Goal: Transaction & Acquisition: Download file/media

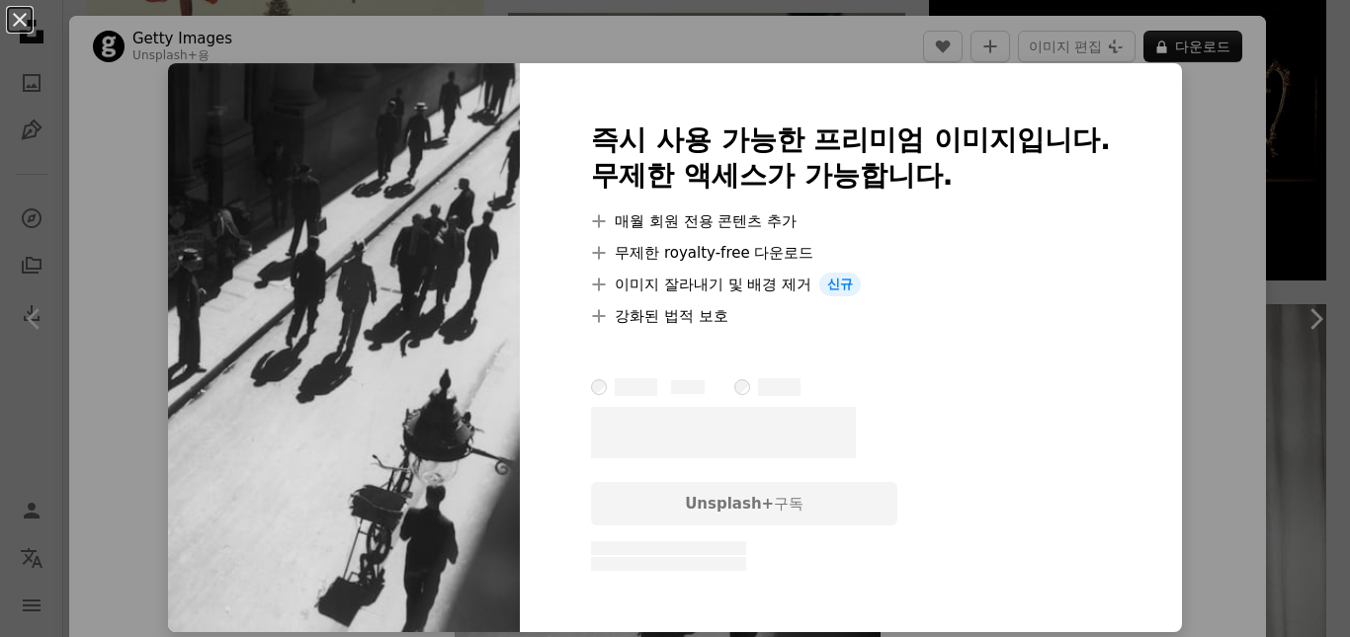
scroll to position [494, 0]
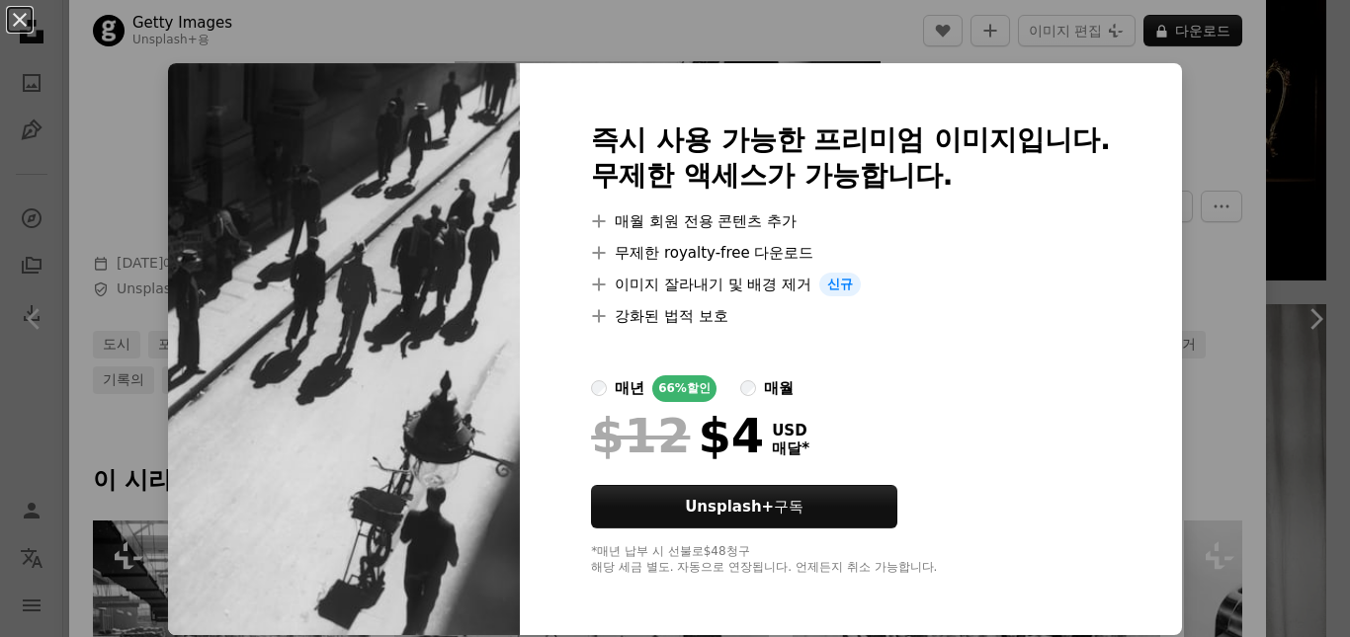
click at [1225, 328] on div "An X shape 즉시 사용 가능한 프리미엄 이미지입니다. 무제한 액세스가 가능합니다. A plus sign 매월 회원 전용 콘텐츠 추가 A…" at bounding box center [675, 318] width 1350 height 637
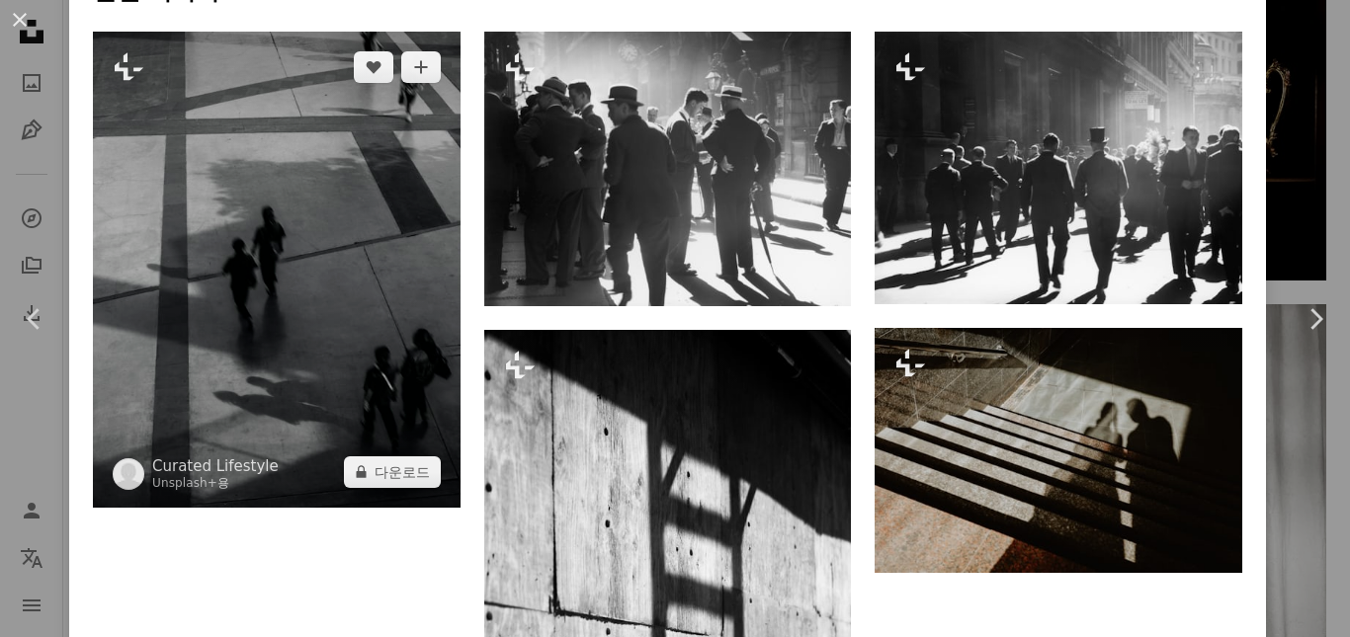
scroll to position [1284, 0]
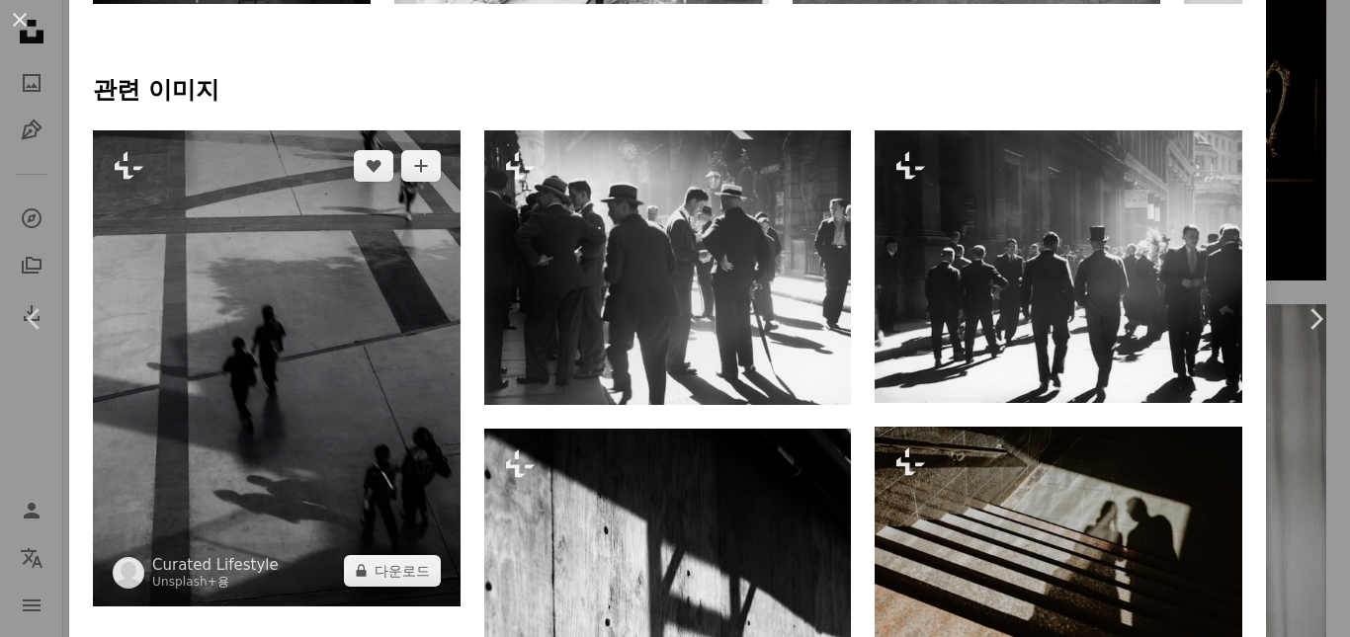
click at [368, 337] on img at bounding box center [277, 368] width 368 height 476
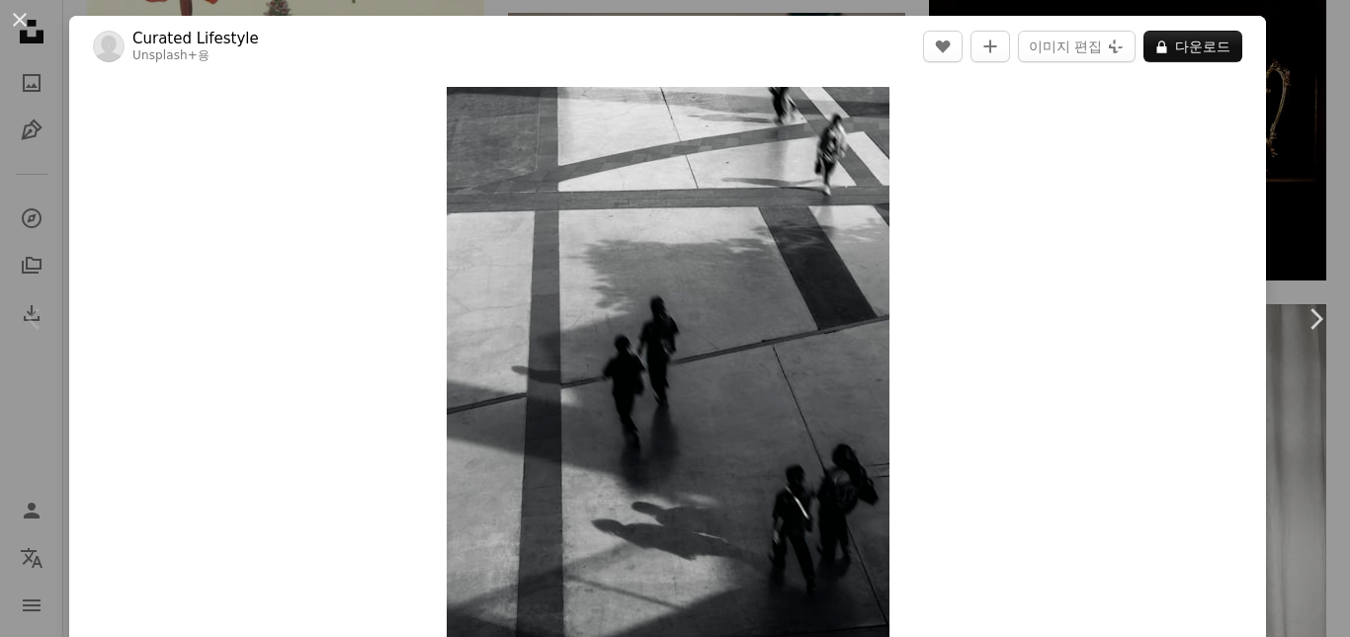
click at [1294, 210] on div "An X shape Chevron left Chevron right Curated Lifestyle Unsplash+ 용 A heart A p…" at bounding box center [675, 318] width 1350 height 637
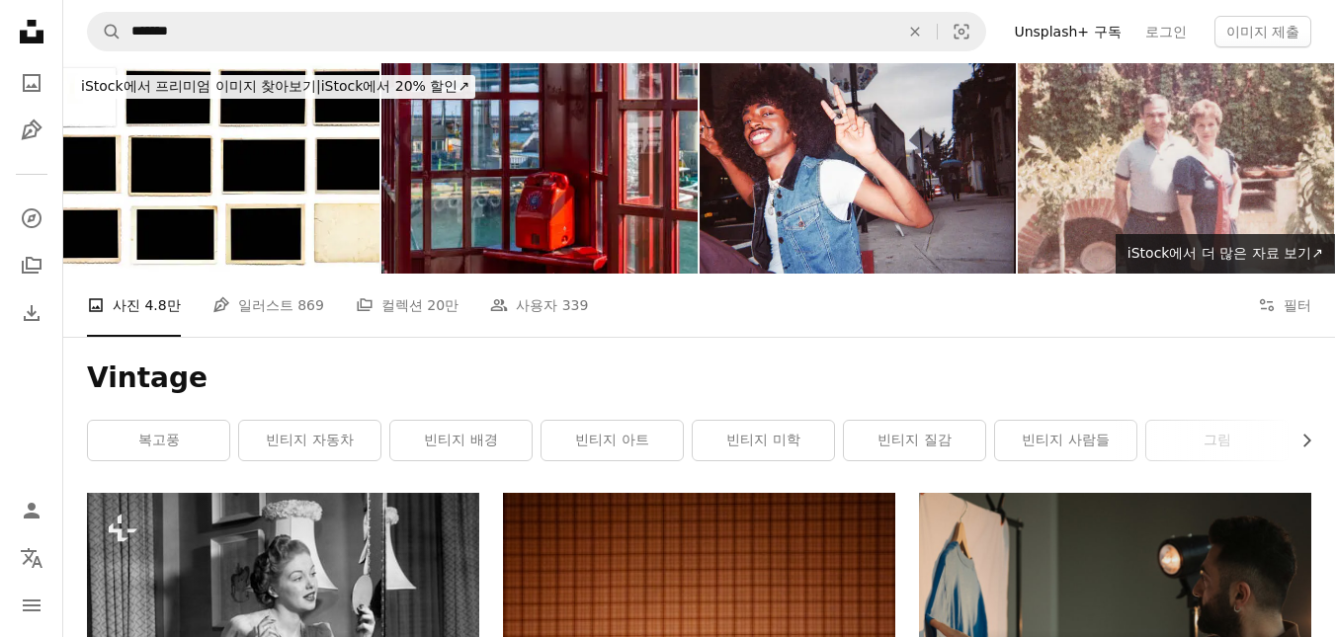
drag, startPoint x: 912, startPoint y: 377, endPoint x: 904, endPoint y: 58, distance: 319.2
click at [283, 274] on link "Pen Tool 일러스트 869" at bounding box center [268, 305] width 112 height 63
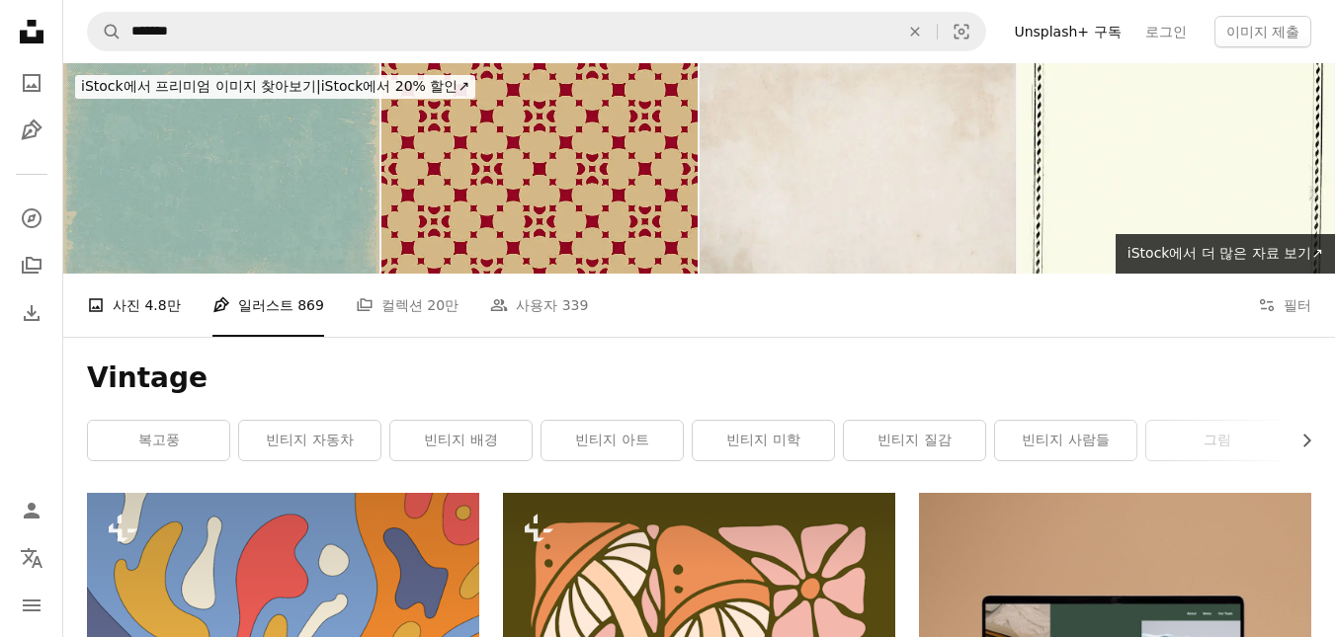
click at [141, 274] on link "A photo 사진 4.8만" at bounding box center [134, 305] width 94 height 63
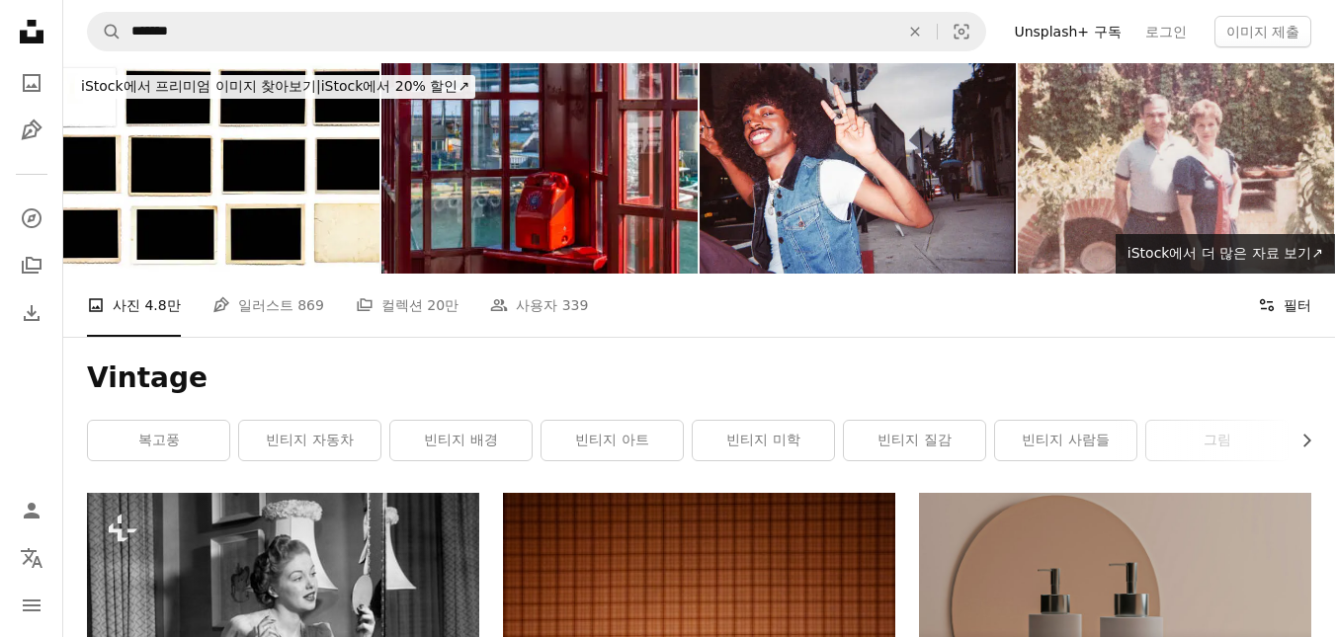
click at [1295, 274] on button "Filters 필터" at bounding box center [1284, 305] width 53 height 63
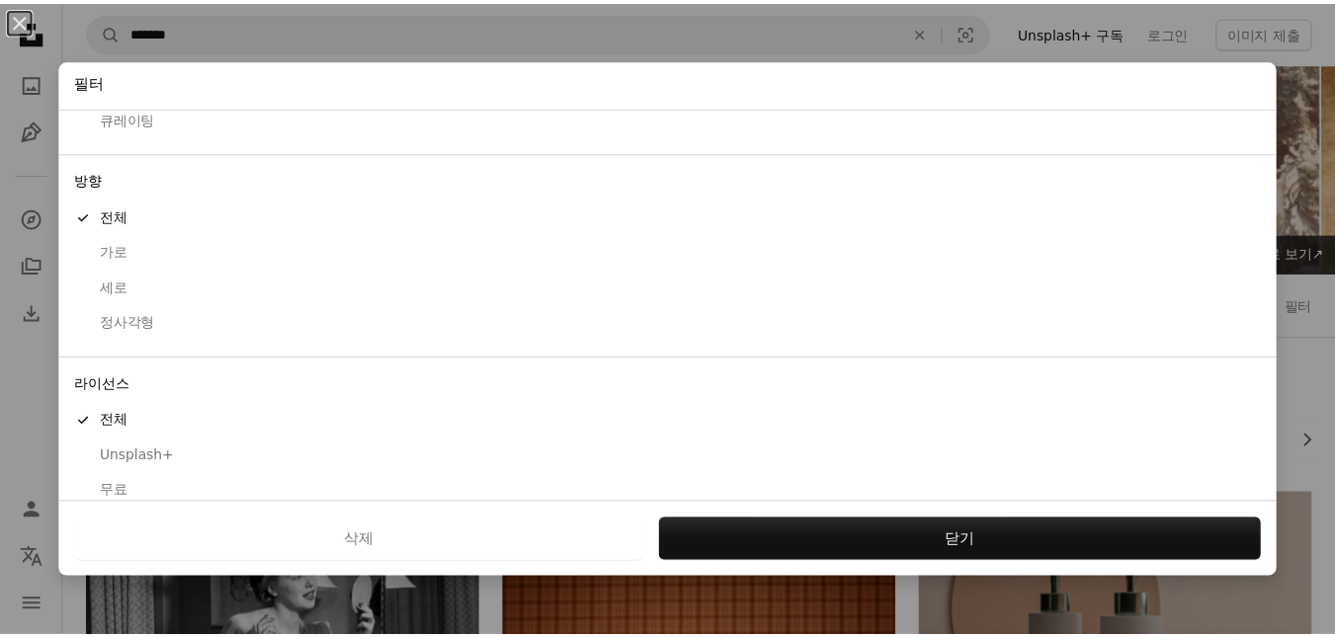
scroll to position [147, 0]
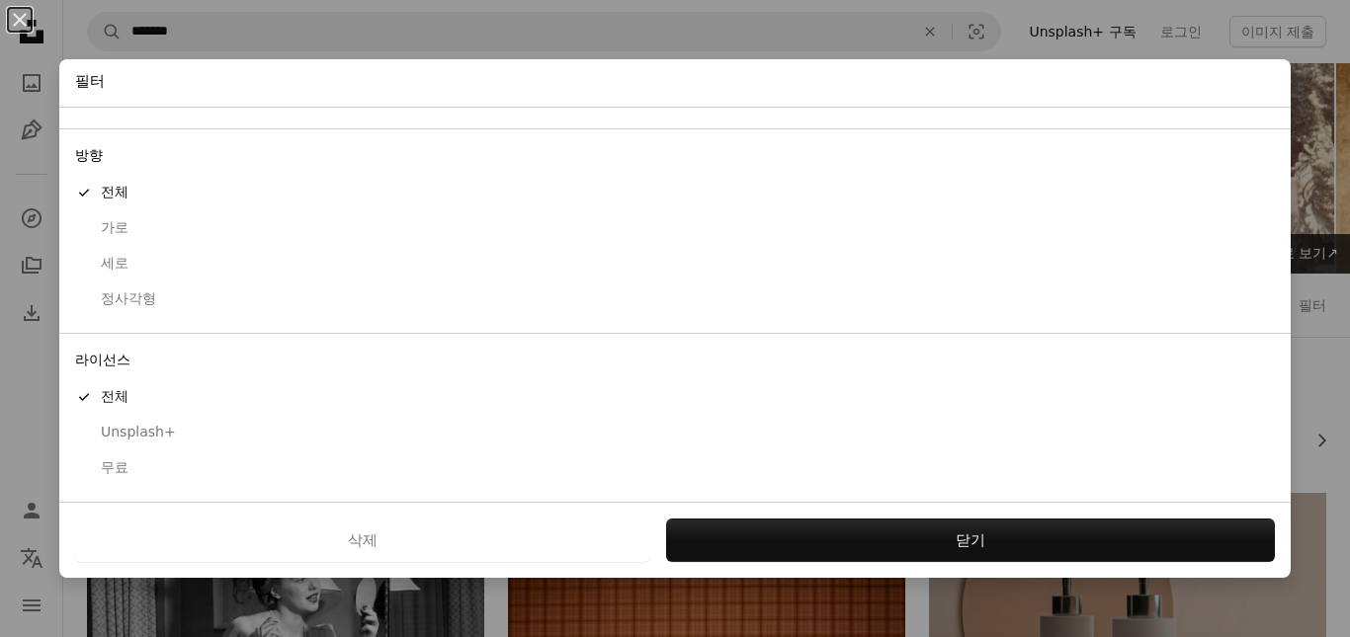
click at [118, 452] on button "무료" at bounding box center [674, 469] width 1231 height 36
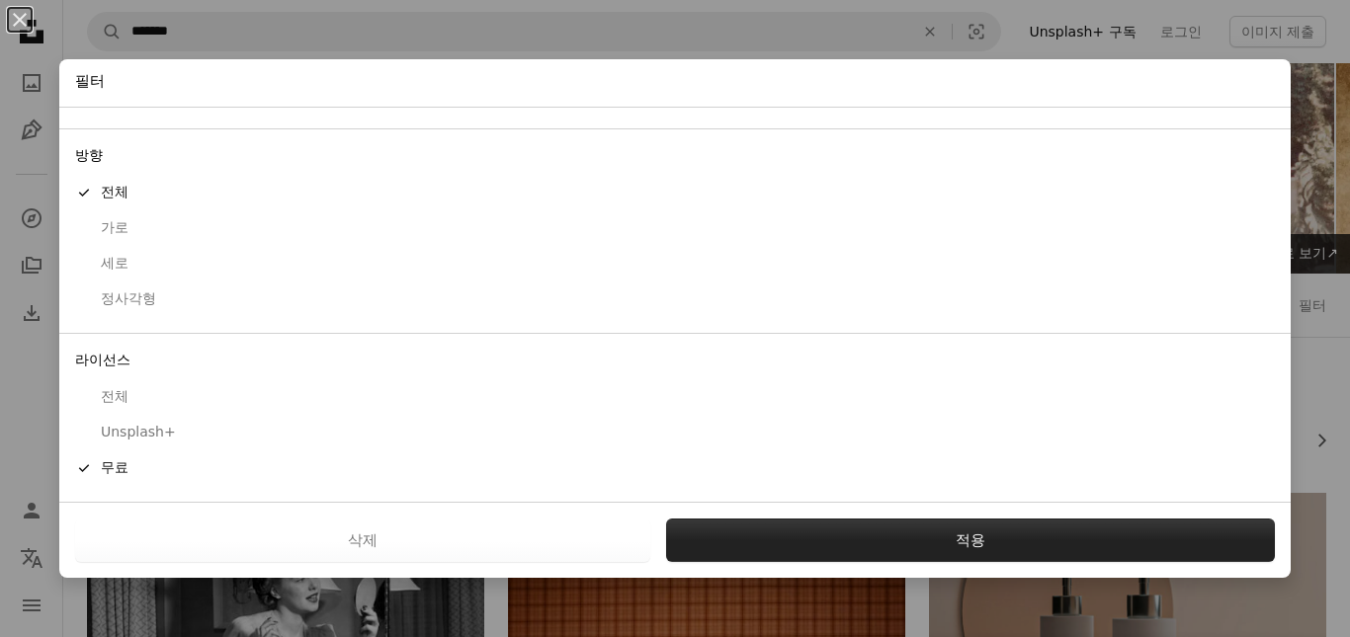
click at [741, 526] on button "적용" at bounding box center [970, 540] width 609 height 43
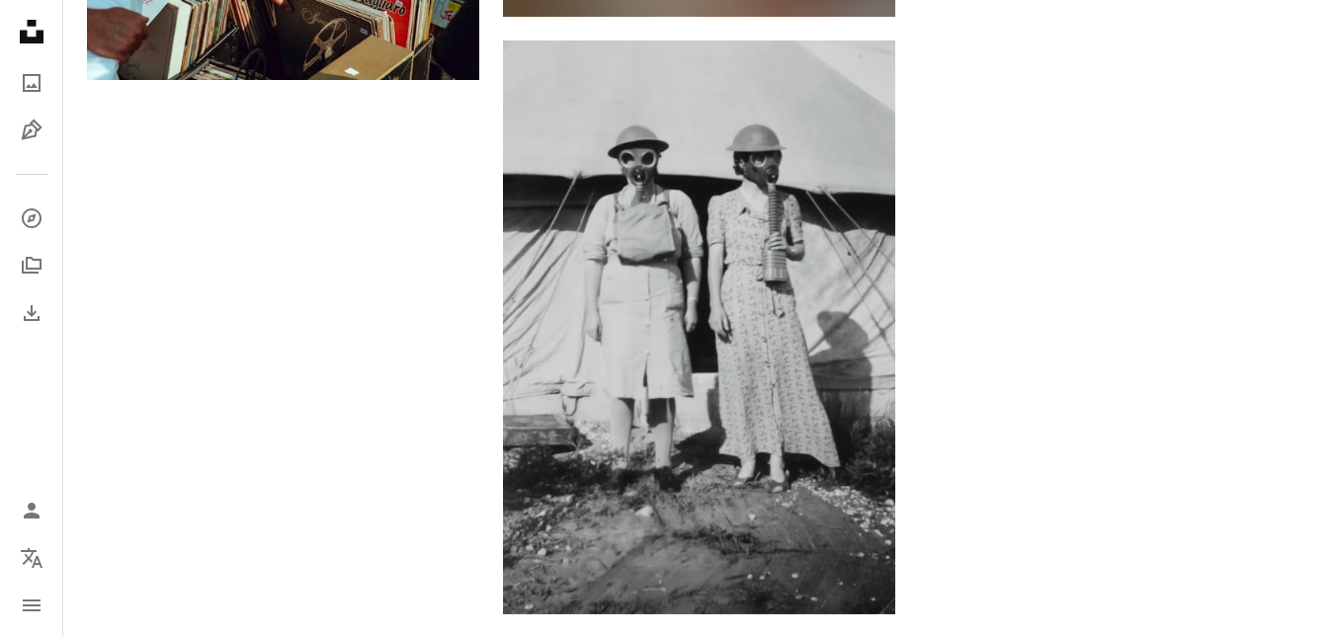
scroll to position [3568, 0]
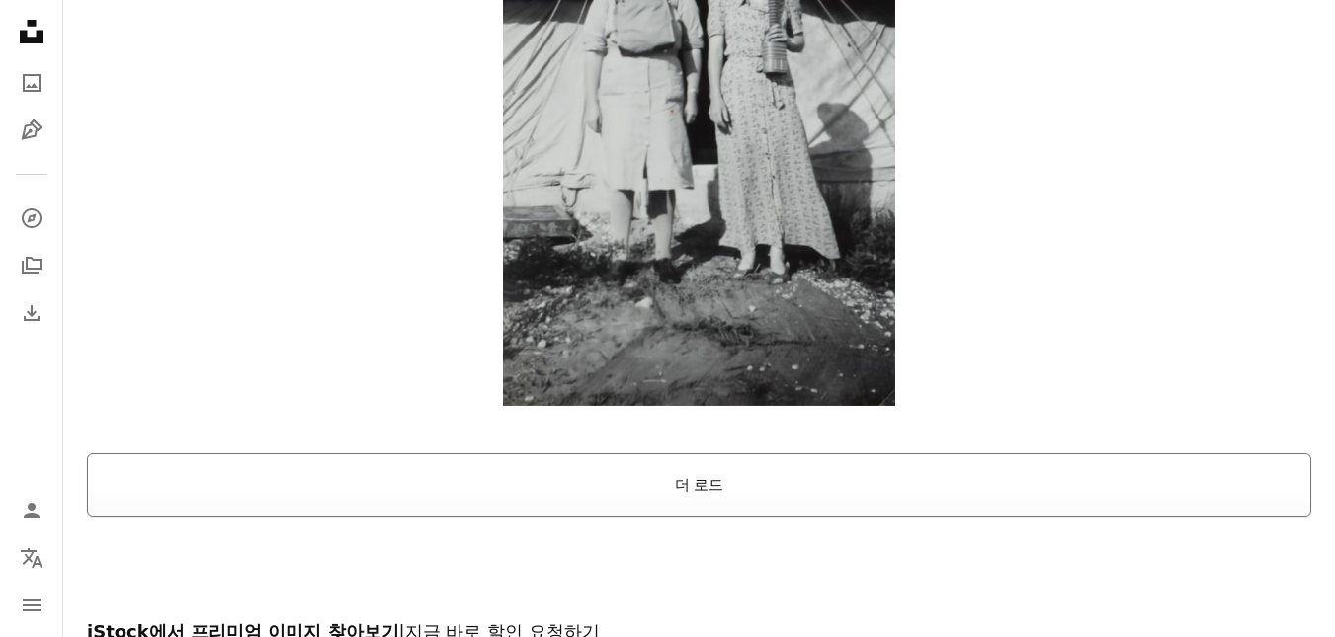
click at [923, 454] on button "더 로드" at bounding box center [699, 485] width 1224 height 63
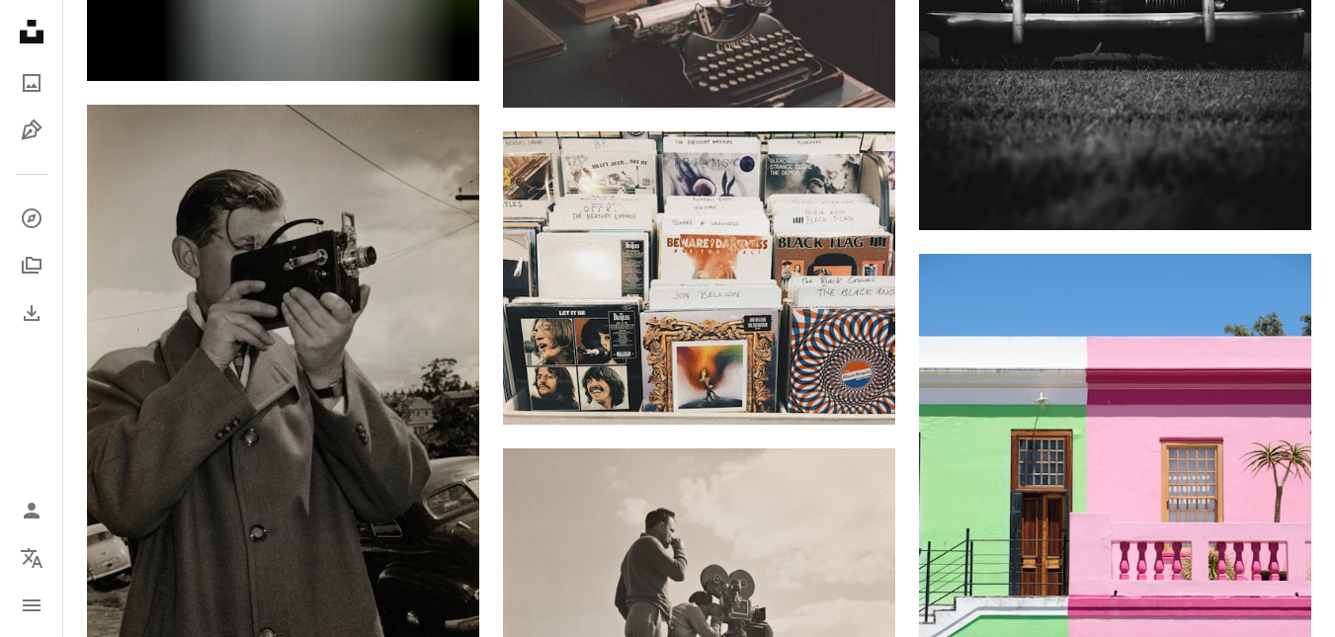
scroll to position [11769, 0]
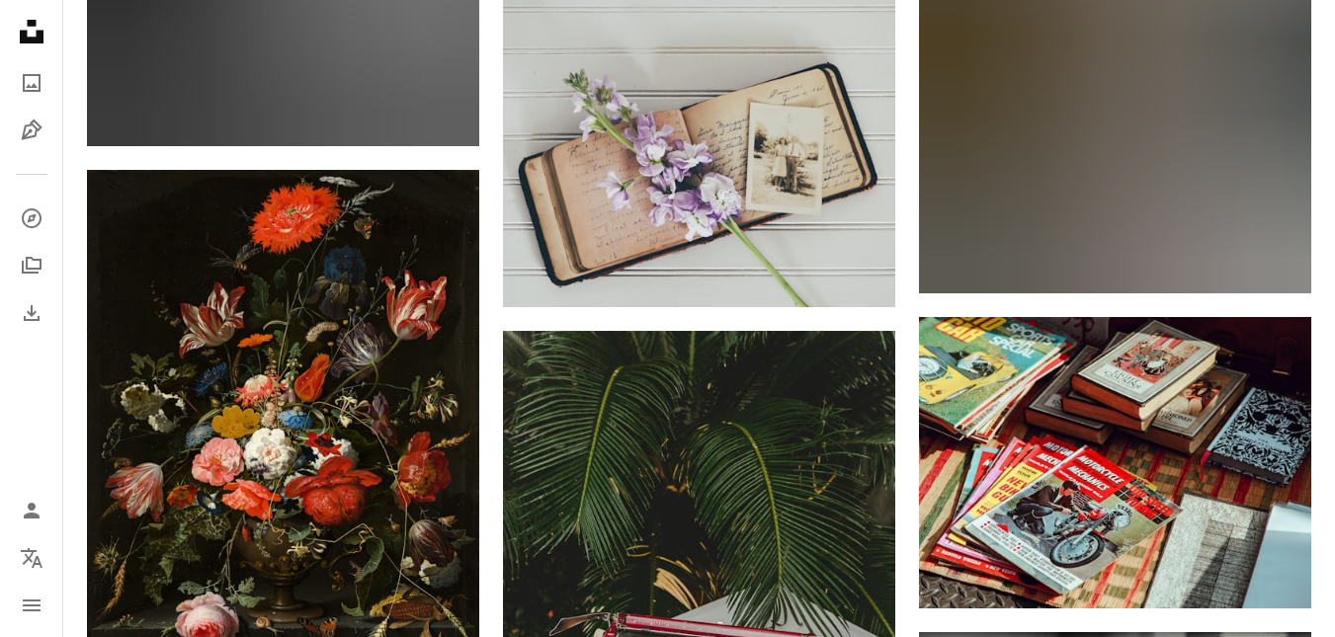
drag, startPoint x: 903, startPoint y: 391, endPoint x: 905, endPoint y: 185, distance: 206.5
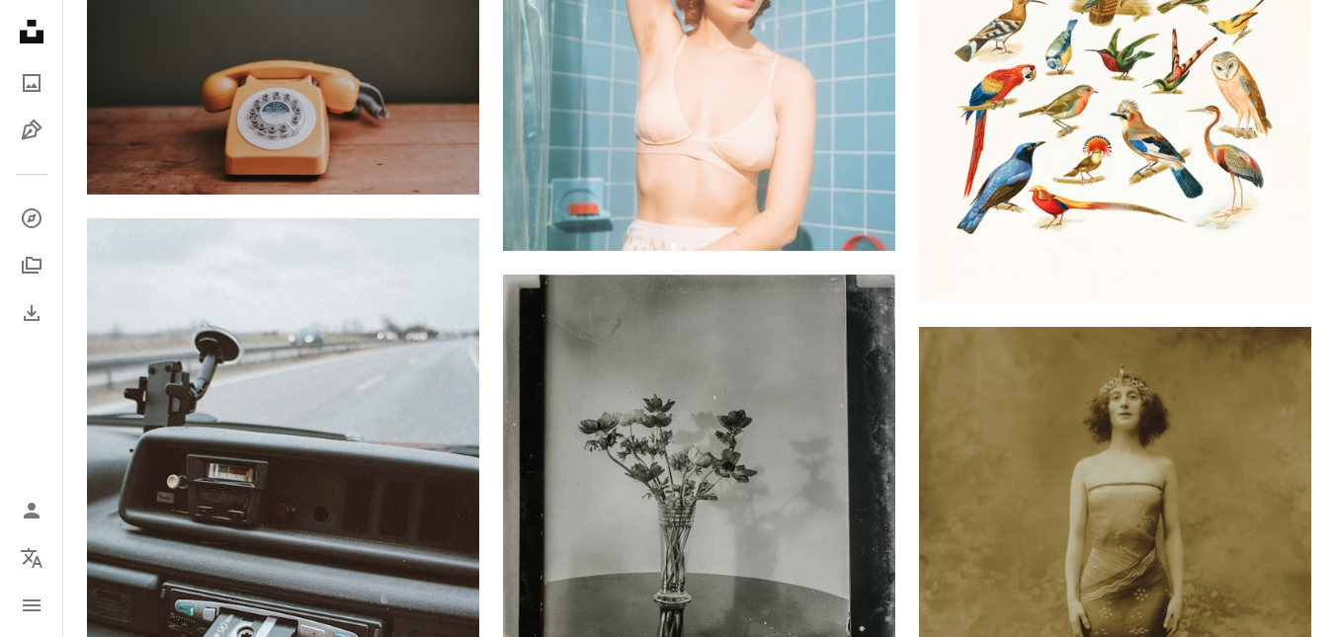
scroll to position [18918, 0]
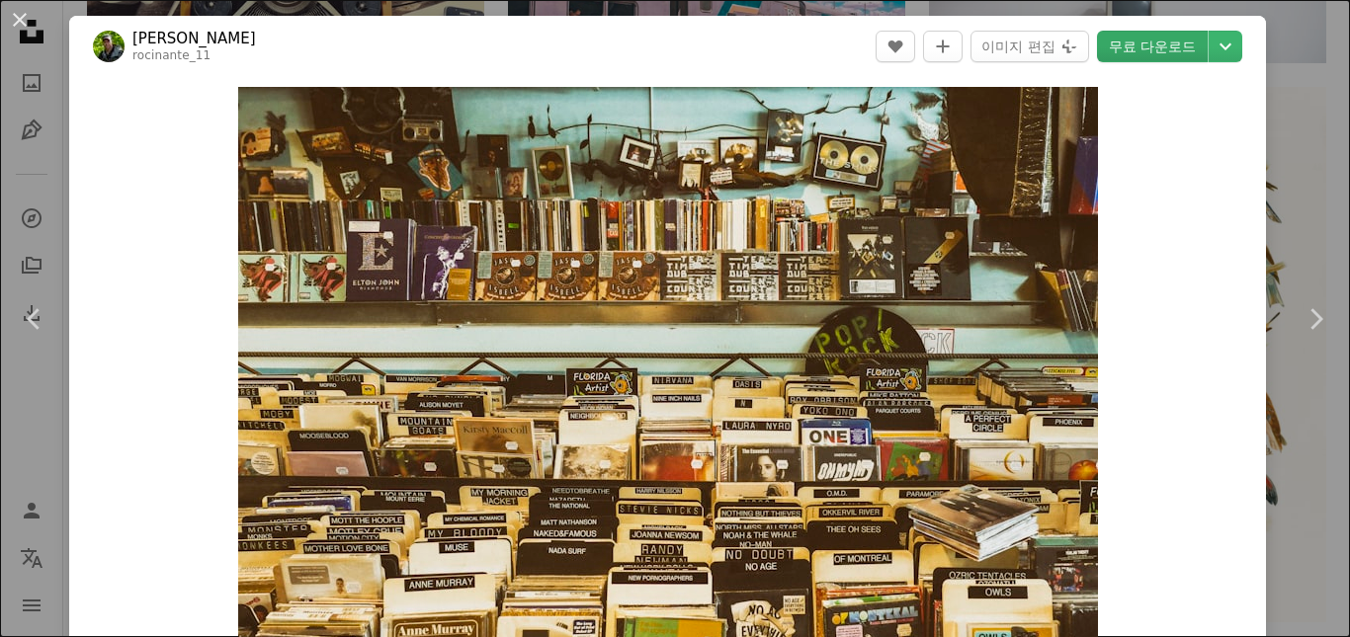
click at [1178, 45] on link "무료 다운로드" at bounding box center [1152, 47] width 111 height 32
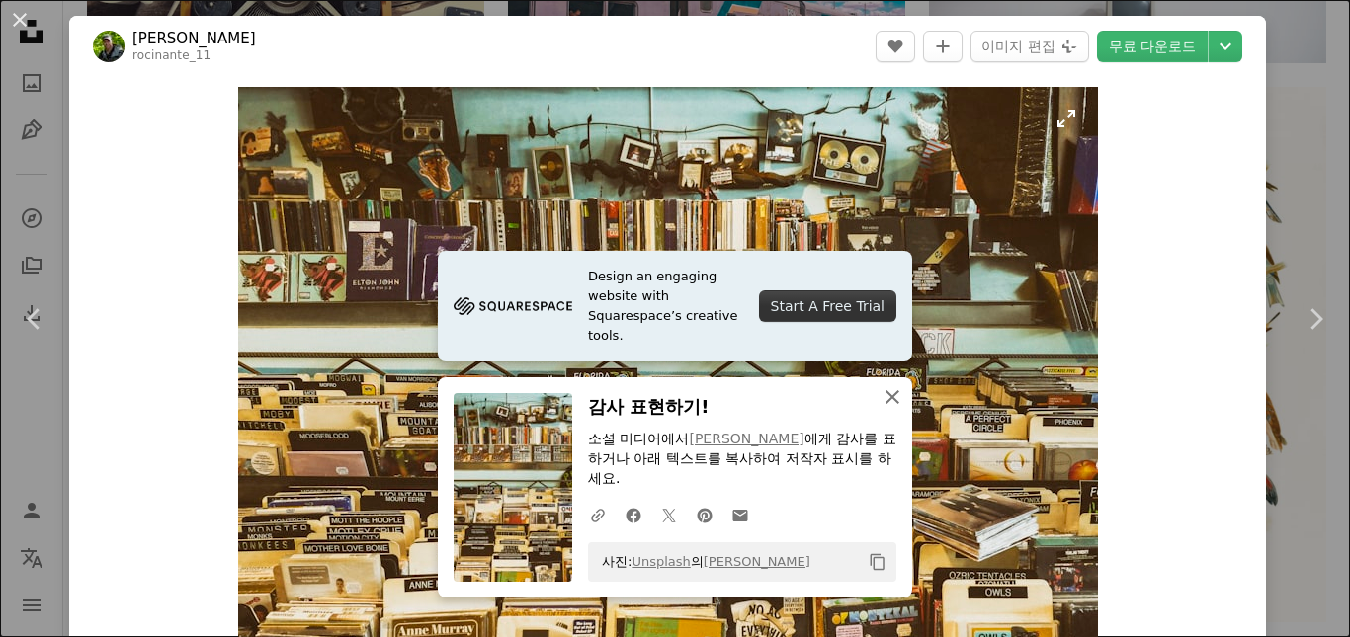
drag, startPoint x: 881, startPoint y: 398, endPoint x: 917, endPoint y: 397, distance: 35.6
click at [881, 398] on icon "An X shape" at bounding box center [892, 397] width 24 height 24
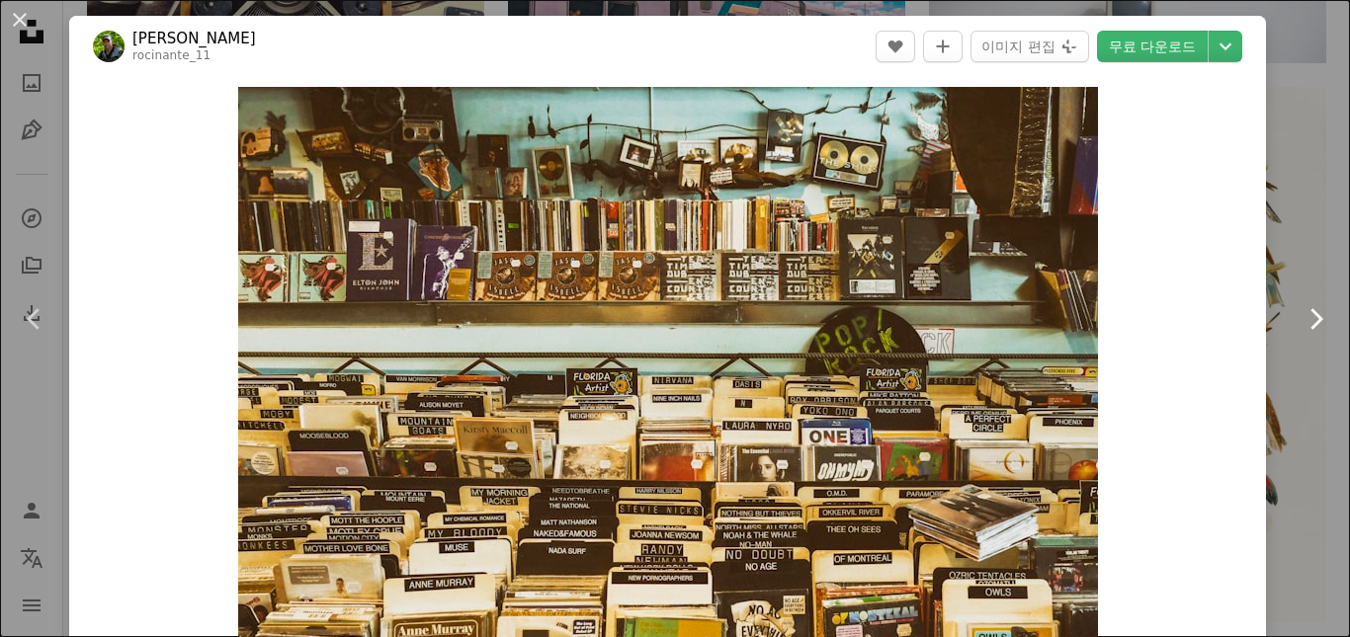
click at [1297, 389] on link "Chevron right" at bounding box center [1314, 319] width 69 height 190
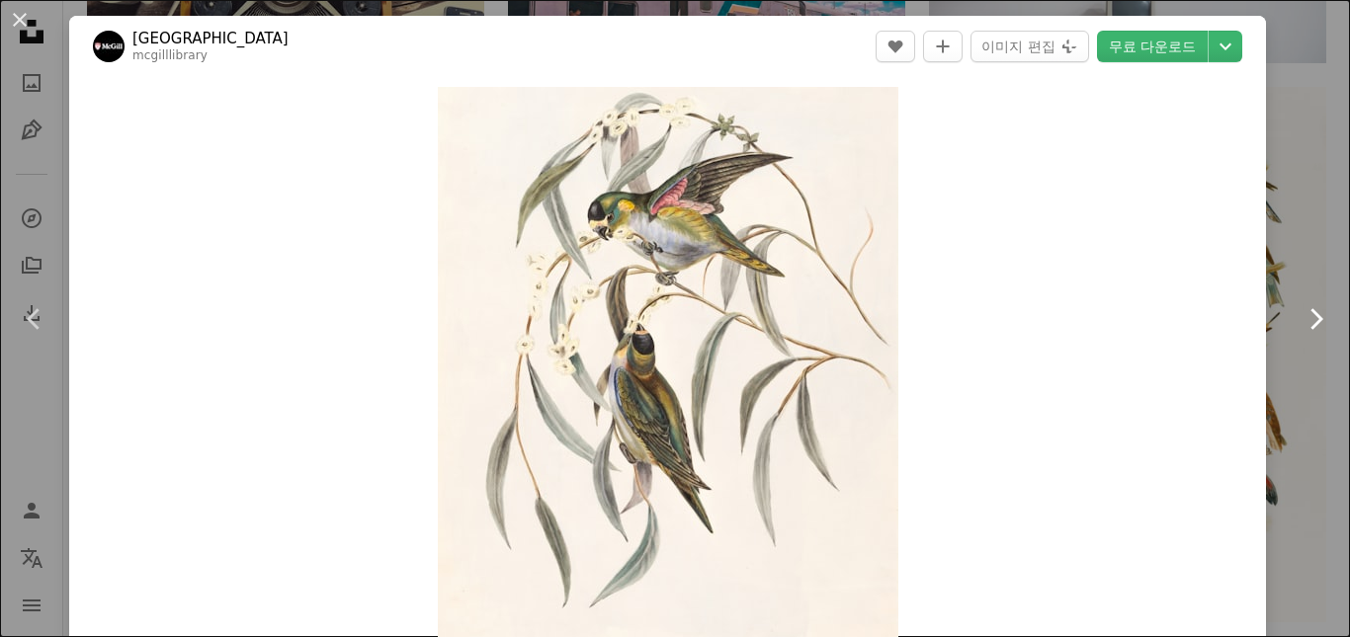
click at [1311, 397] on link "Chevron right" at bounding box center [1314, 319] width 69 height 190
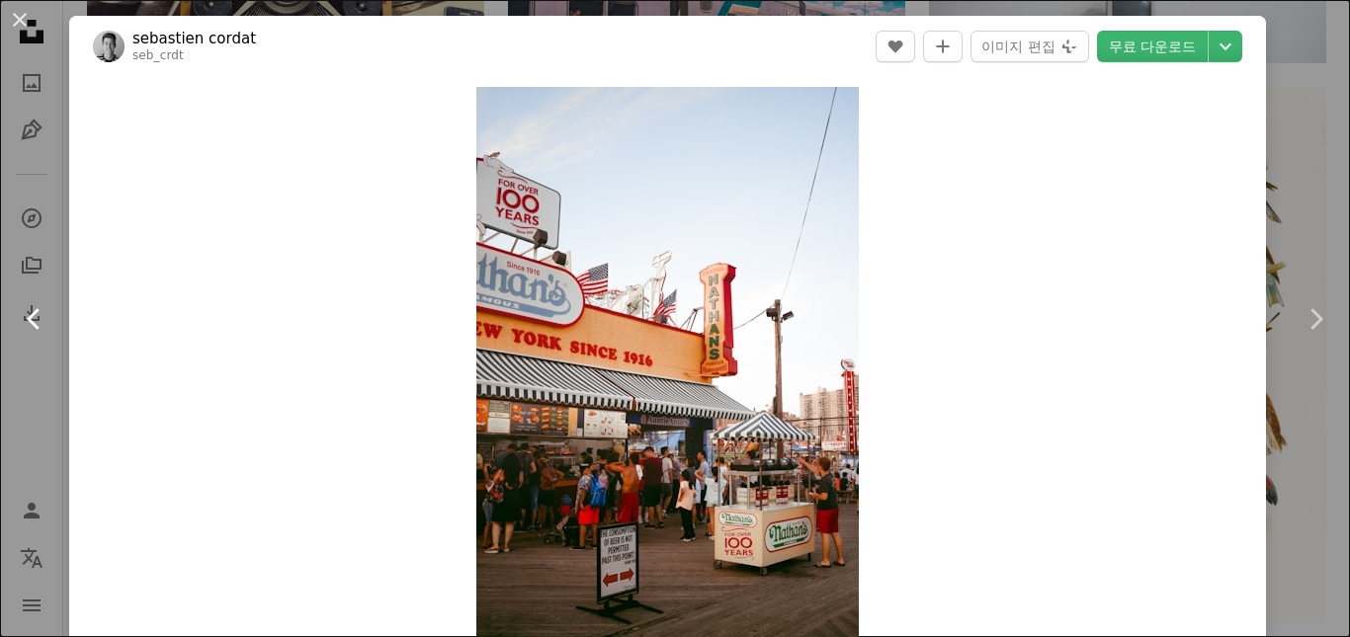
click at [46, 387] on link "Chevron left" at bounding box center [34, 319] width 69 height 190
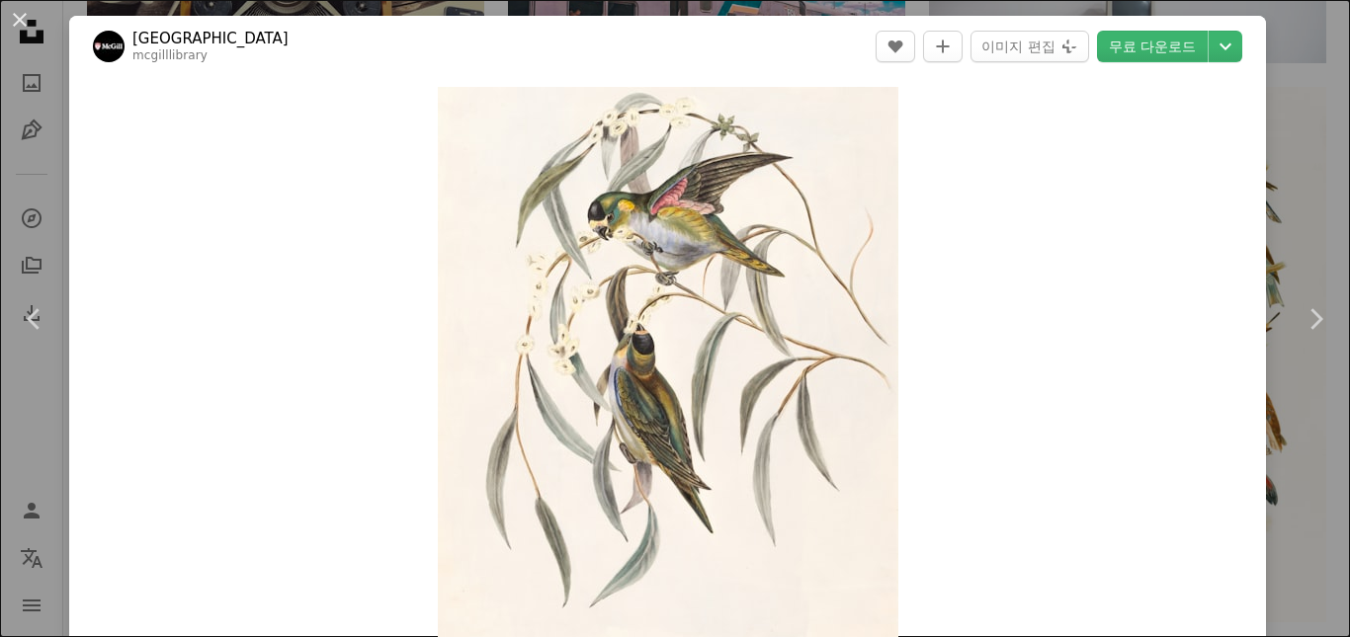
click at [12, 428] on div "An X shape Chevron left Chevron right McGill Library mcgilllibrary A heart A pl…" at bounding box center [675, 318] width 1350 height 637
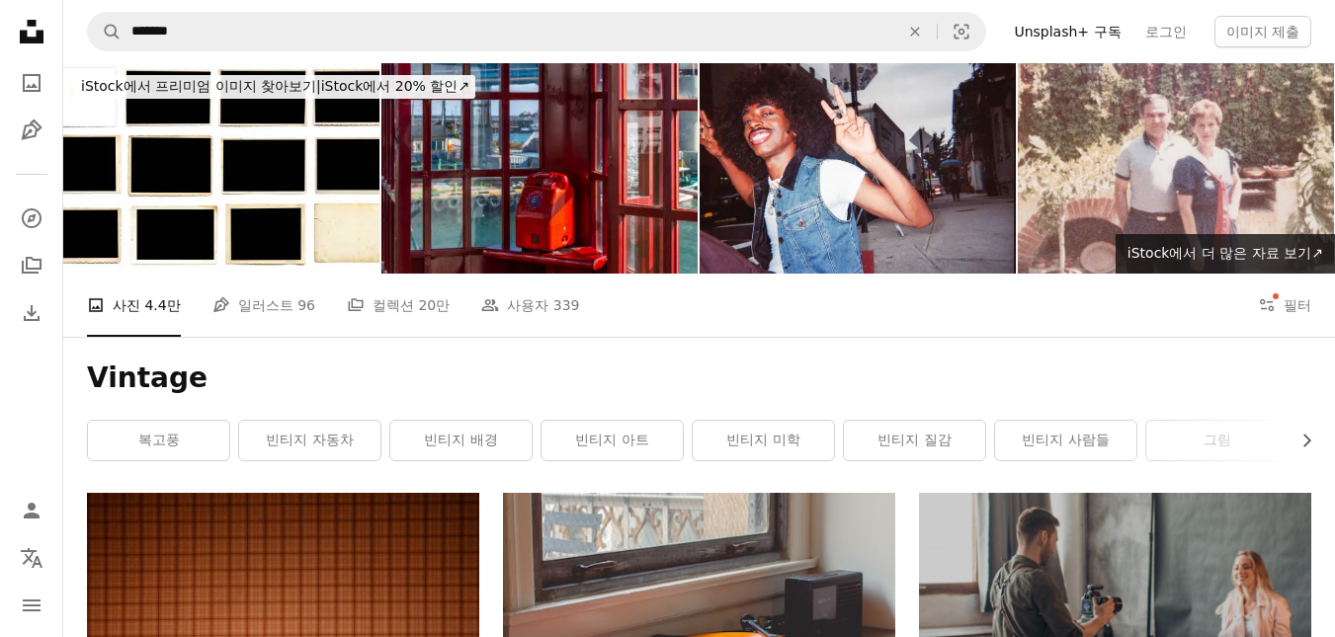
drag, startPoint x: 492, startPoint y: 408, endPoint x: 518, endPoint y: 51, distance: 357.6
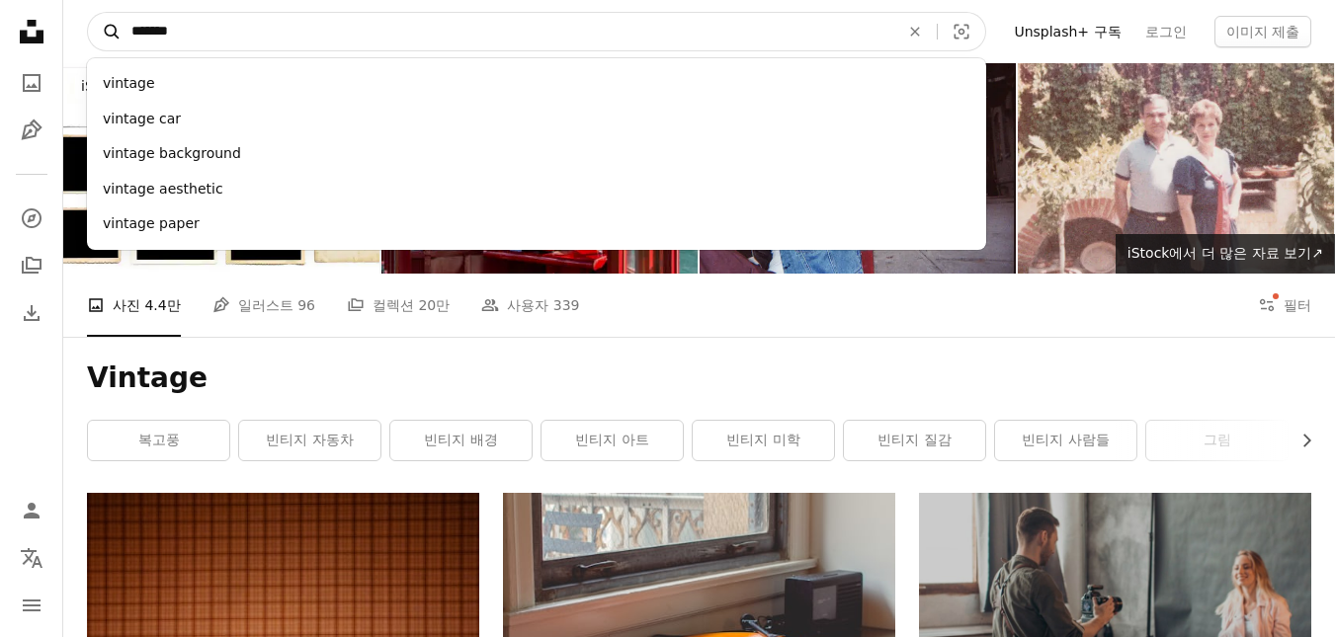
drag, startPoint x: 443, startPoint y: 47, endPoint x: 106, endPoint y: 19, distance: 338.1
click at [106, 19] on form "A magnifying glass ******* vintage vintage car vintage background vintage aesth…" at bounding box center [536, 32] width 899 height 40
type input "*****"
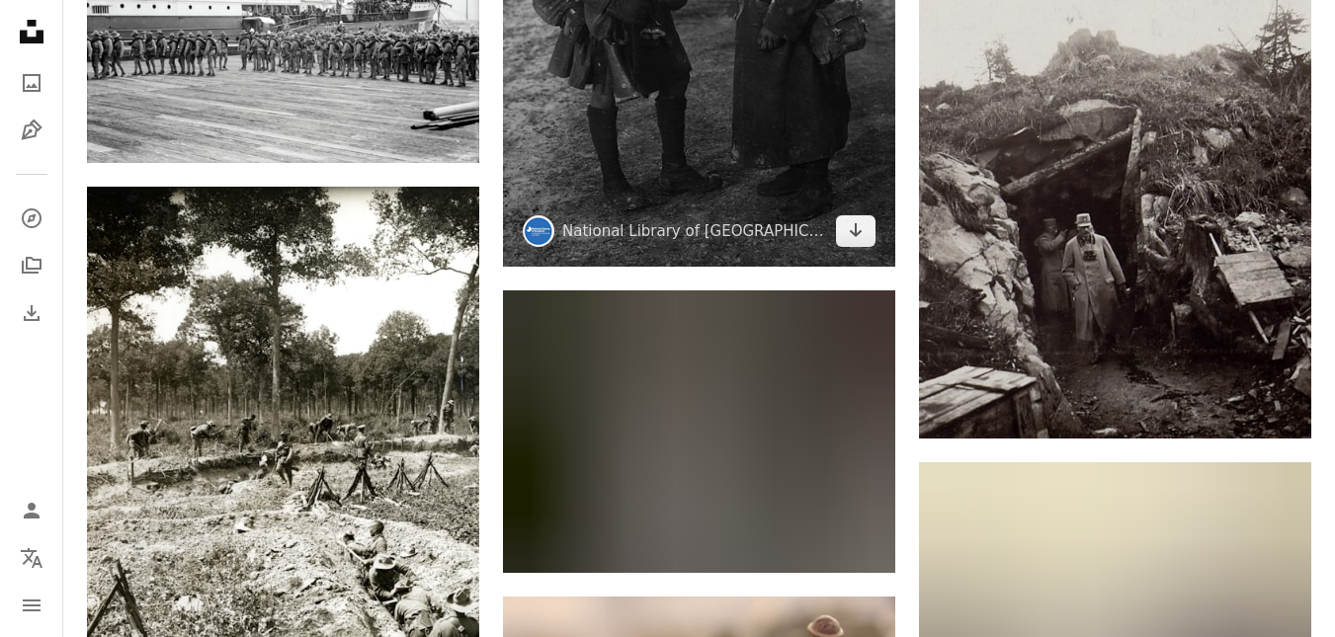
scroll to position [1680, 0]
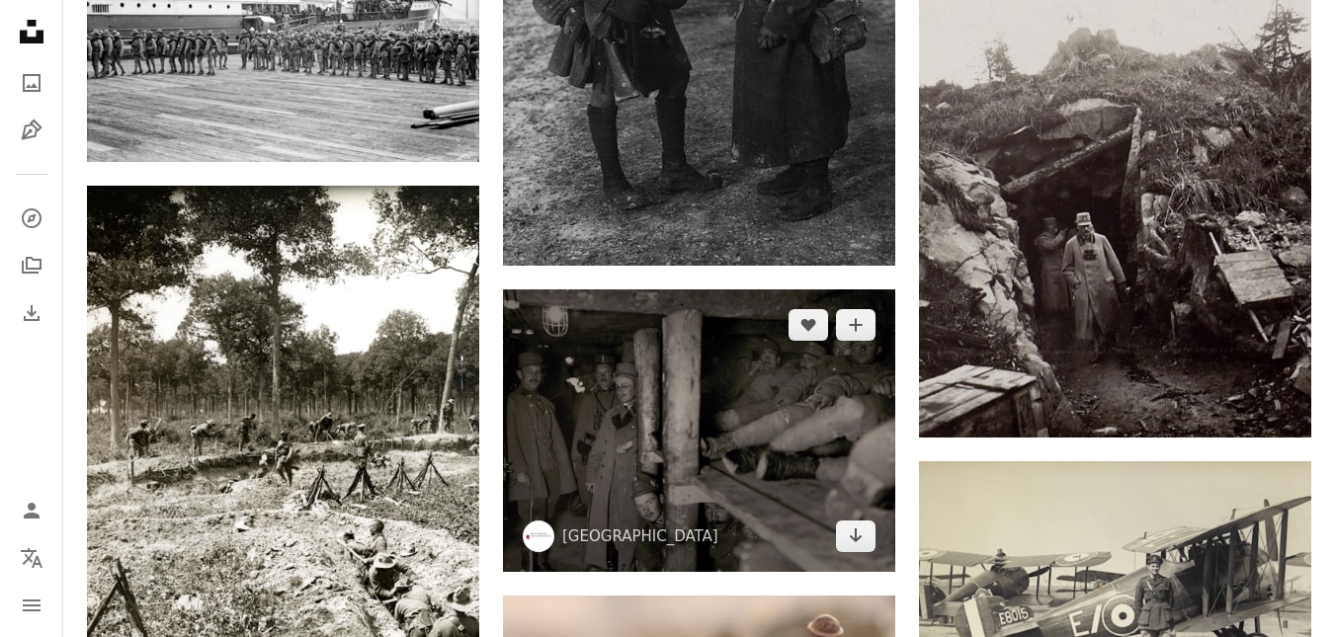
click at [727, 289] on img at bounding box center [699, 430] width 392 height 283
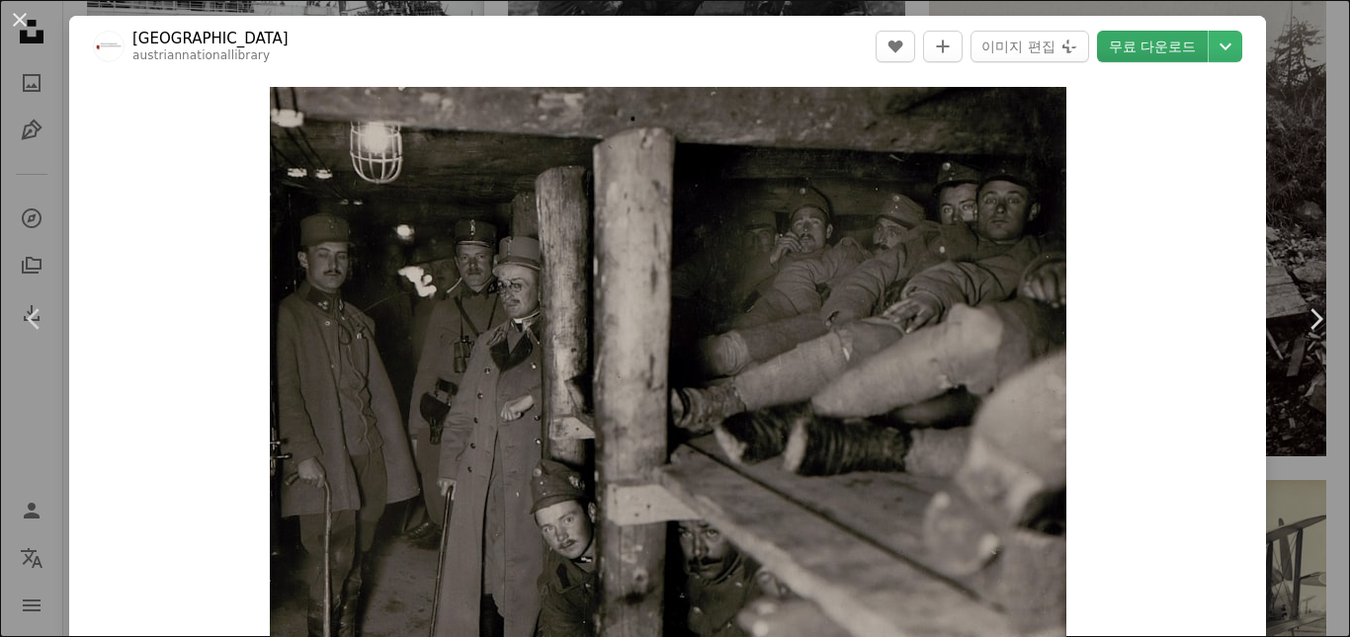
click at [1118, 49] on link "무료 다운로드" at bounding box center [1152, 47] width 111 height 32
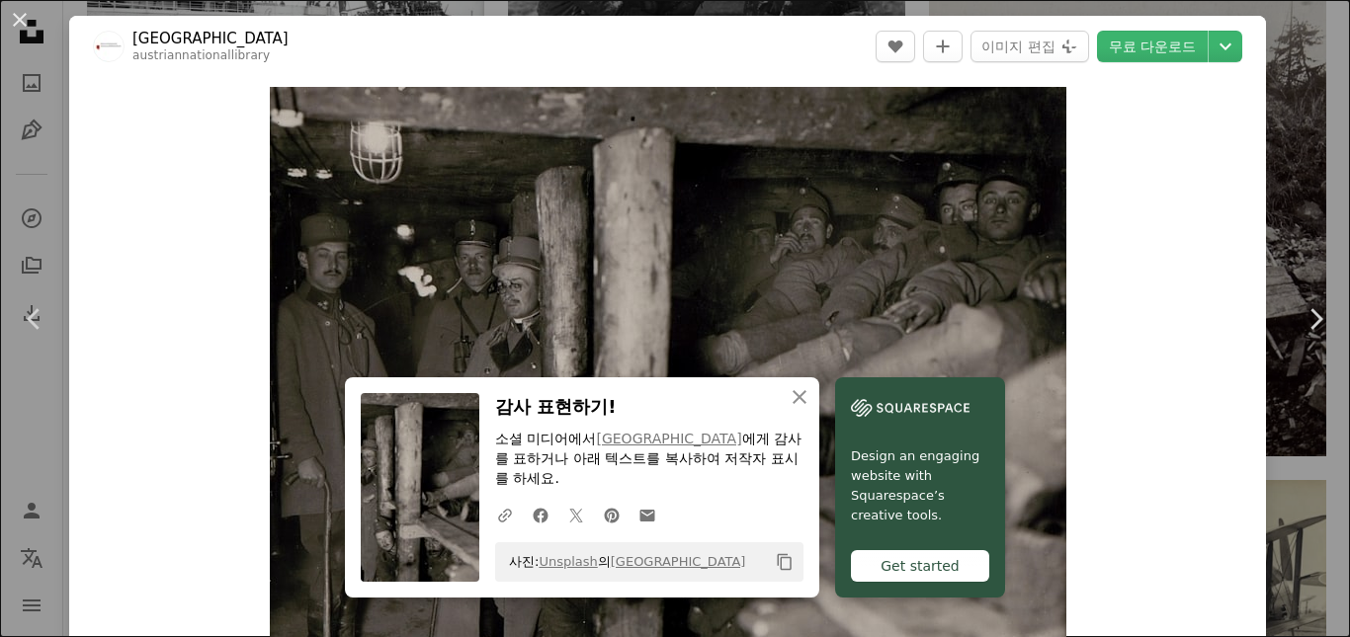
click at [33, 430] on div "An X shape Chevron left Chevron right Austrian National Library austriannationa…" at bounding box center [675, 318] width 1350 height 637
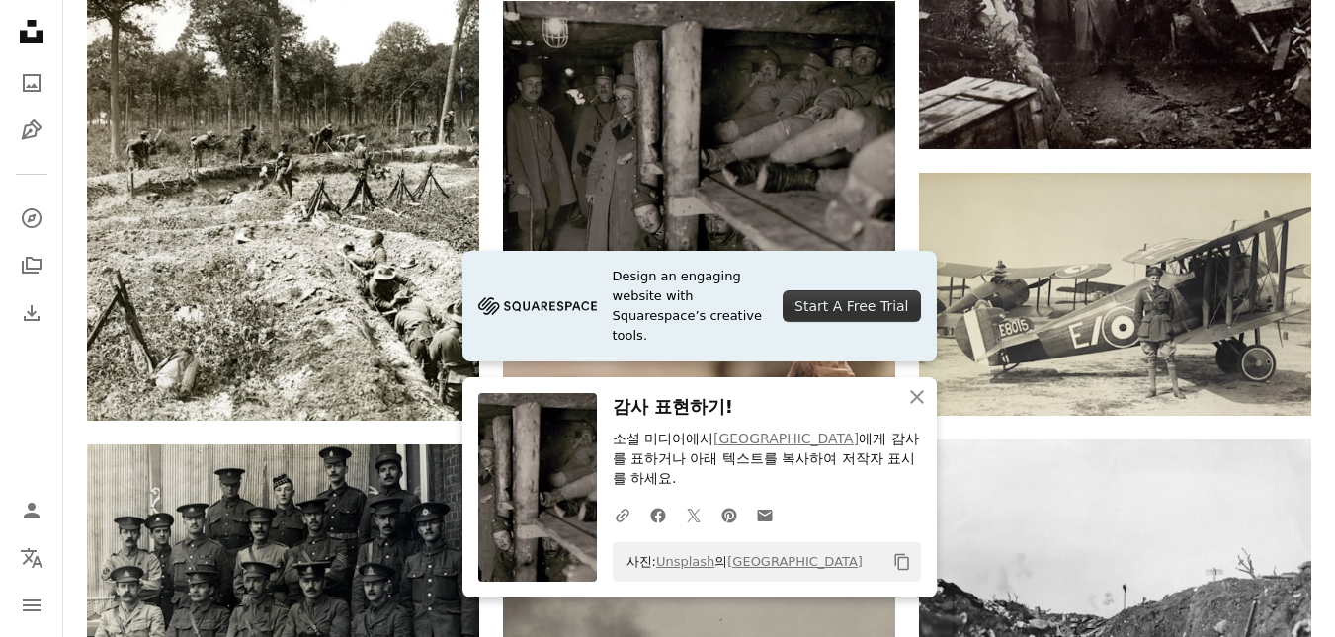
scroll to position [1976, 0]
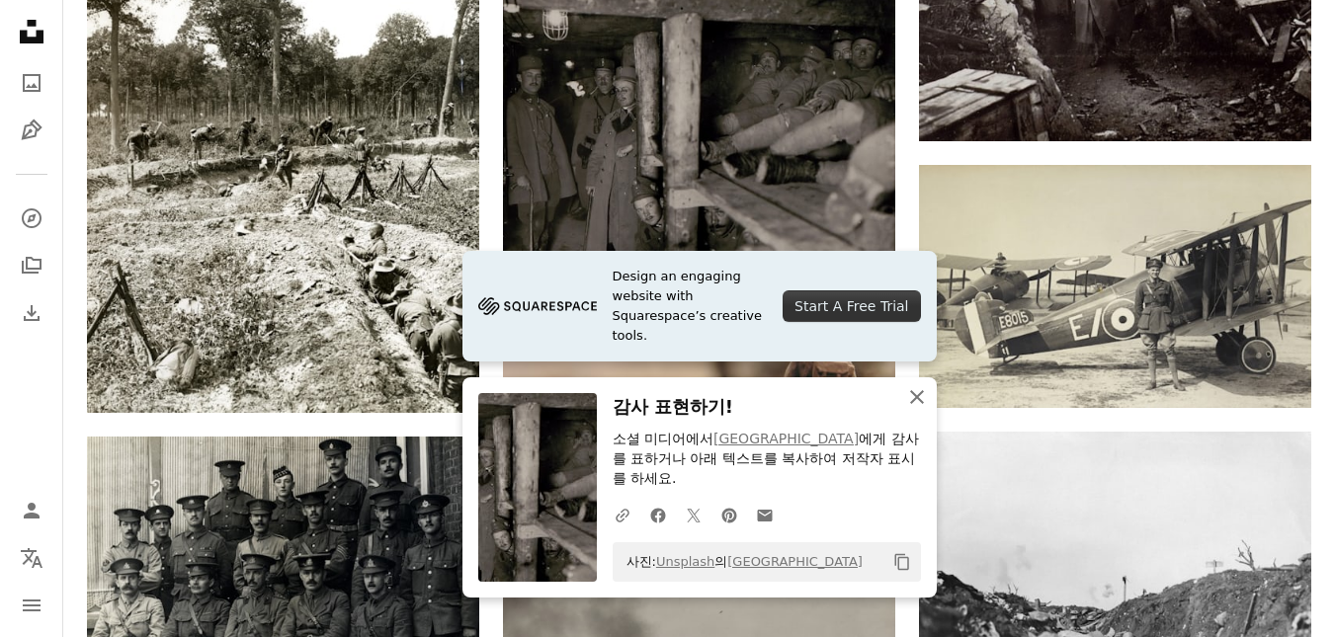
click at [919, 397] on icon "An X shape" at bounding box center [917, 397] width 24 height 24
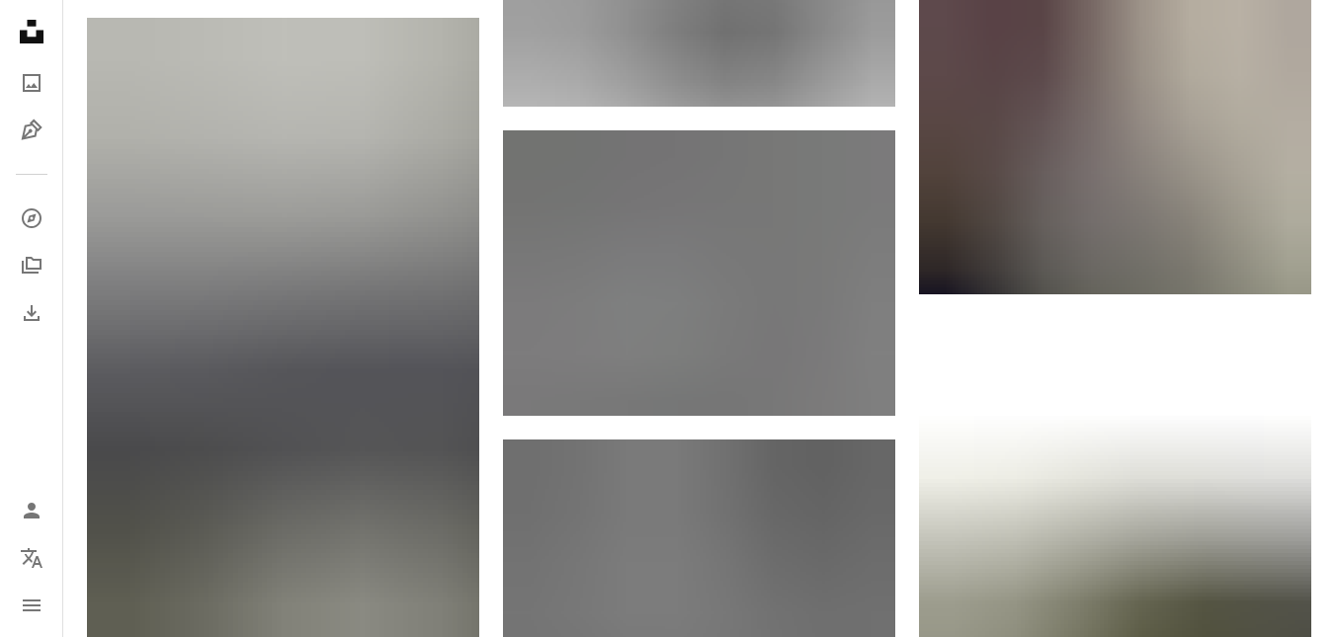
scroll to position [2767, 0]
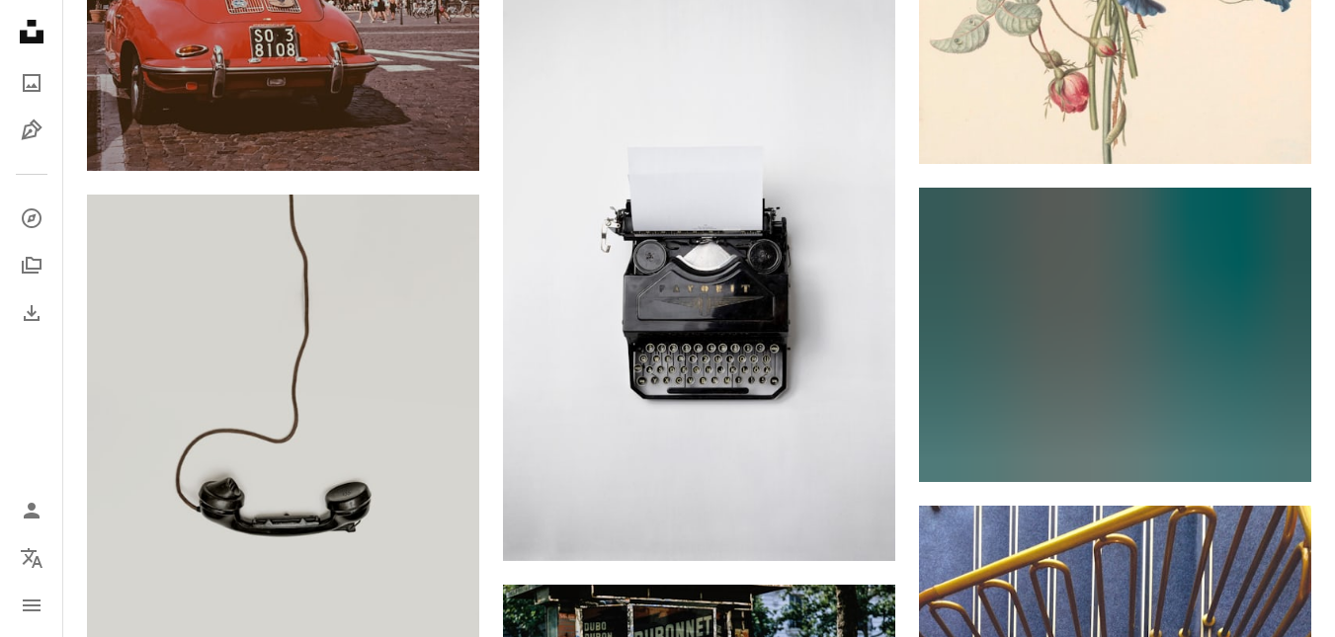
scroll to position [1383, 0]
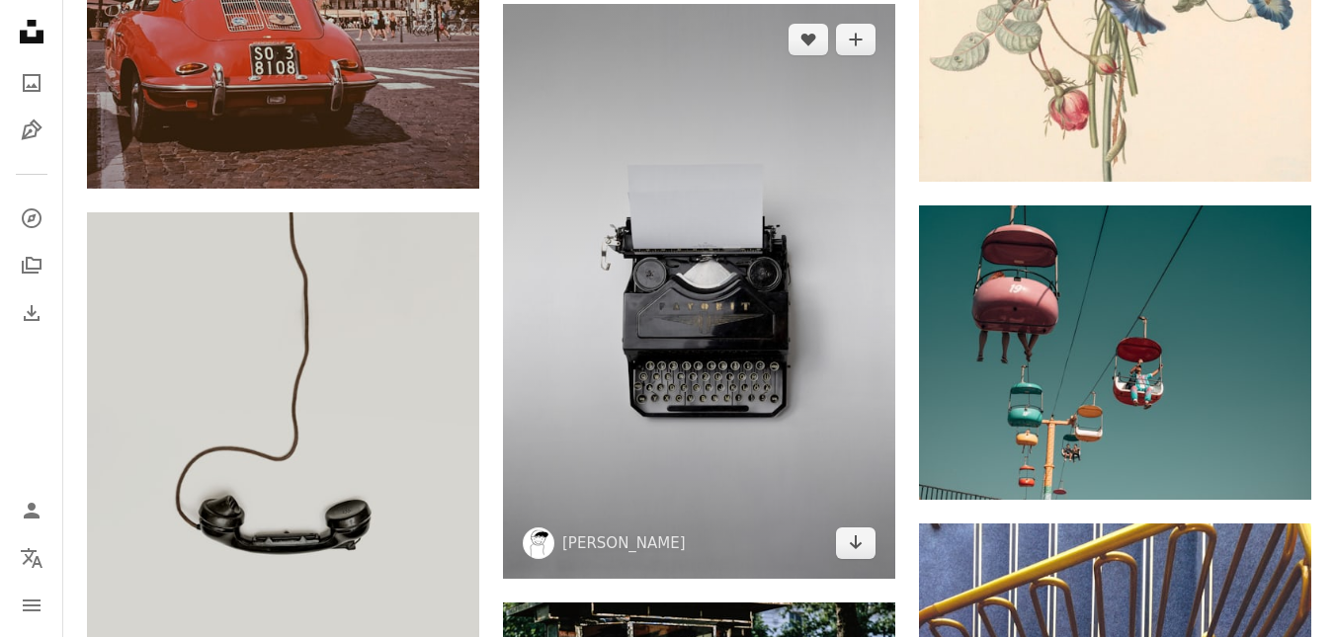
click at [721, 214] on img at bounding box center [699, 291] width 392 height 575
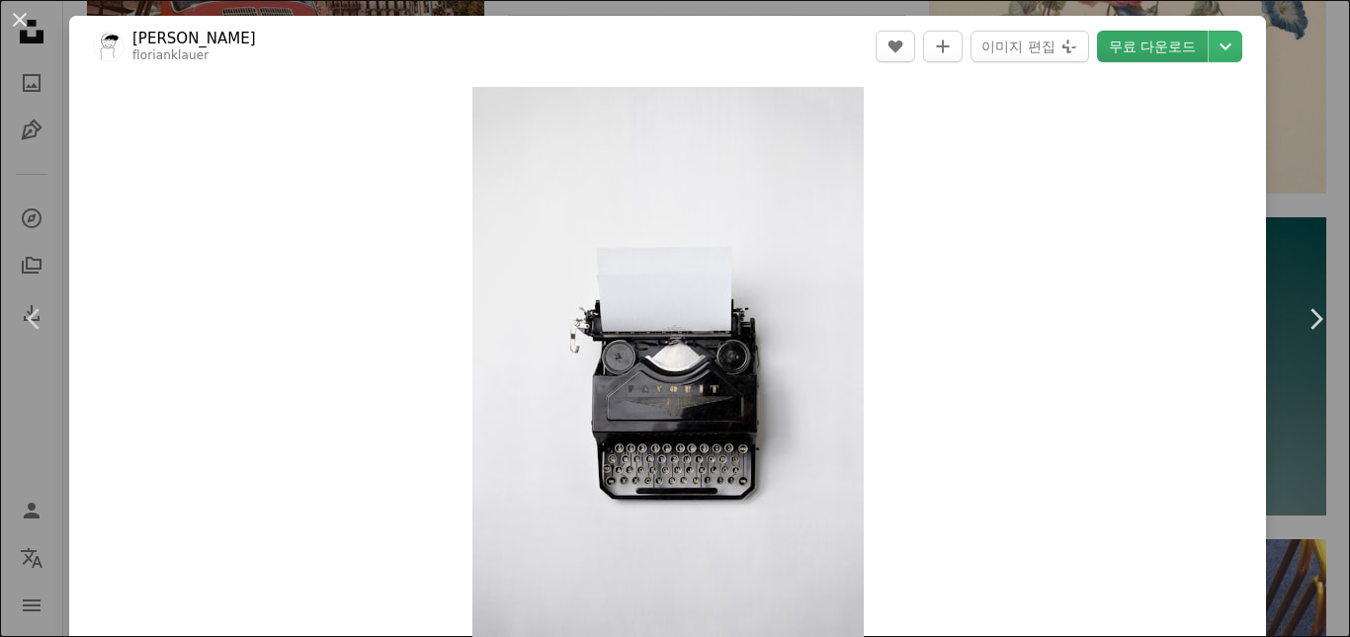
click at [1163, 44] on link "무료 다운로드" at bounding box center [1152, 47] width 111 height 32
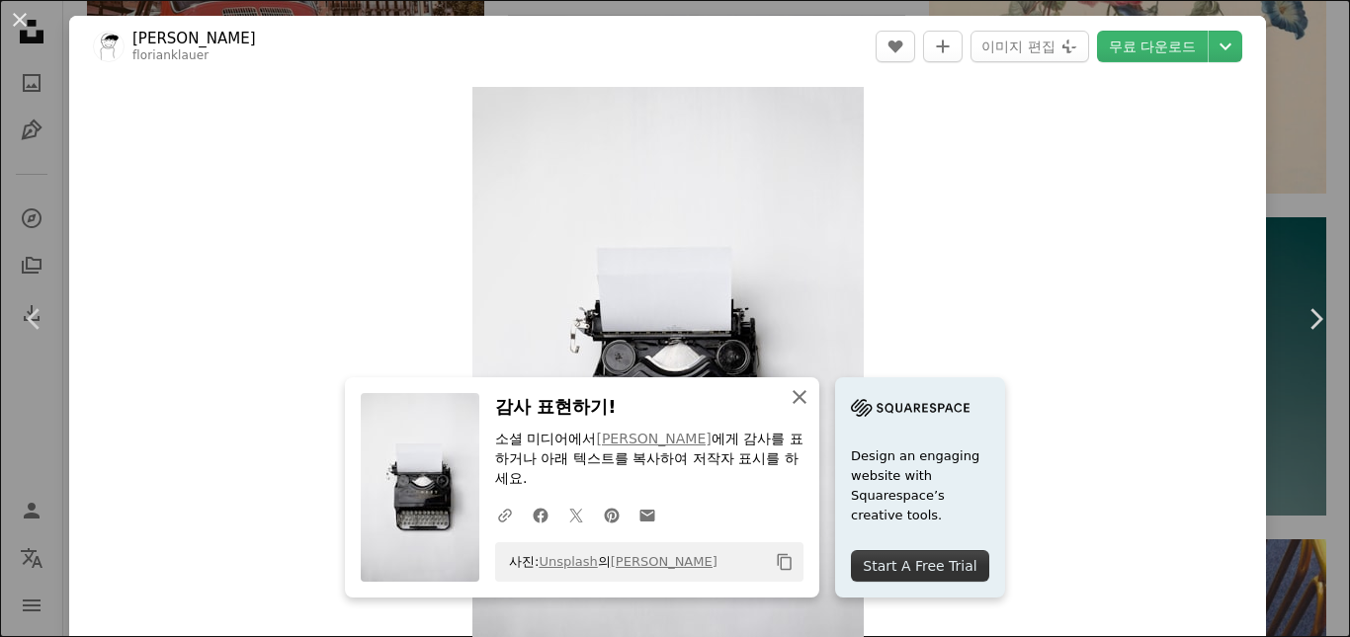
drag, startPoint x: 880, startPoint y: 400, endPoint x: 965, endPoint y: 362, distance: 93.3
click at [806, 400] on icon "button" at bounding box center [799, 397] width 14 height 14
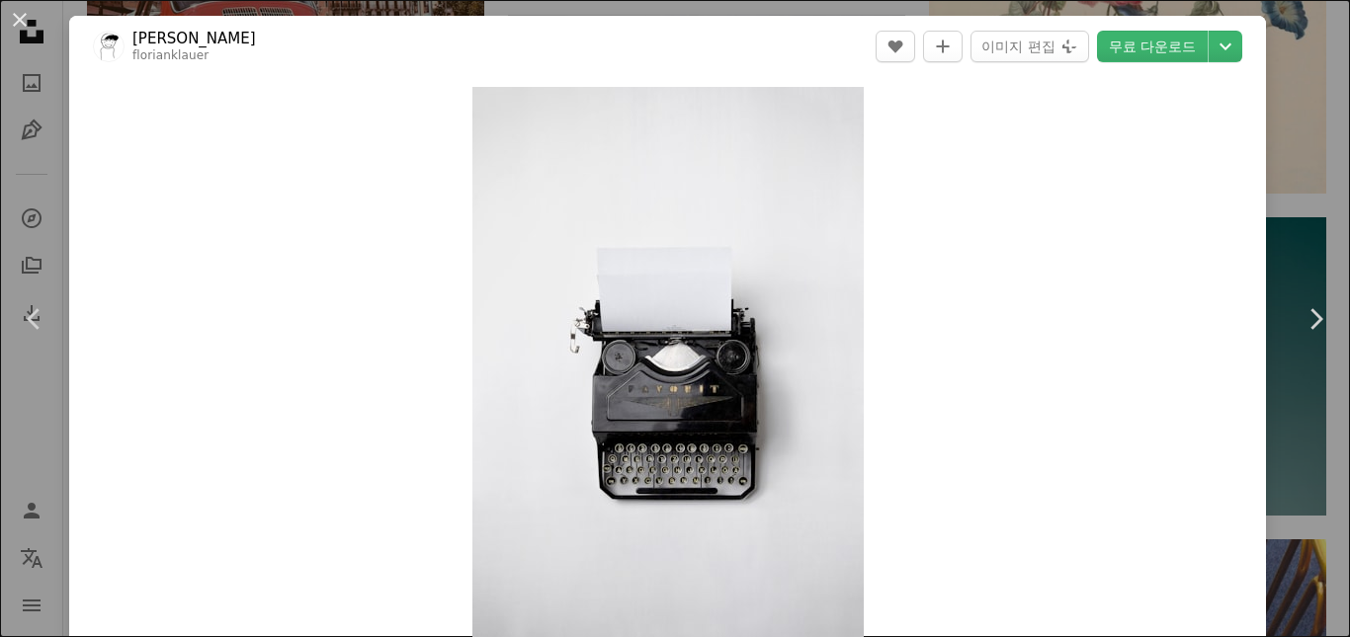
click at [21, 445] on div "An X shape Chevron left Chevron right [PERSON_NAME] florianklauer A heart A plu…" at bounding box center [675, 318] width 1350 height 637
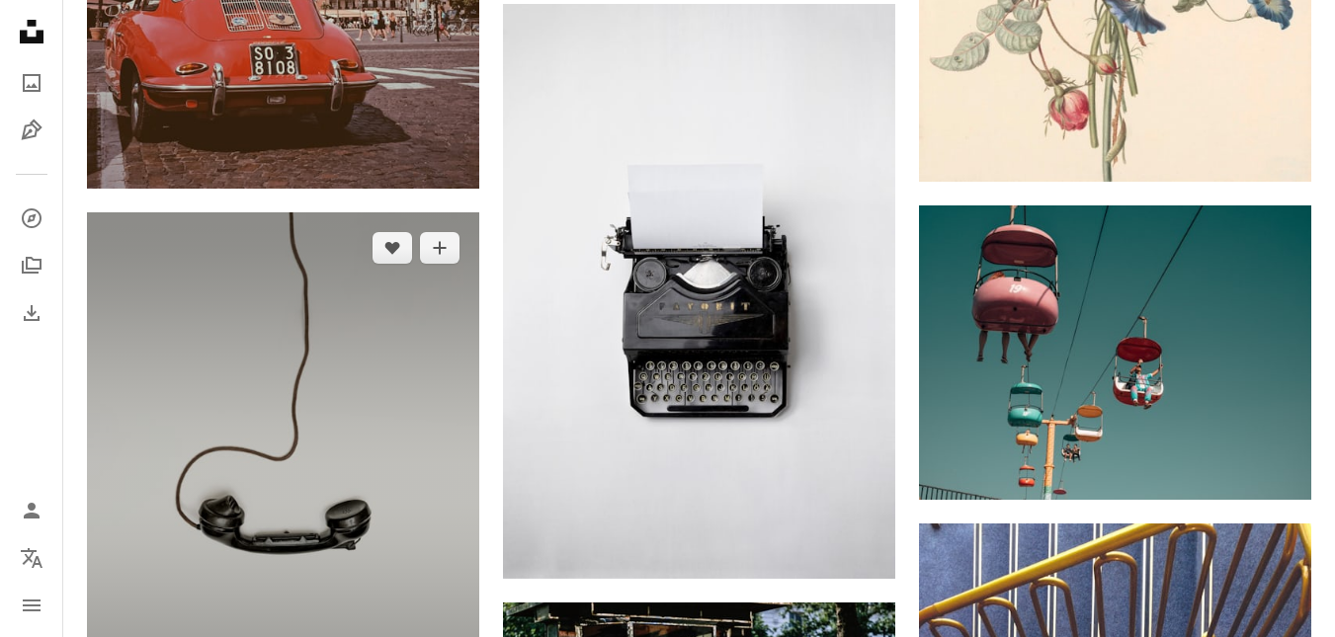
click at [291, 330] on img at bounding box center [283, 489] width 392 height 555
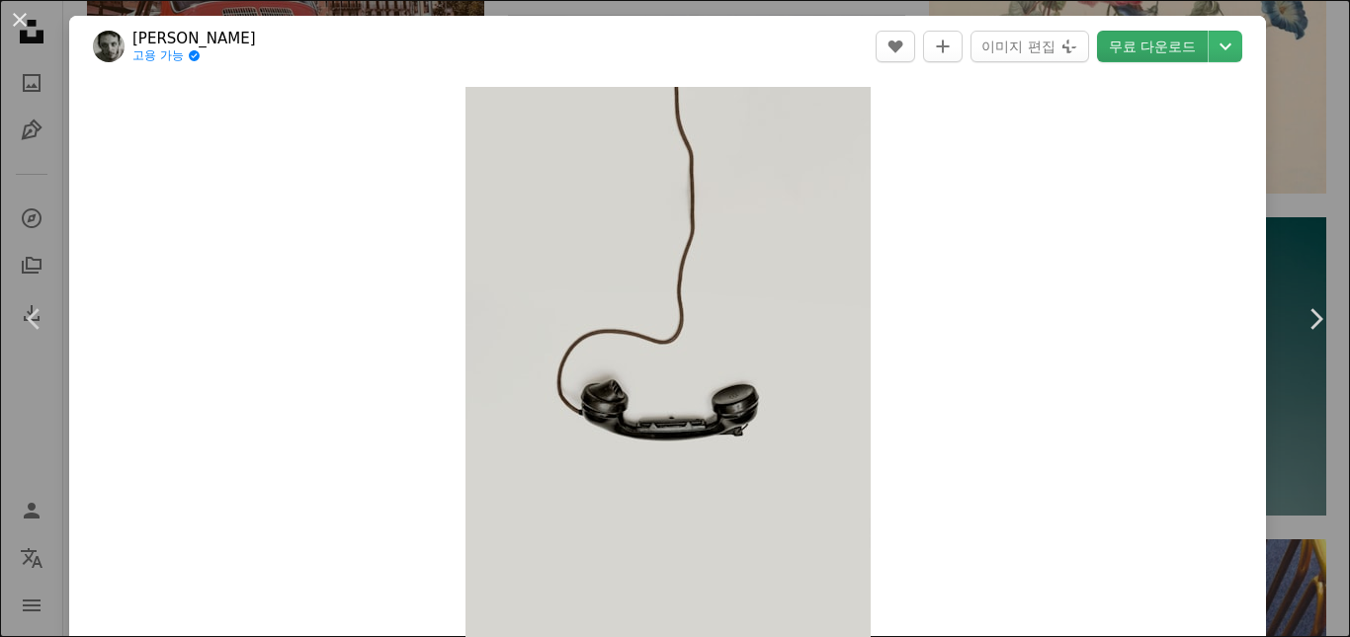
click at [1152, 35] on link "무료 다운로드" at bounding box center [1152, 47] width 111 height 32
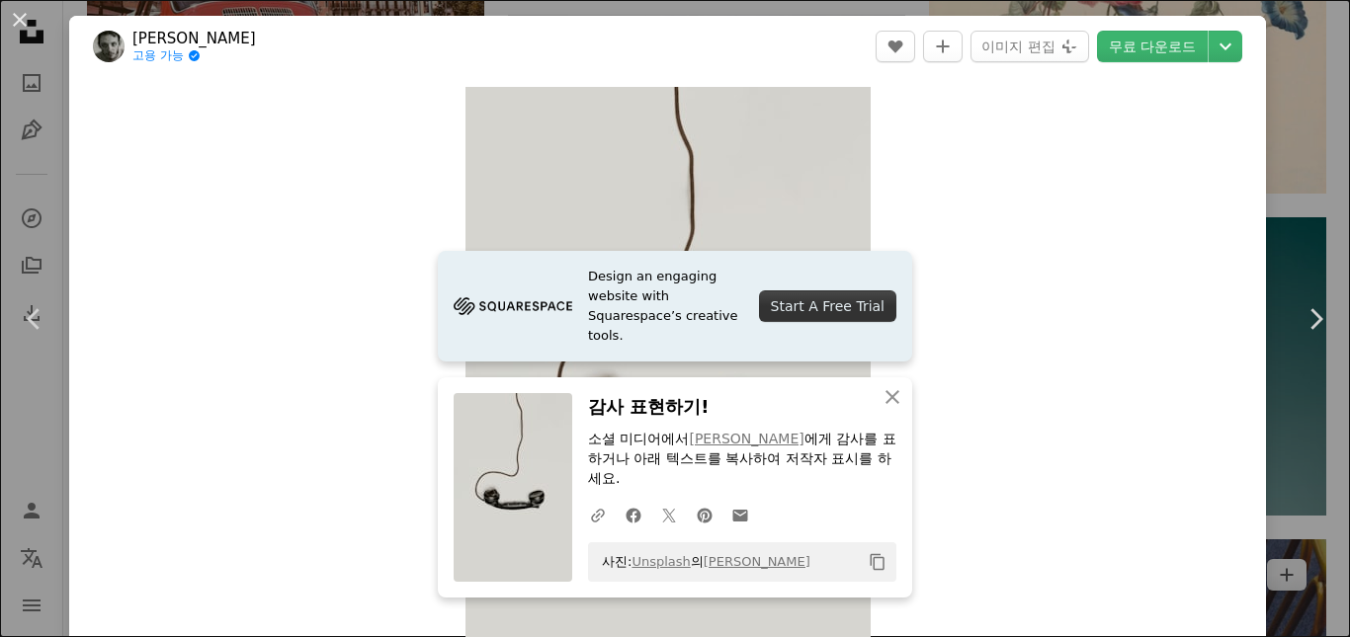
drag, startPoint x: 30, startPoint y: 427, endPoint x: 1068, endPoint y: 47, distance: 1105.6
click at [30, 427] on div "An X shape Chevron left Chevron right [PERSON_NAME] 고용 가능 A checkmark inside of…" at bounding box center [675, 318] width 1350 height 637
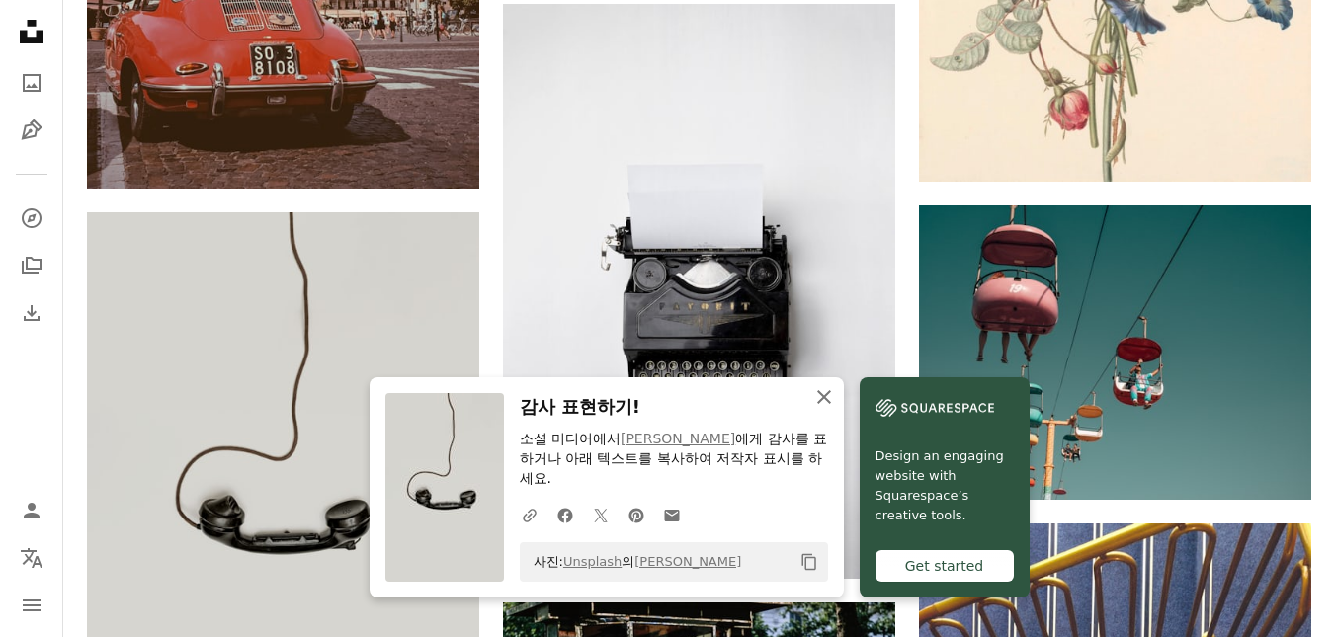
click at [836, 395] on icon "An X shape" at bounding box center [824, 397] width 24 height 24
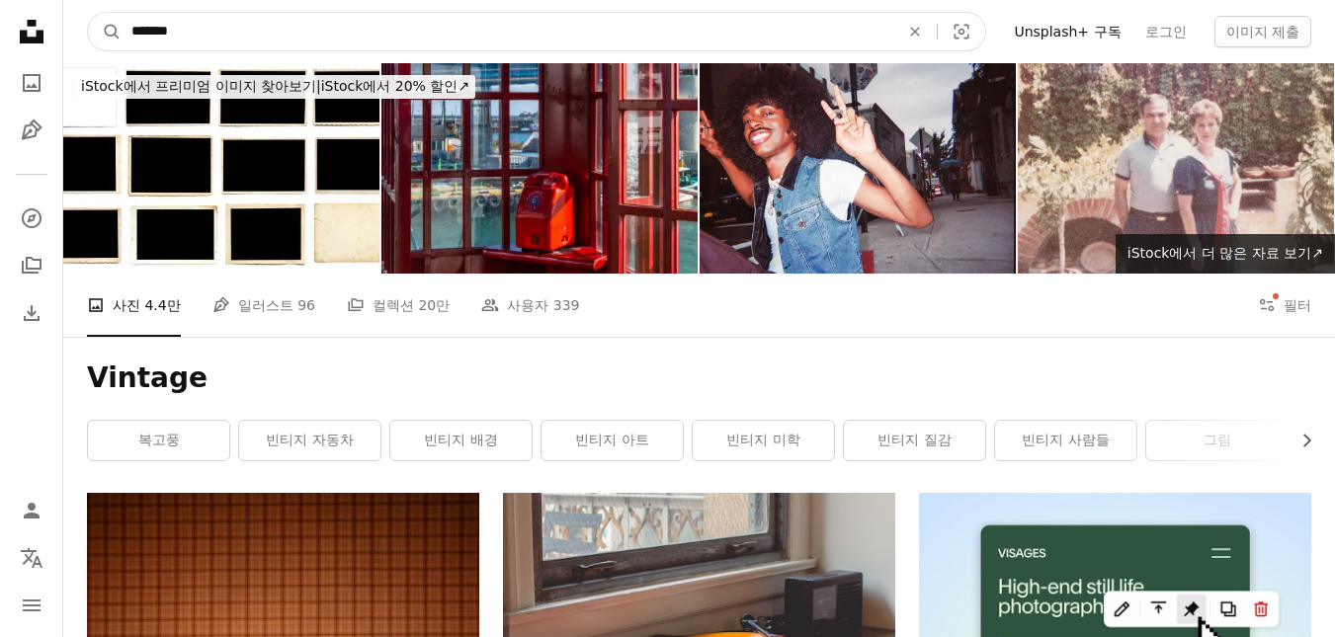
drag, startPoint x: 298, startPoint y: 32, endPoint x: 46, endPoint y: 6, distance: 253.3
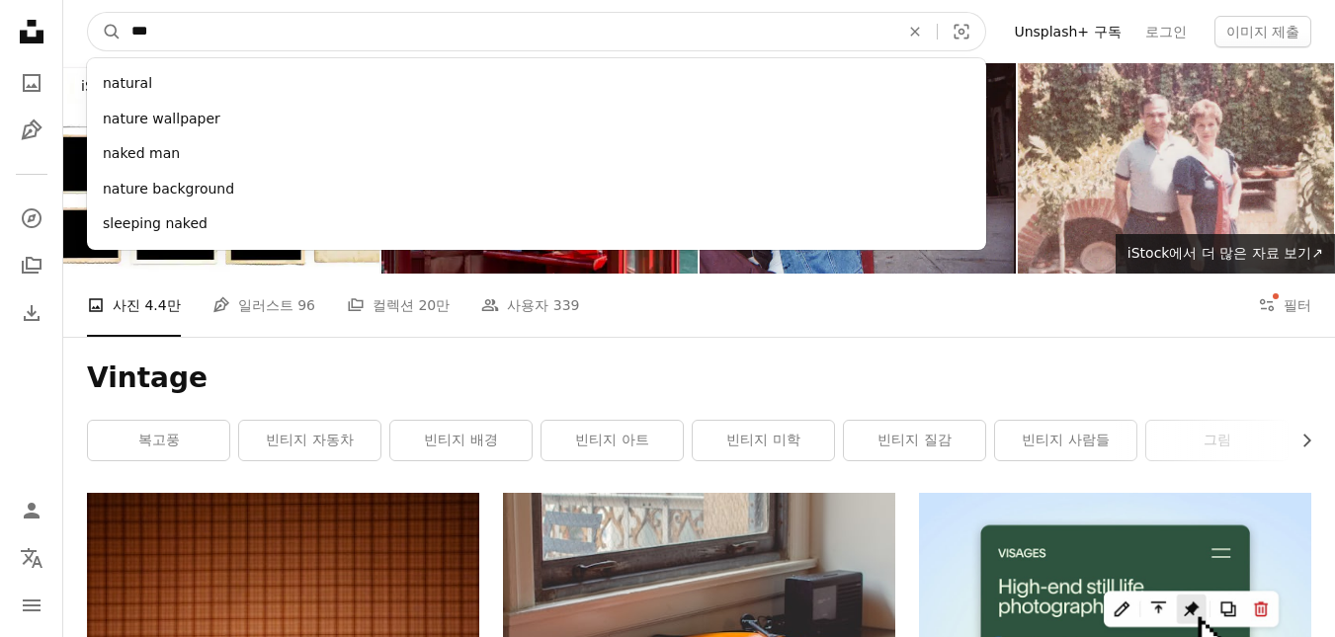
type input "****"
click button "A magnifying glass" at bounding box center [105, 32] width 34 height 38
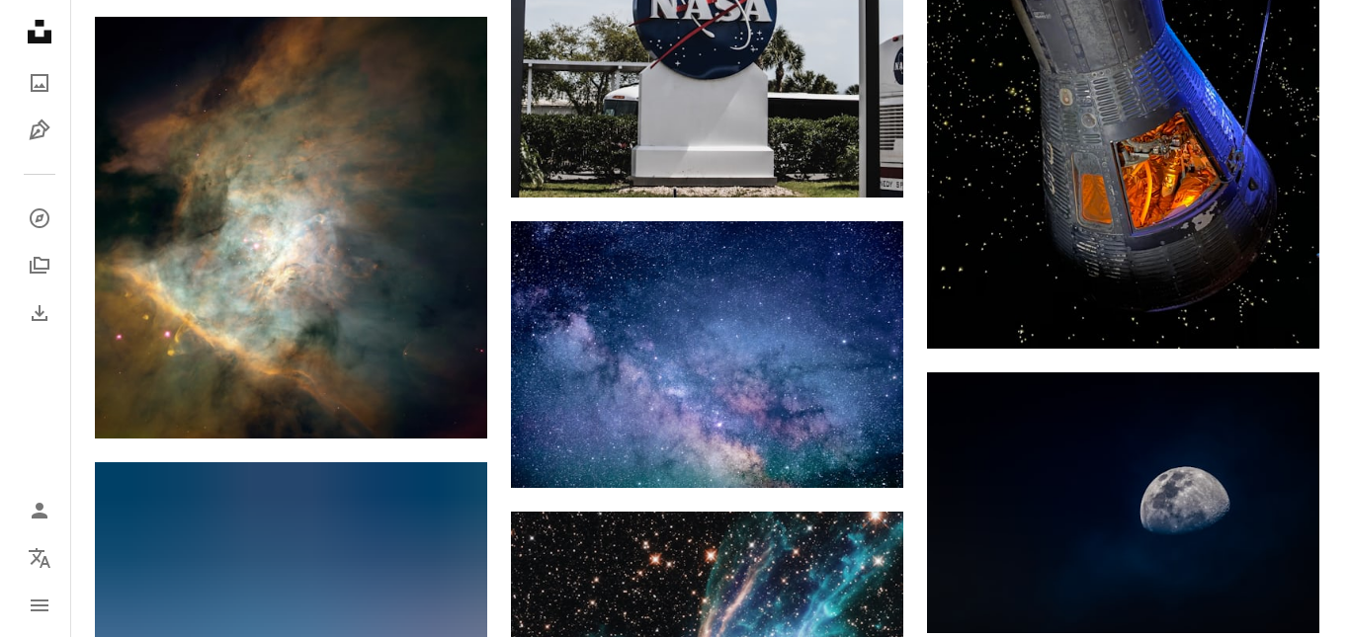
scroll to position [8300, 0]
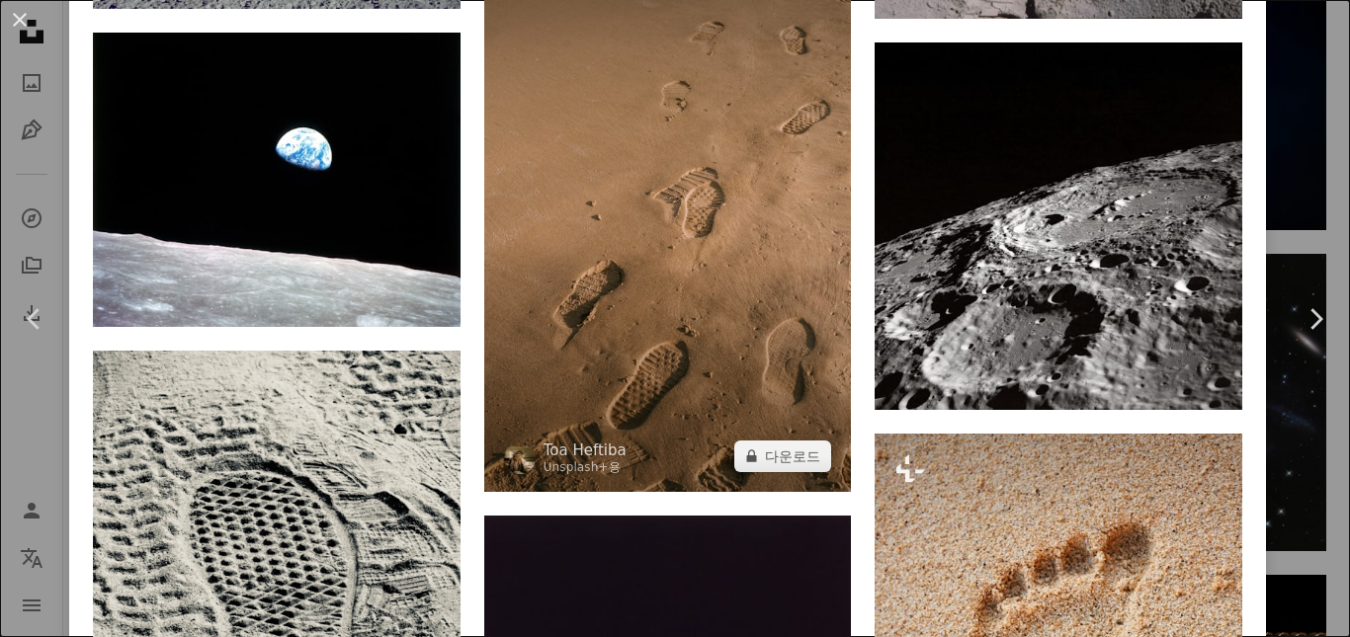
scroll to position [1680, 0]
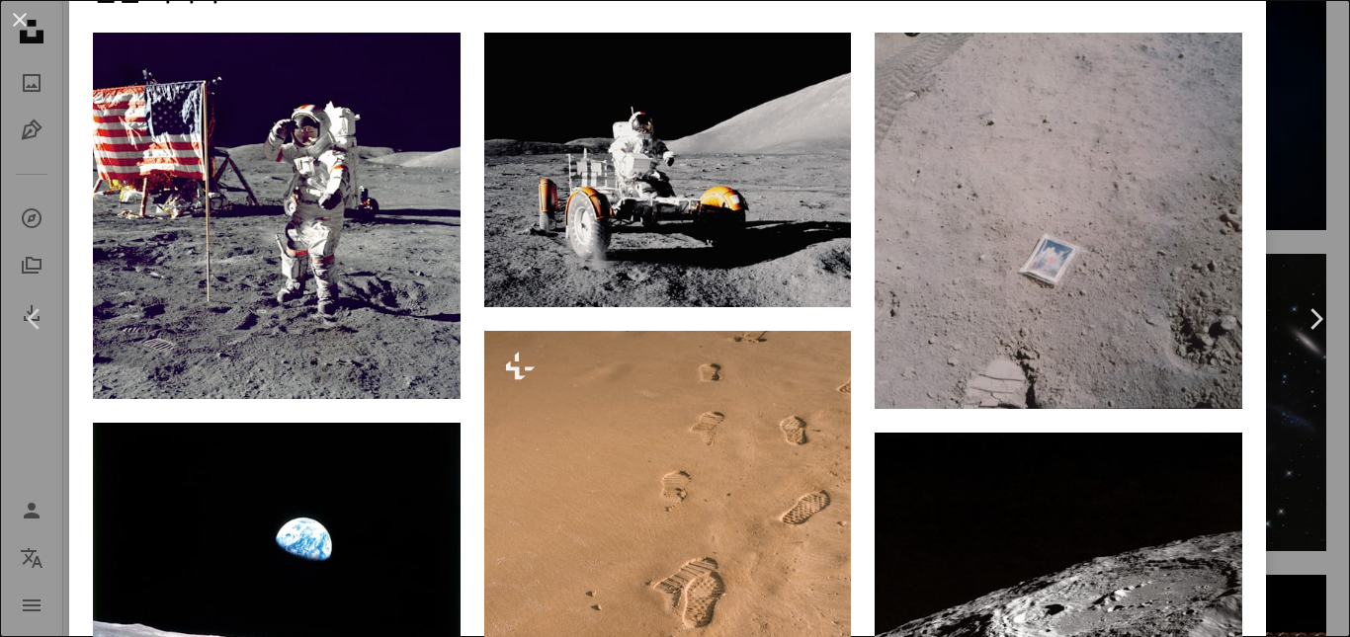
drag, startPoint x: 855, startPoint y: 316, endPoint x: 856, endPoint y: 50, distance: 265.8
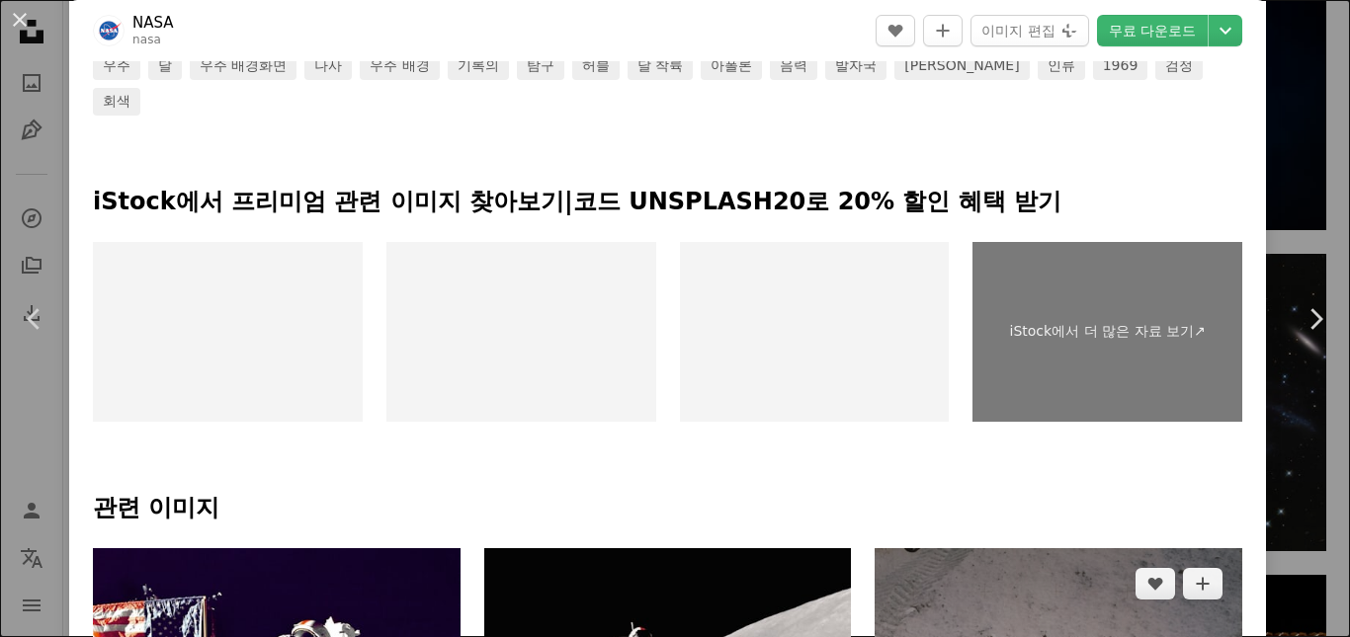
scroll to position [965, 0]
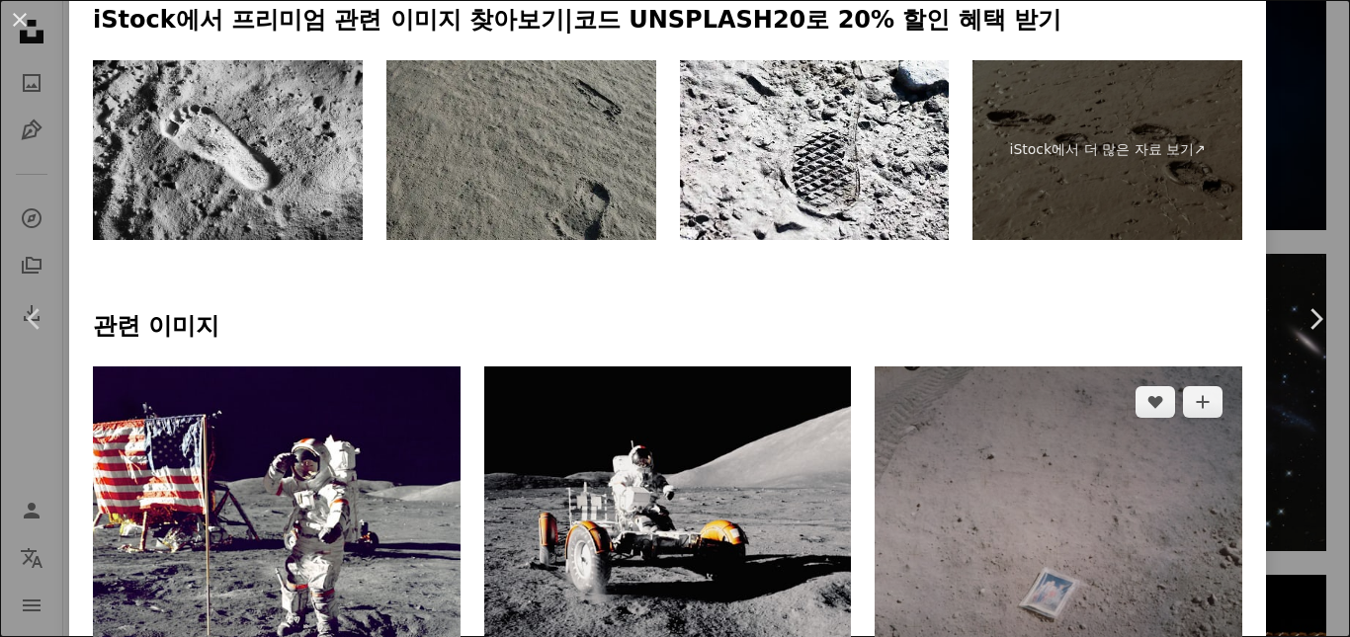
click at [1070, 367] on img at bounding box center [1058, 555] width 368 height 376
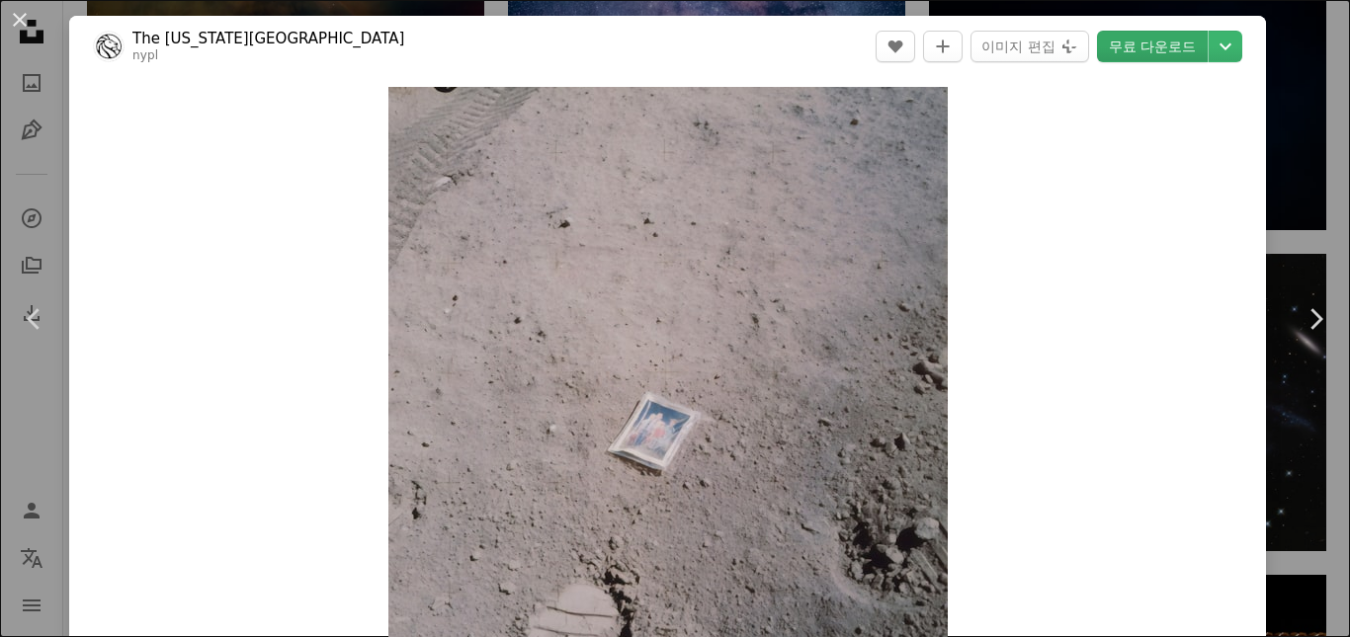
click at [1146, 49] on link "무료 다운로드" at bounding box center [1152, 47] width 111 height 32
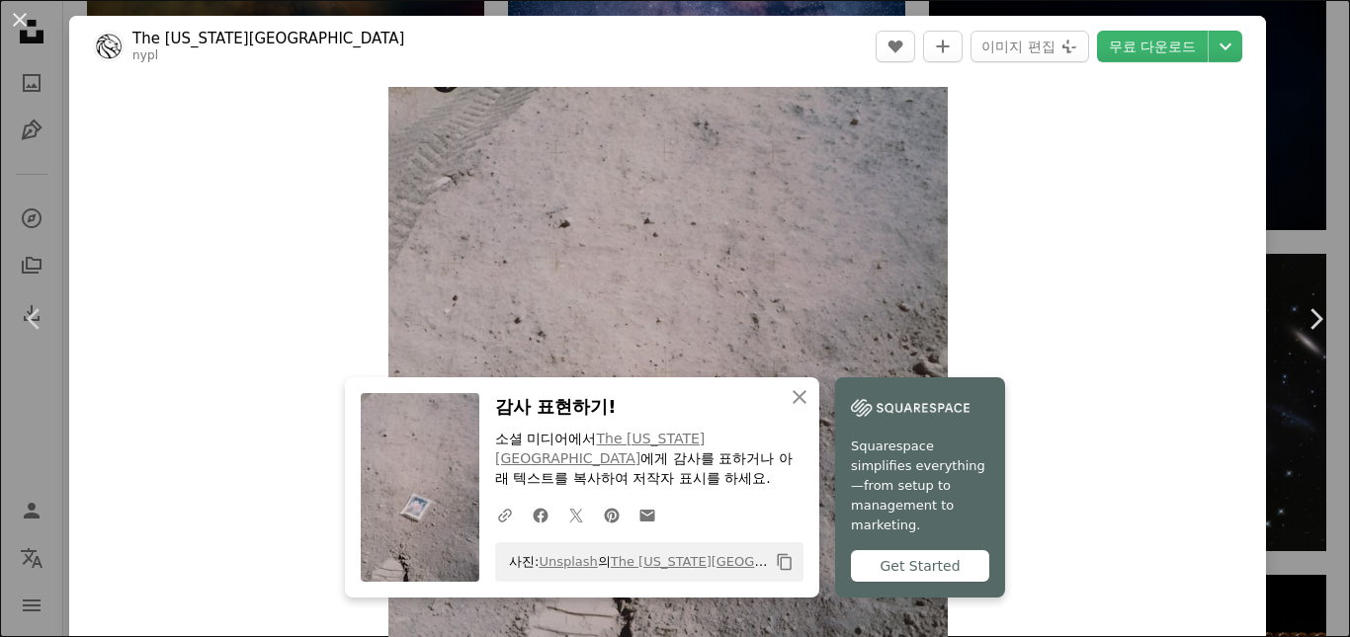
click at [33, 436] on div "An X shape Chevron left Chevron right The [US_STATE][GEOGRAPHIC_DATA] nypl A he…" at bounding box center [675, 318] width 1350 height 637
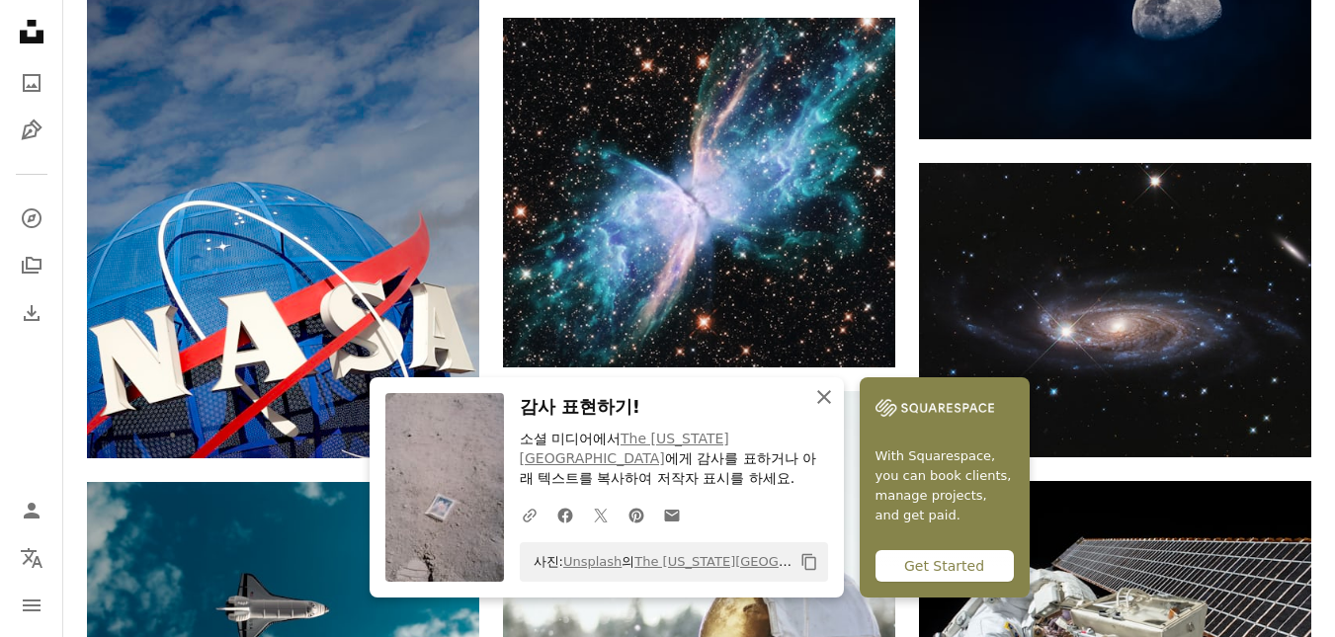
click at [836, 390] on icon "An X shape" at bounding box center [824, 397] width 24 height 24
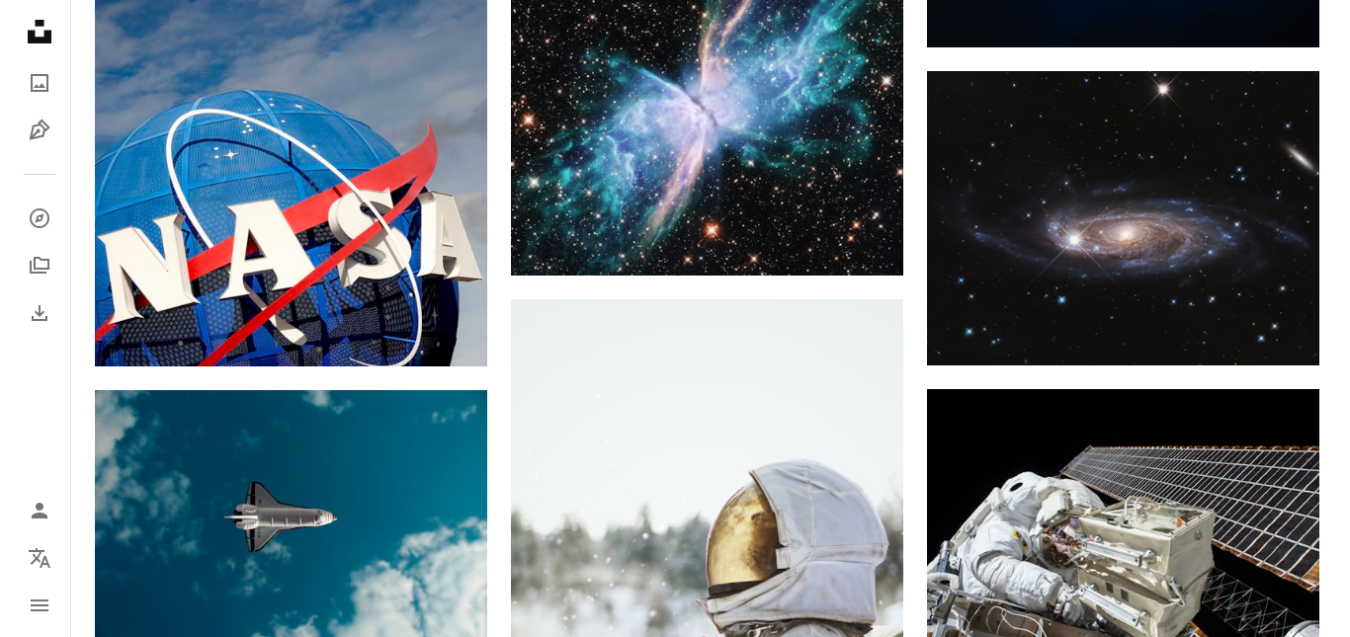
scroll to position [8201, 0]
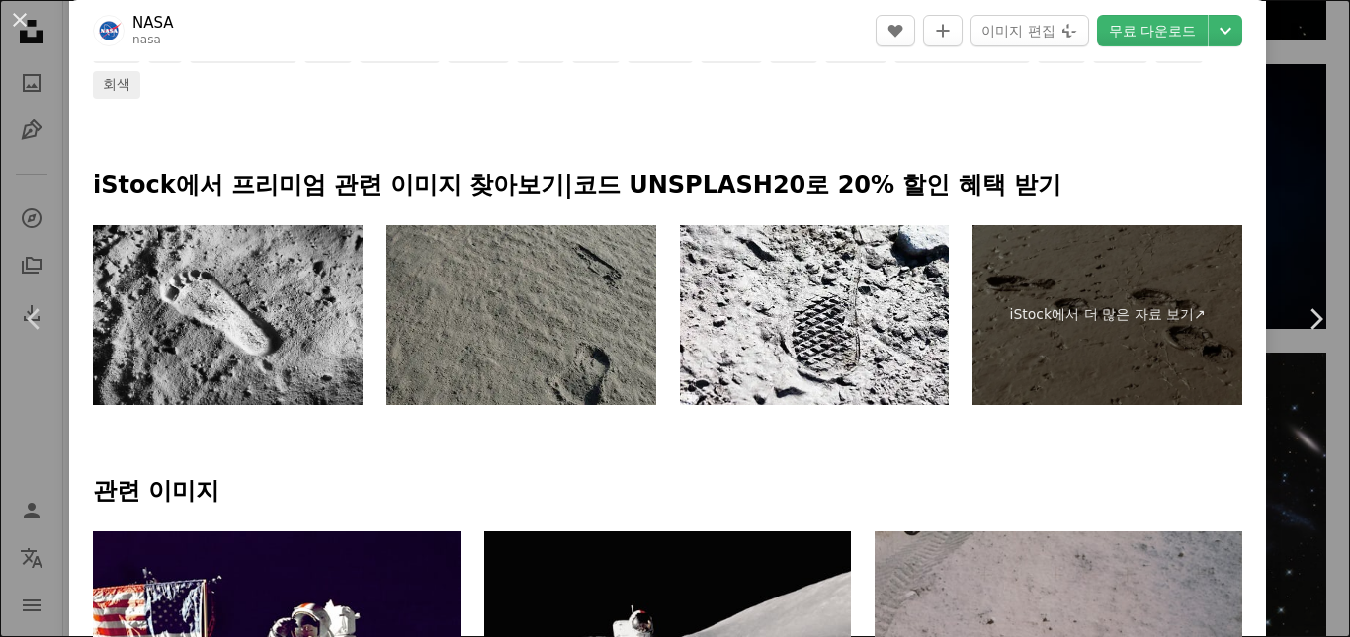
scroll to position [988, 0]
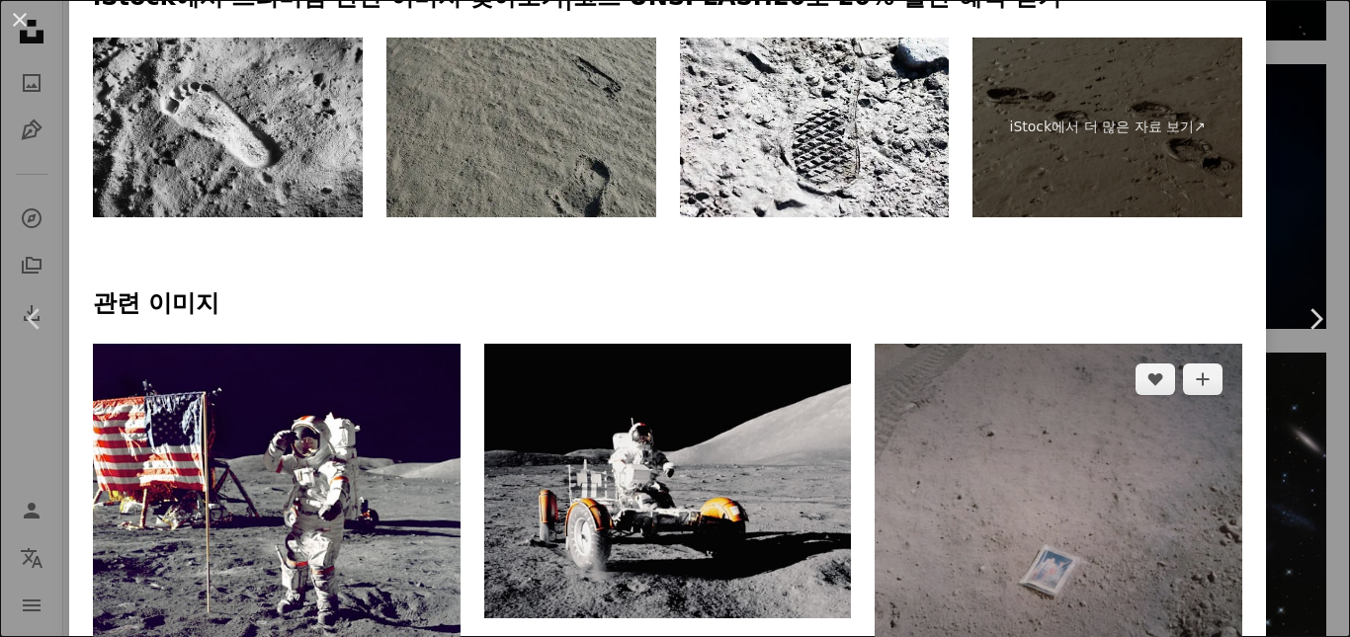
click at [1035, 344] on img at bounding box center [1058, 532] width 368 height 376
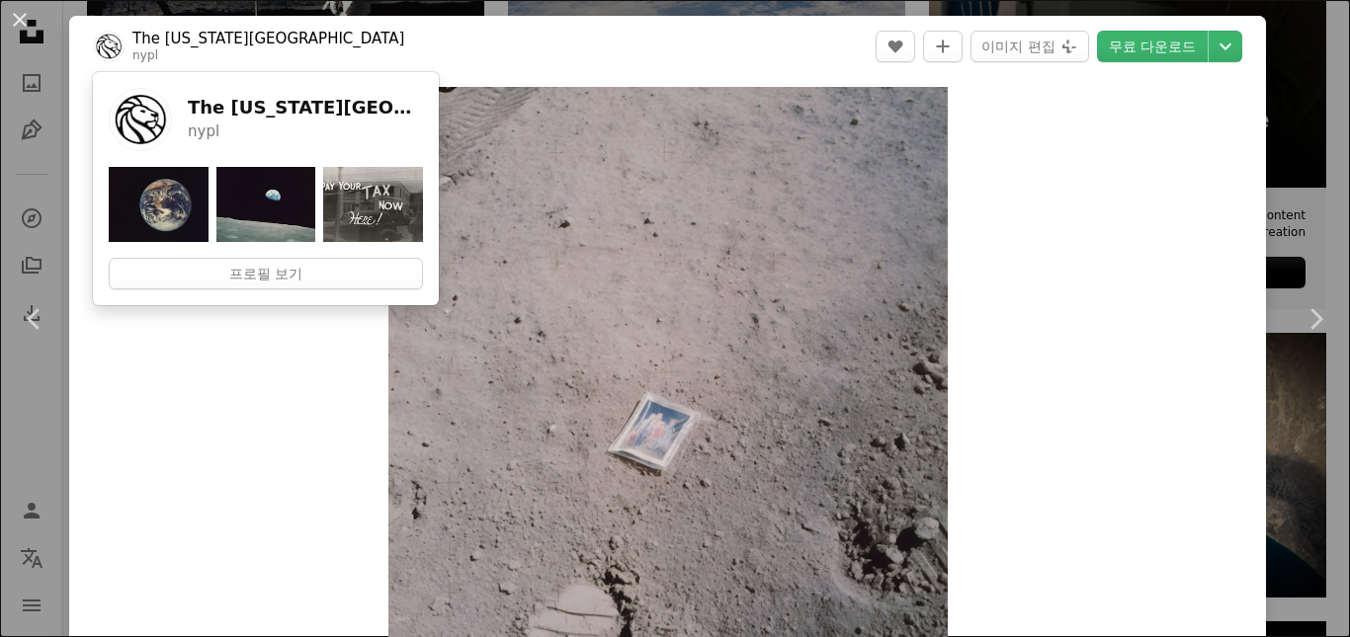
click at [104, 42] on img at bounding box center [109, 47] width 32 height 32
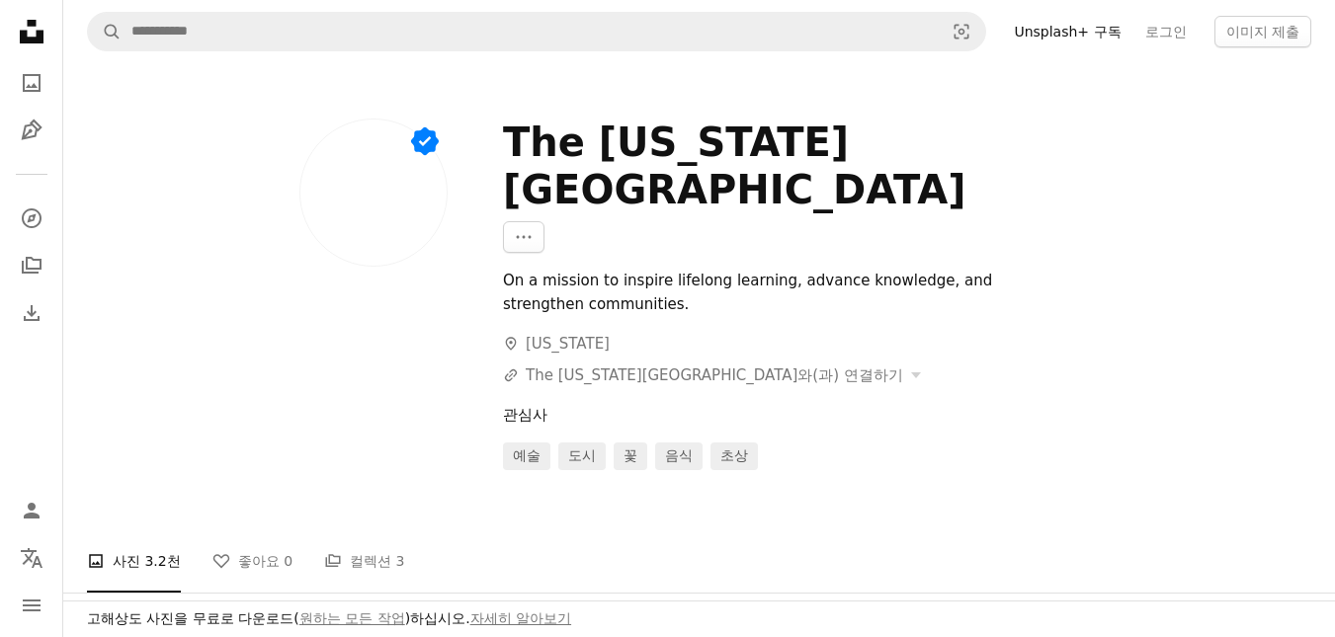
drag, startPoint x: 490, startPoint y: 371, endPoint x: 479, endPoint y: -6, distance: 376.6
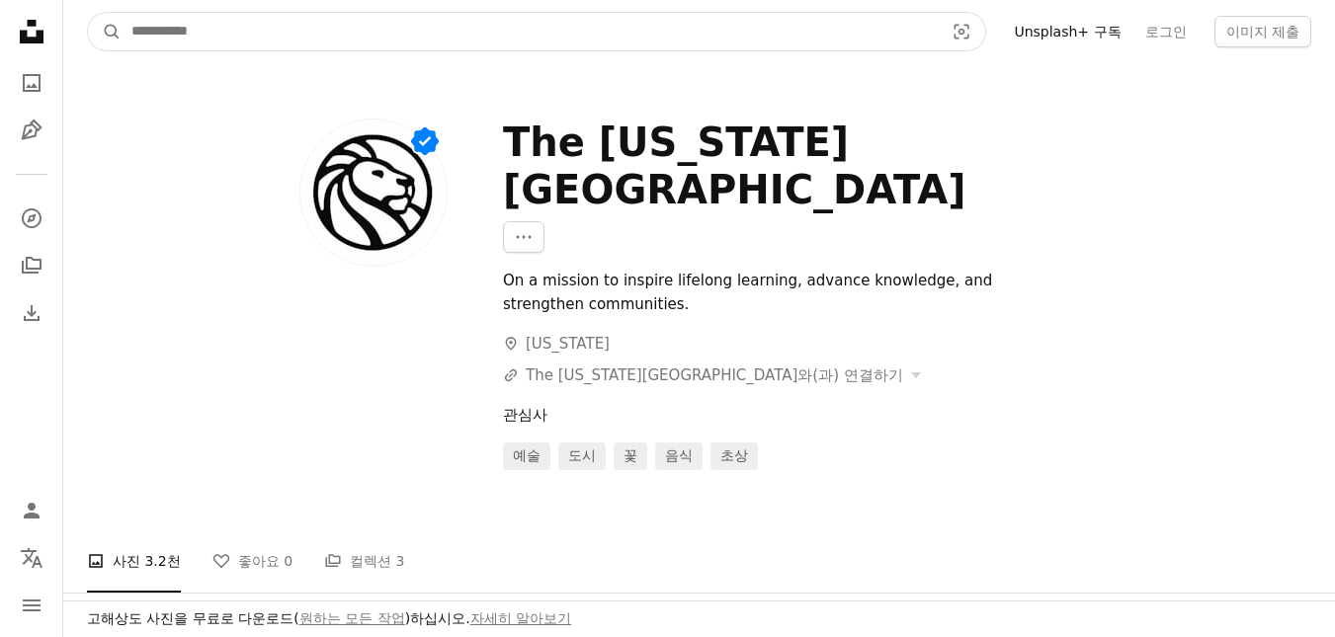
click at [472, 32] on input "사이트 전체에서 이미지 찾기" at bounding box center [530, 32] width 816 height 38
type input "**********"
click button "A magnifying glass" at bounding box center [105, 32] width 34 height 38
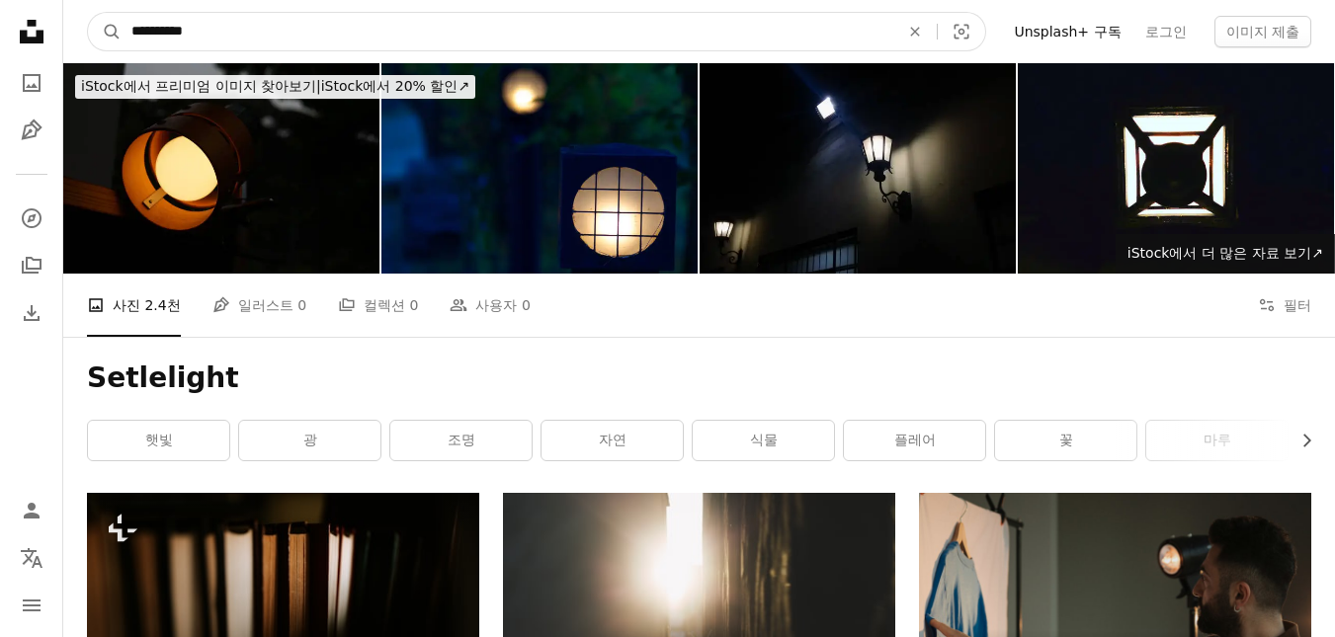
click at [143, 34] on input "**********" at bounding box center [508, 32] width 772 height 38
type input "**********"
click button "A magnifying glass" at bounding box center [105, 32] width 34 height 38
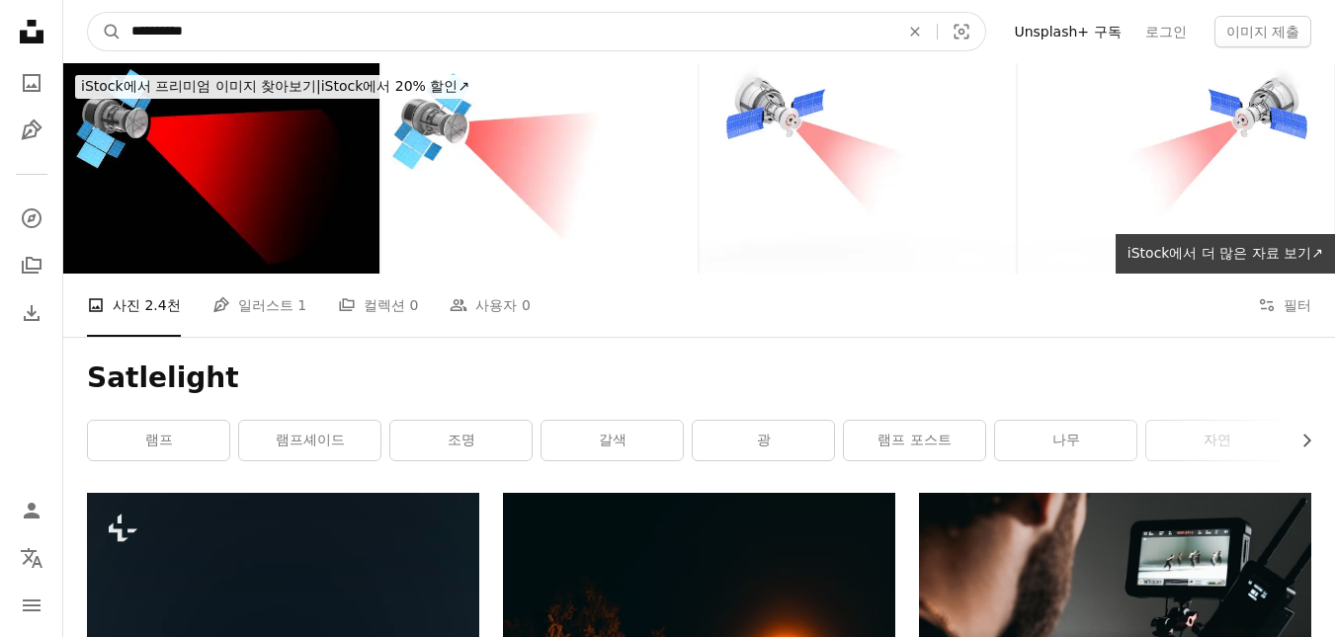
drag, startPoint x: 375, startPoint y: 36, endPoint x: 0, endPoint y: 106, distance: 382.0
paste input "사이트 전체에서 이미지 찾기"
type input "*********"
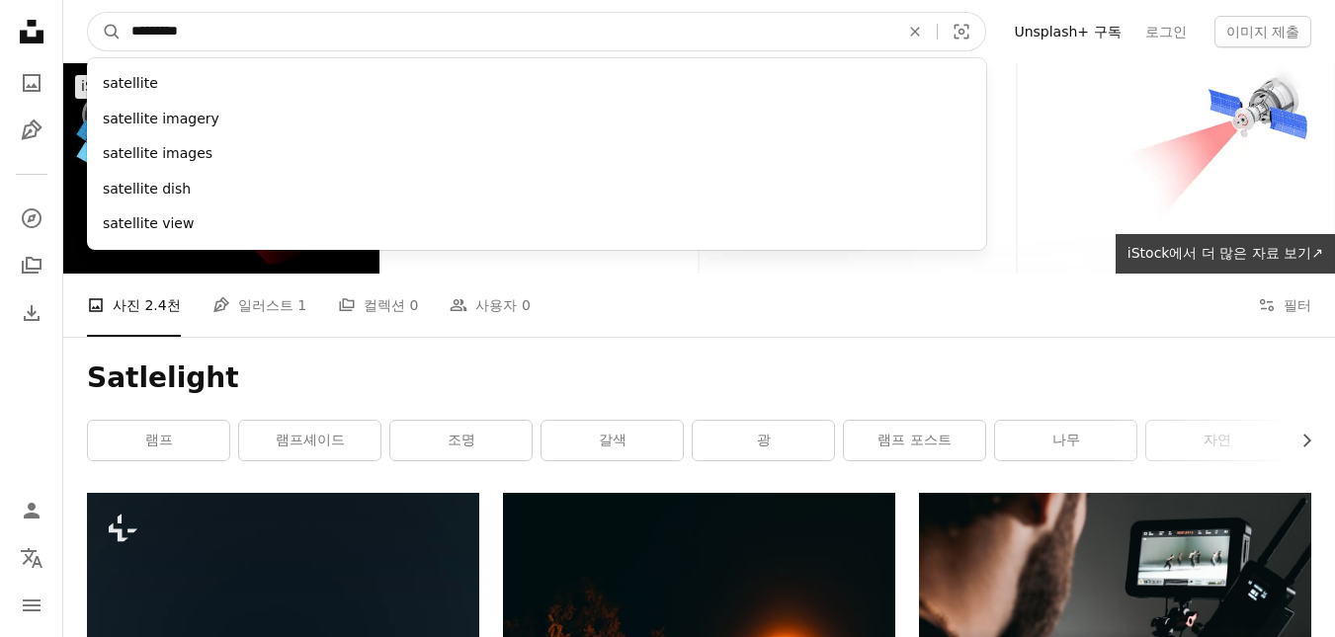
click button "A magnifying glass" at bounding box center [105, 32] width 34 height 38
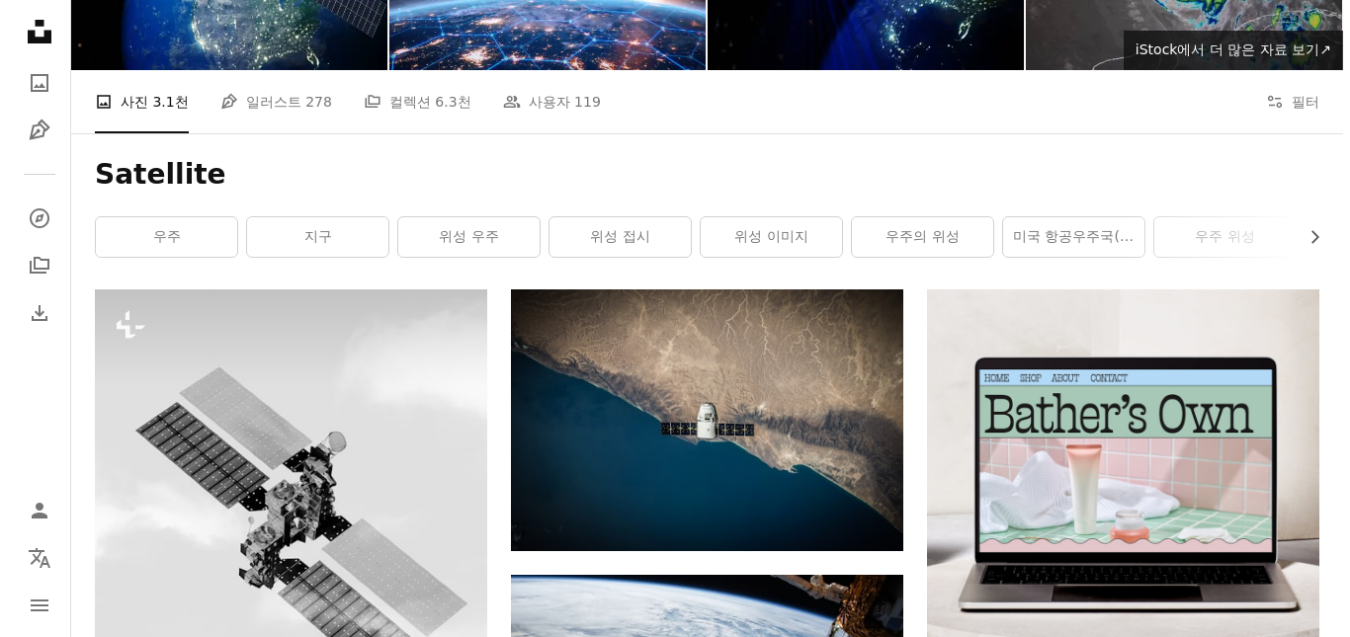
scroll to position [198, 0]
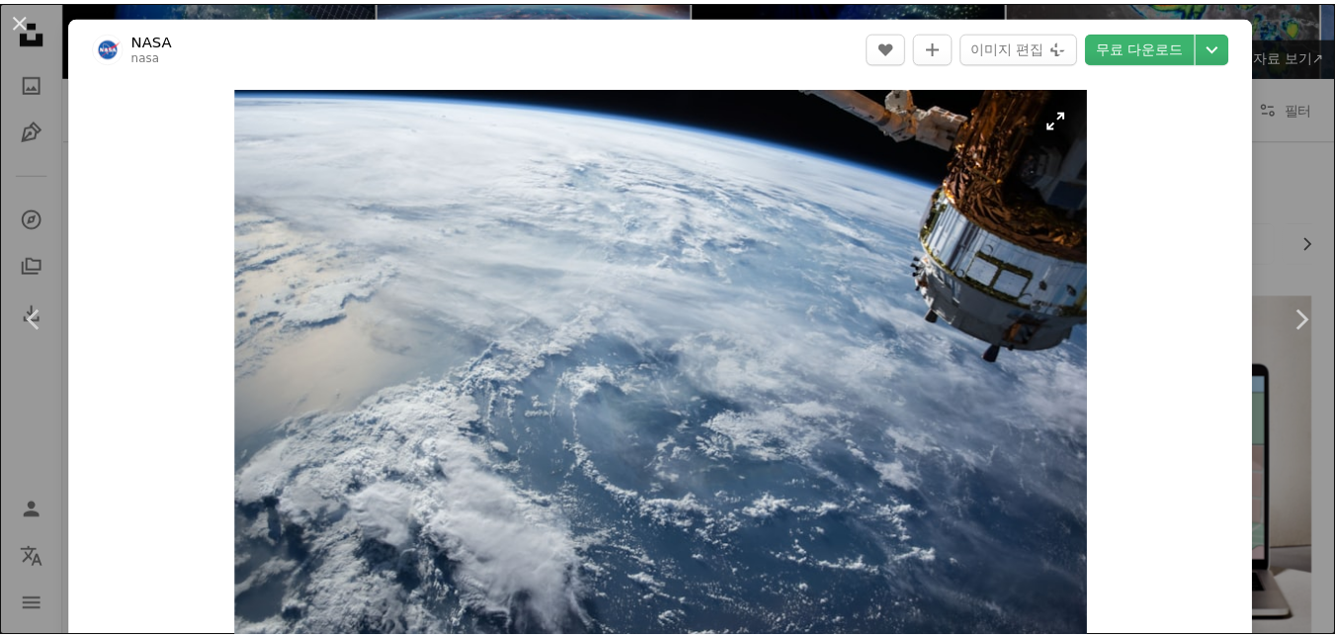
scroll to position [692, 0]
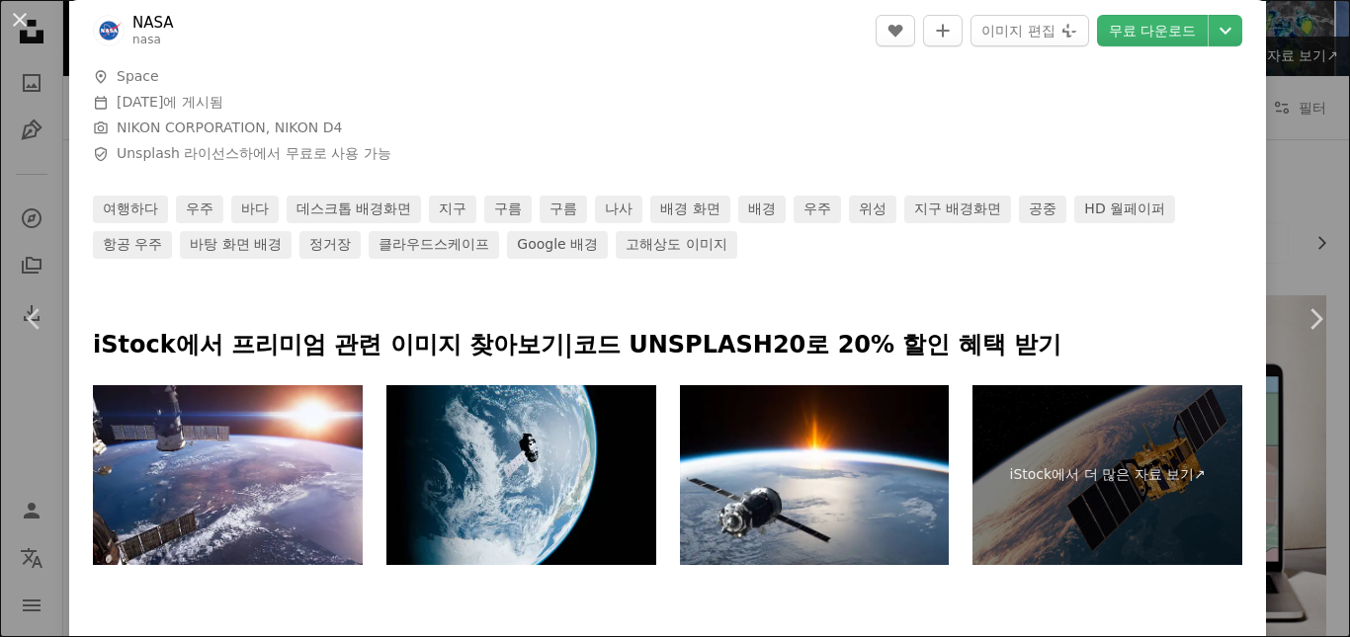
click at [10, 472] on div "An X shape Chevron left Chevron right NASA nasa A heart A plus sign 이미지 편집 Plus…" at bounding box center [675, 318] width 1350 height 637
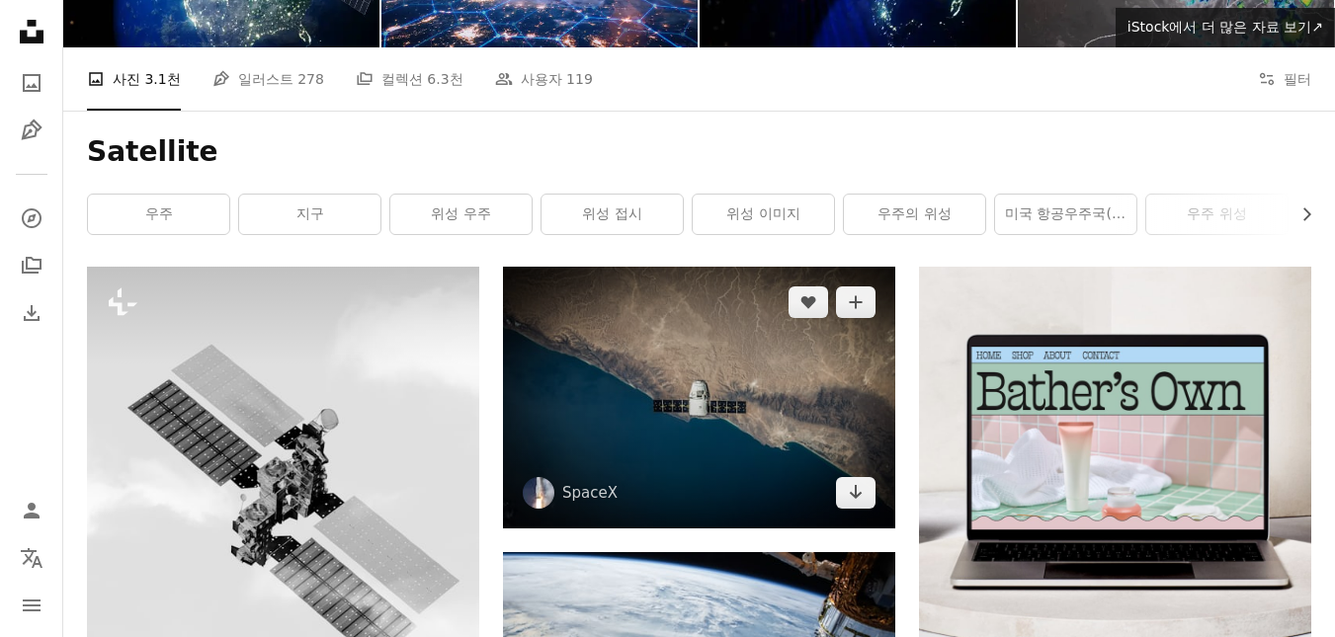
scroll to position [198, 0]
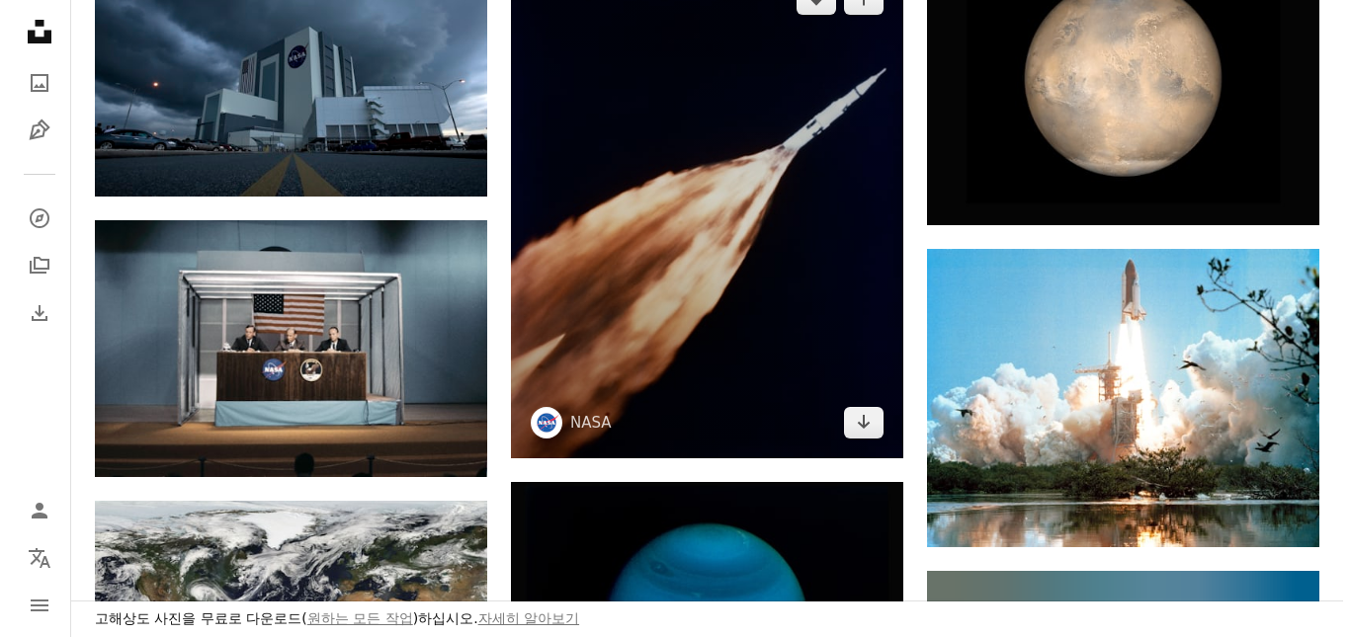
scroll to position [1186, 0]
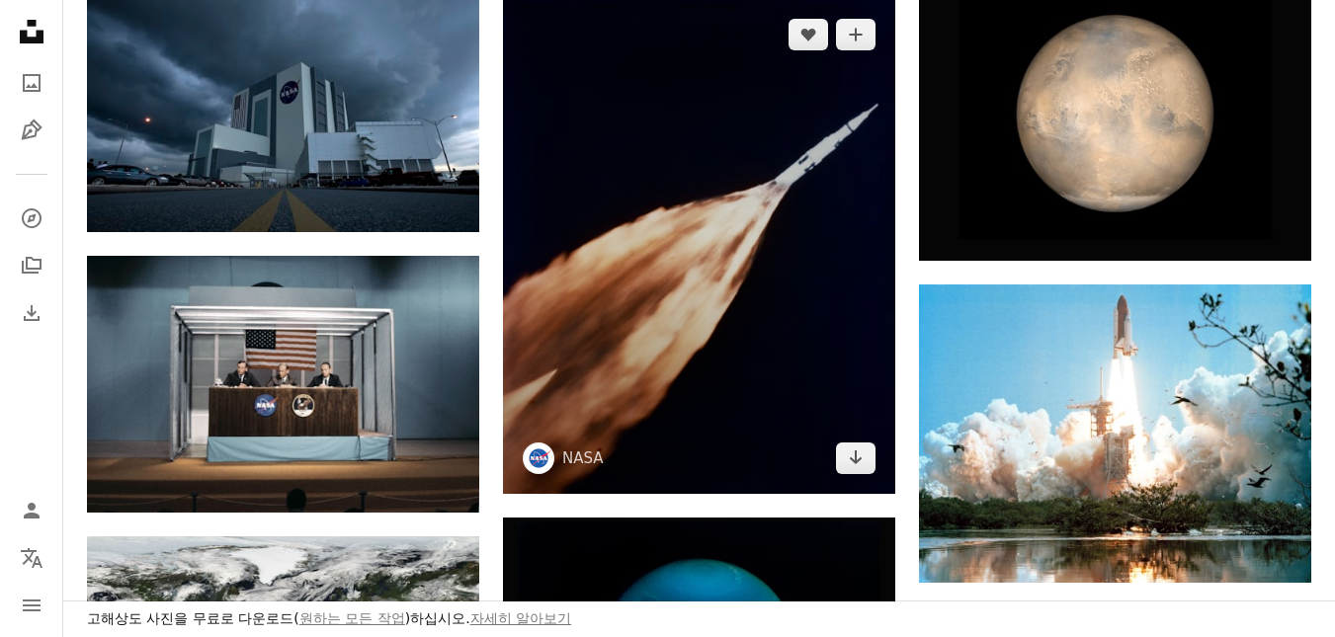
click at [810, 284] on img at bounding box center [699, 246] width 392 height 495
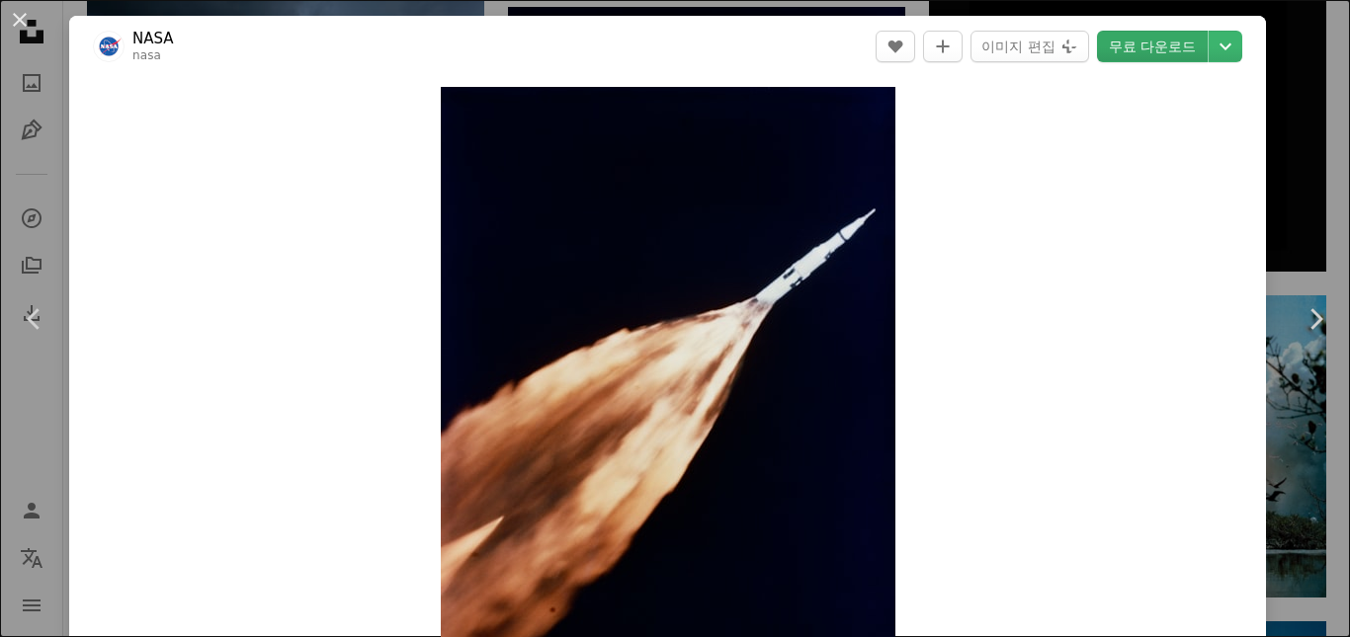
click at [1153, 36] on link "무료 다운로드" at bounding box center [1152, 47] width 111 height 32
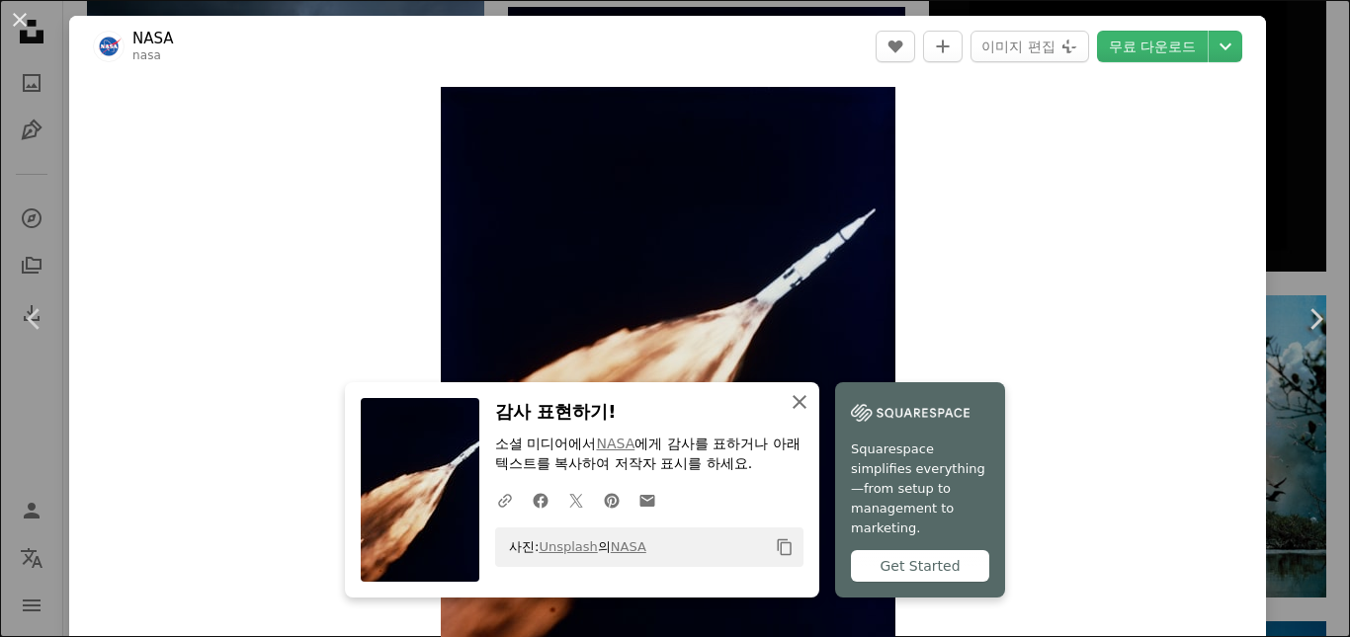
click at [811, 414] on icon "An X shape" at bounding box center [799, 402] width 24 height 24
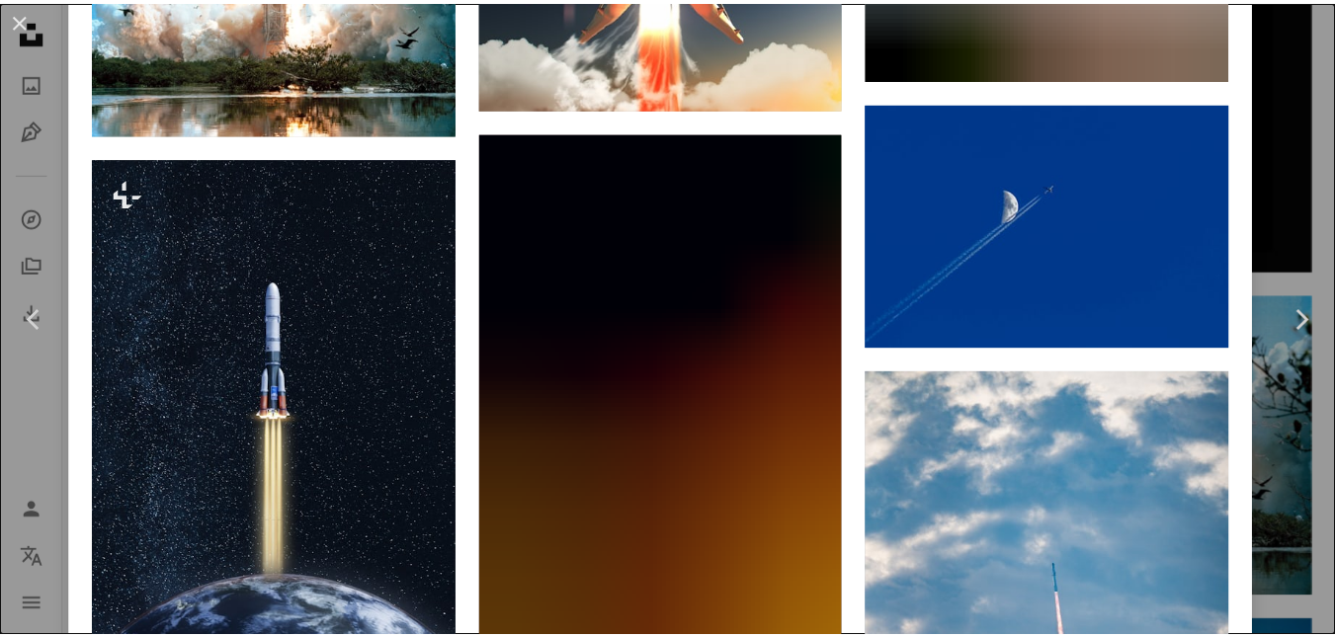
scroll to position [2865, 0]
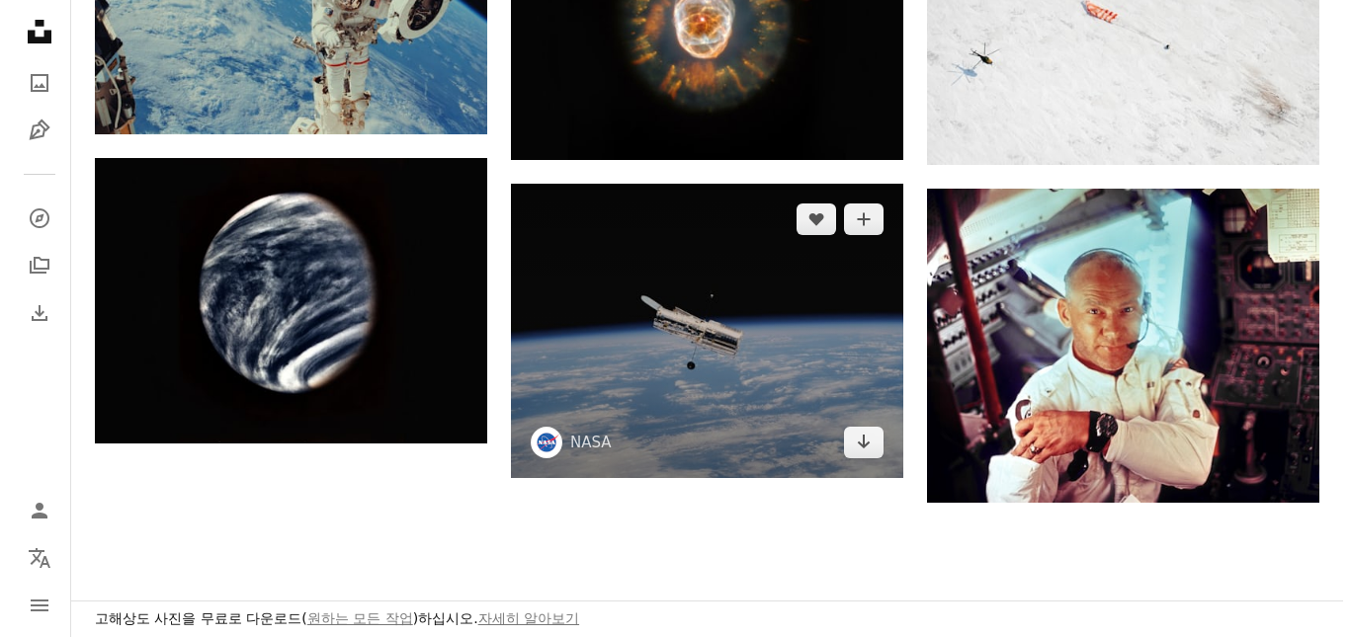
scroll to position [2174, 0]
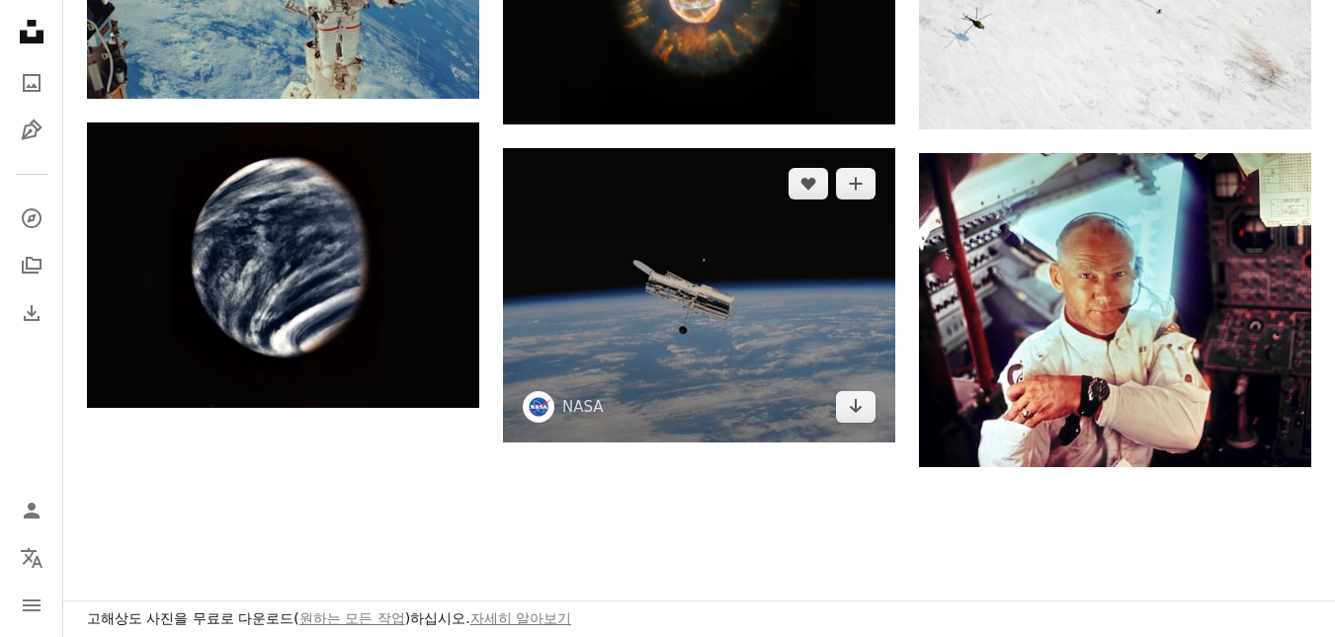
click at [748, 287] on img at bounding box center [699, 295] width 392 height 294
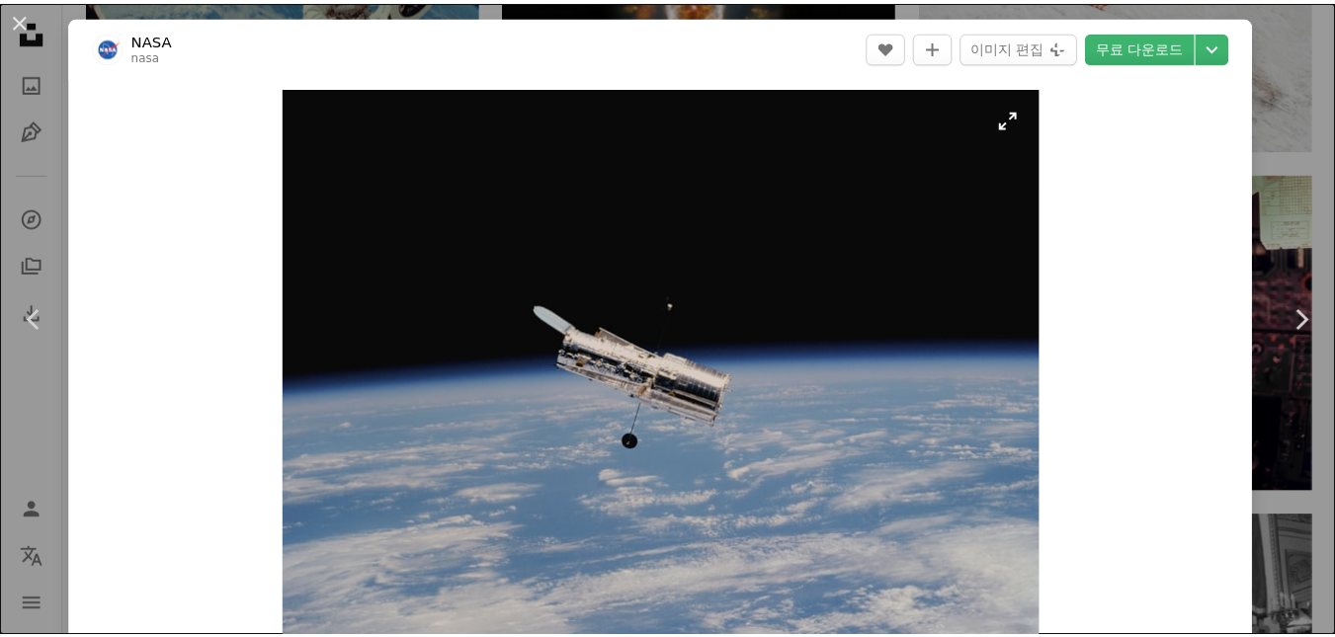
scroll to position [494, 0]
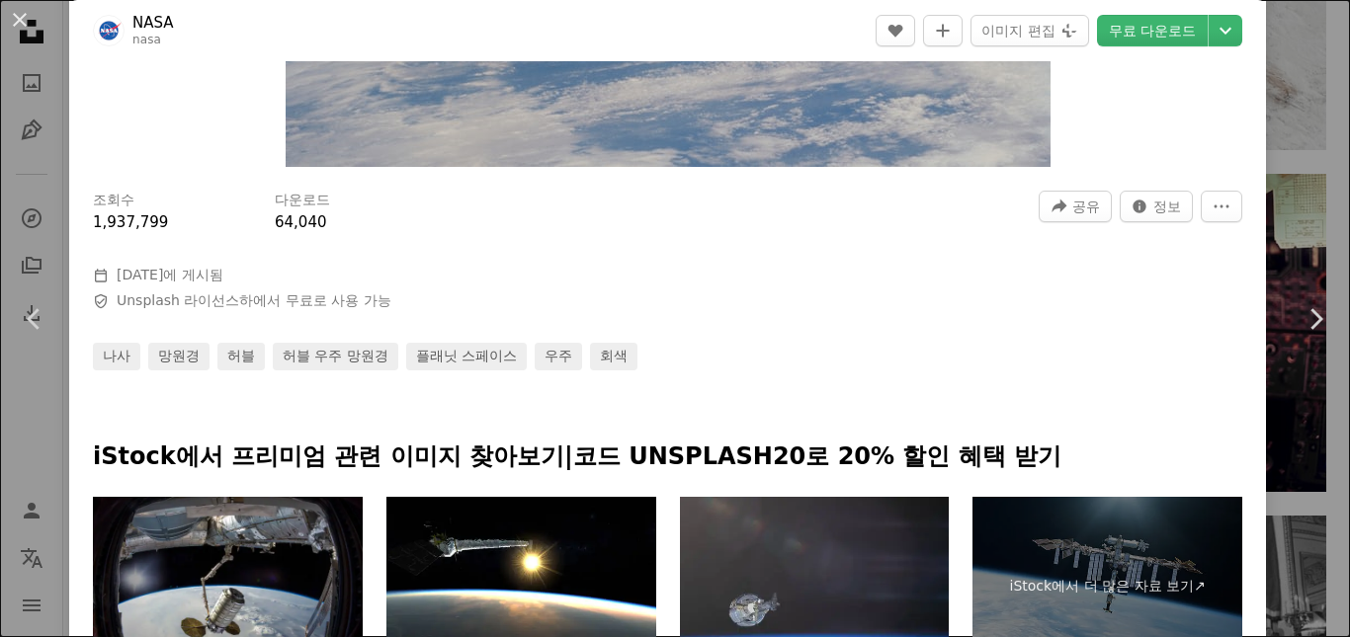
click at [7, 460] on div "An X shape Chevron left Chevron right NASA nasa A heart A plus sign 이미지 편집 Plus…" at bounding box center [675, 318] width 1350 height 637
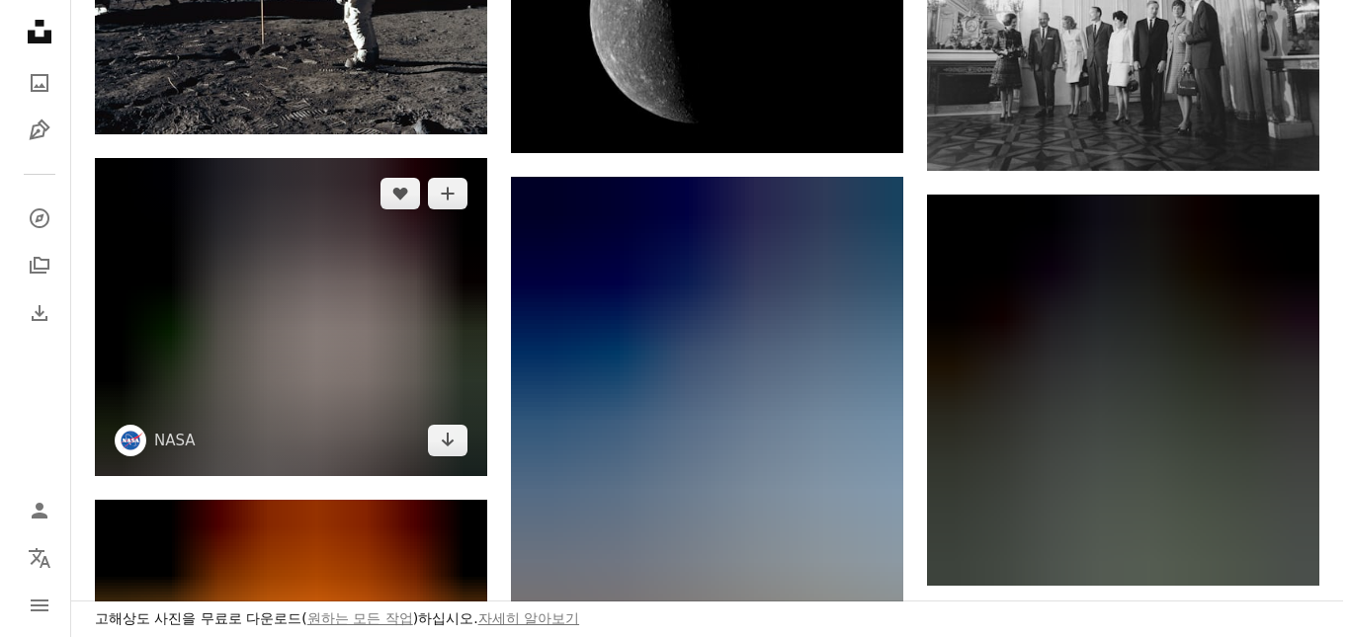
scroll to position [2767, 0]
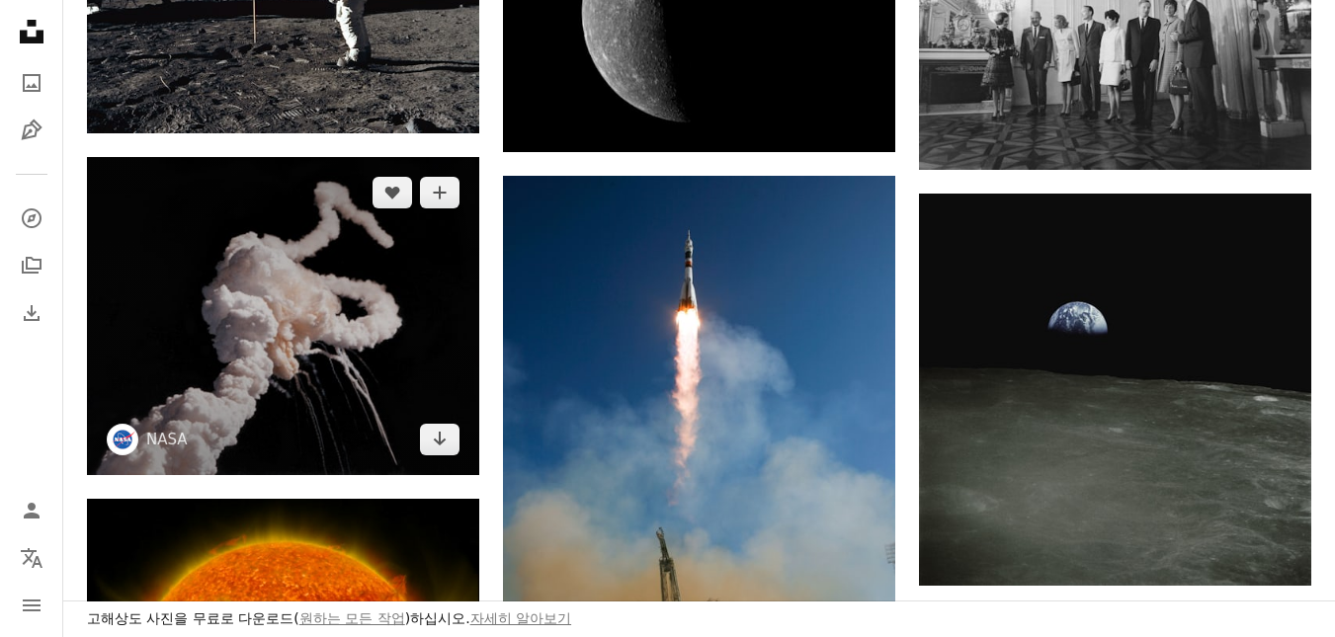
click at [340, 300] on img at bounding box center [283, 316] width 392 height 318
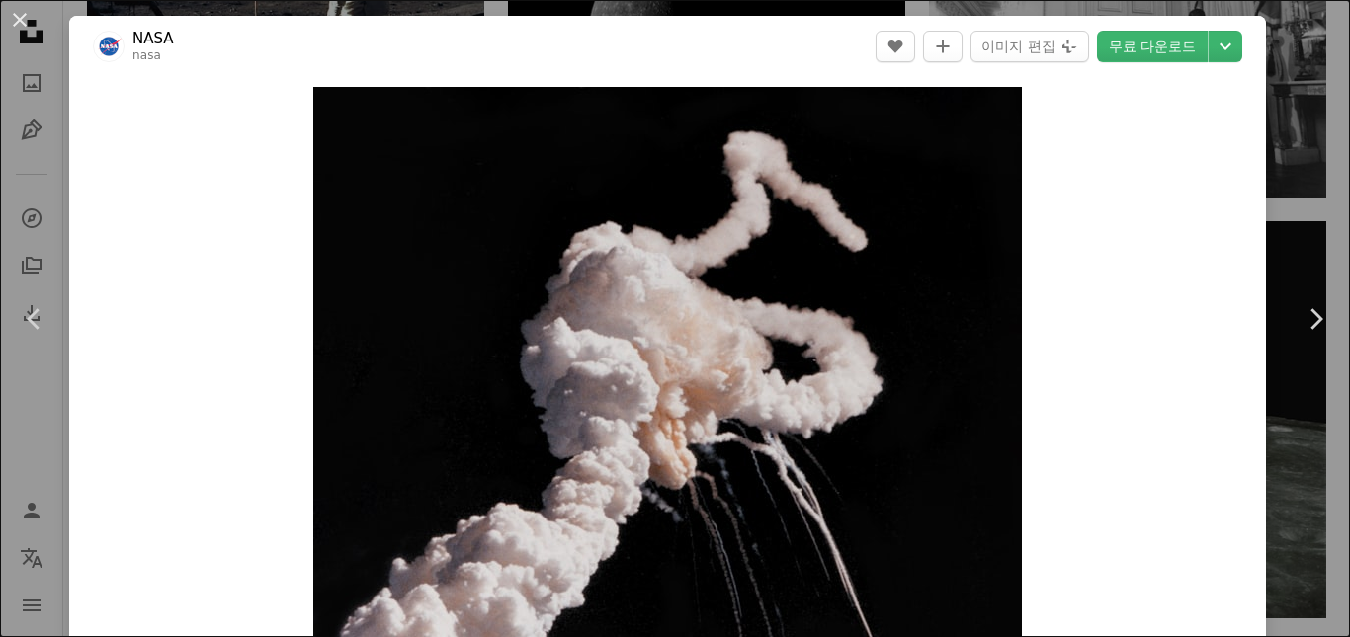
click at [34, 453] on div "An X shape Chevron left Chevron right NASA nasa A heart A plus sign 이미지 편집 Plus…" at bounding box center [675, 318] width 1350 height 637
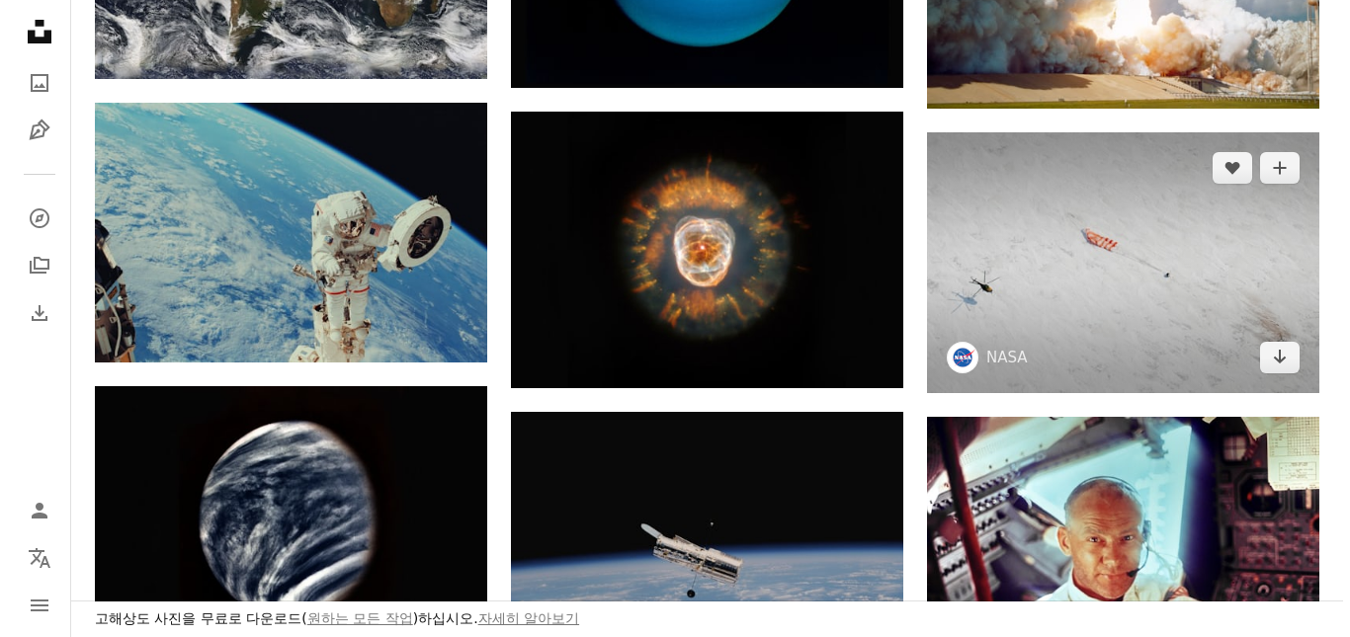
scroll to position [1778, 0]
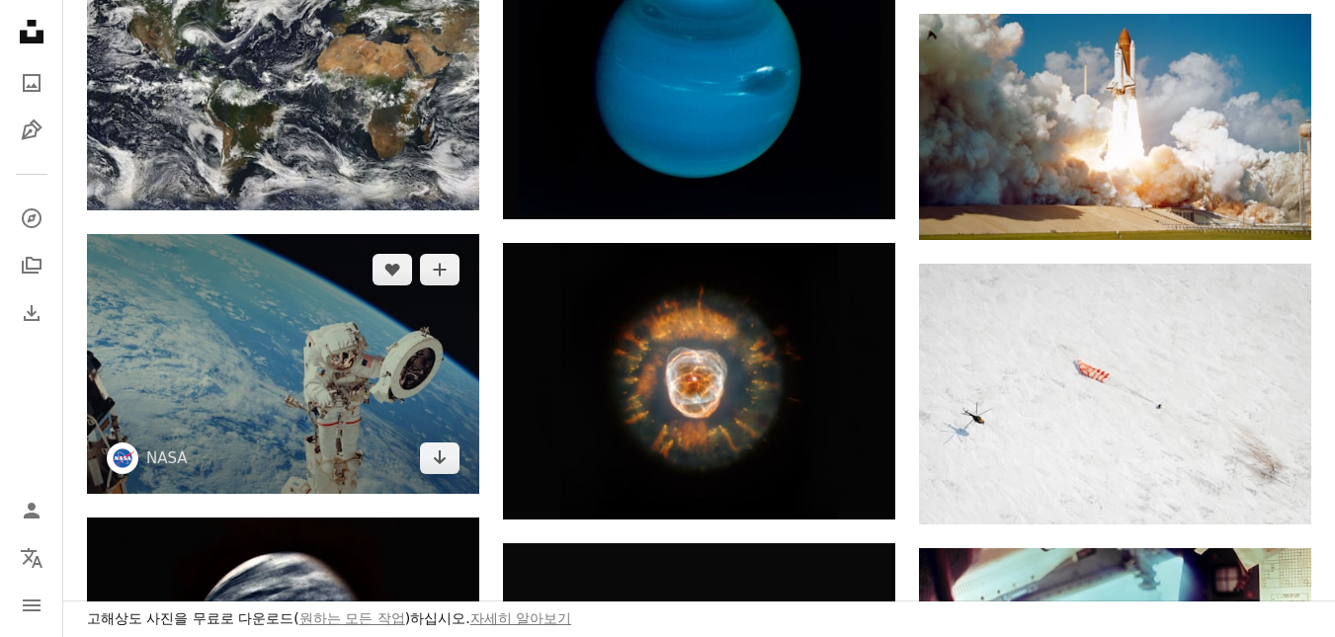
click at [348, 363] on img at bounding box center [283, 364] width 392 height 260
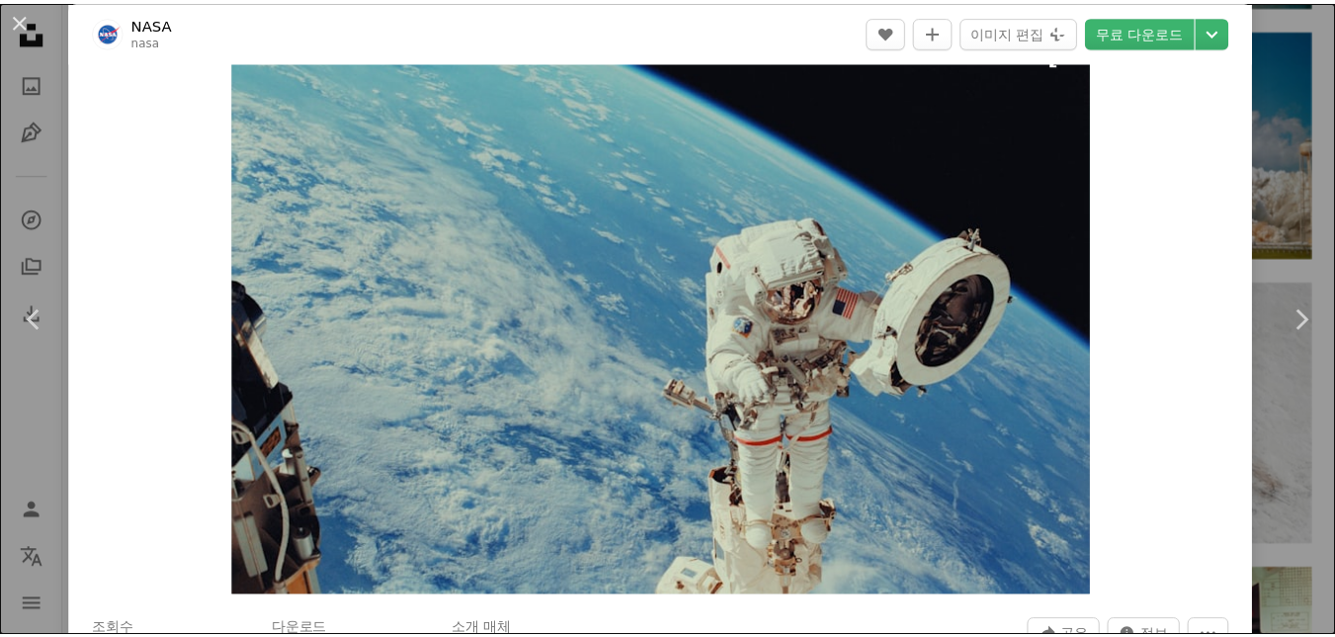
scroll to position [99, 0]
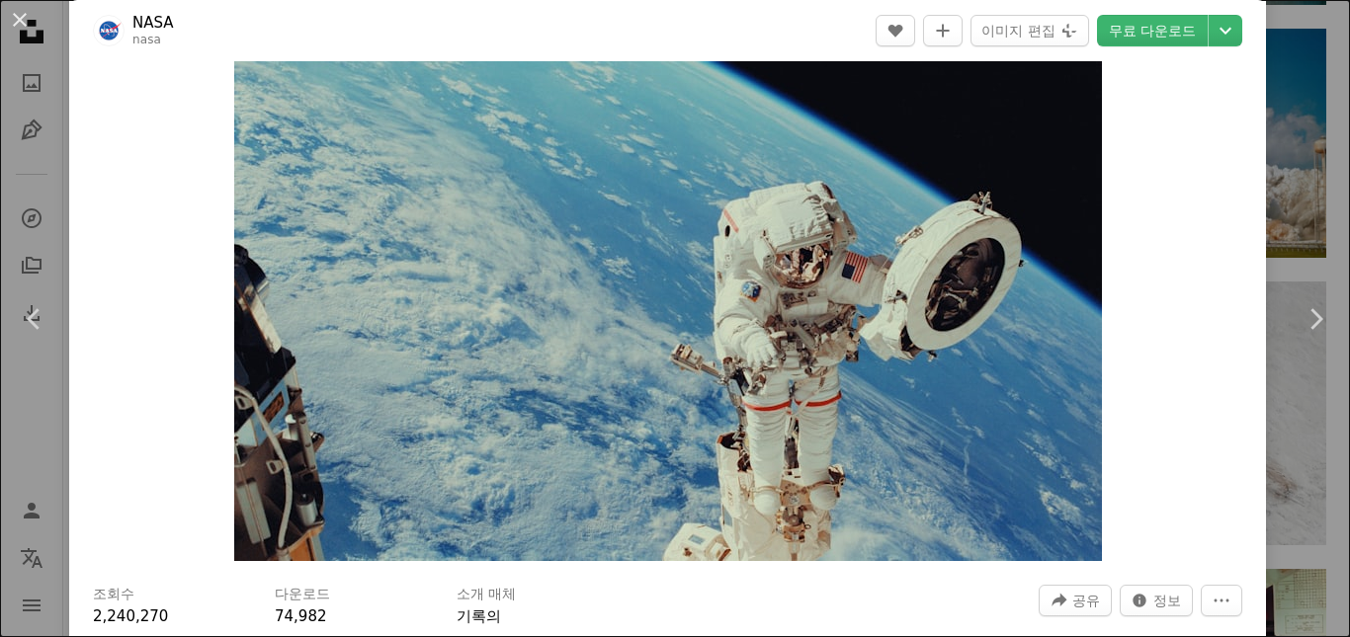
click at [40, 453] on div "An X shape Chevron left Chevron right NASA nasa A heart A plus sign 이미지 편집 Plus…" at bounding box center [675, 318] width 1350 height 637
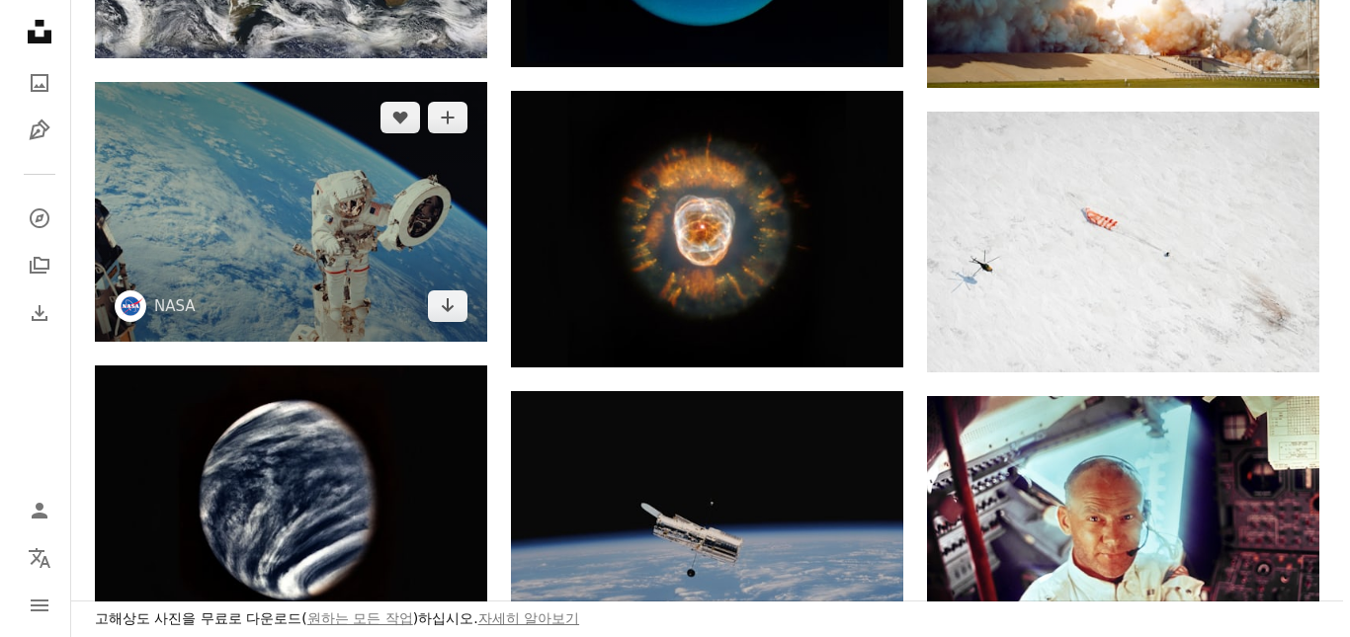
scroll to position [1778, 0]
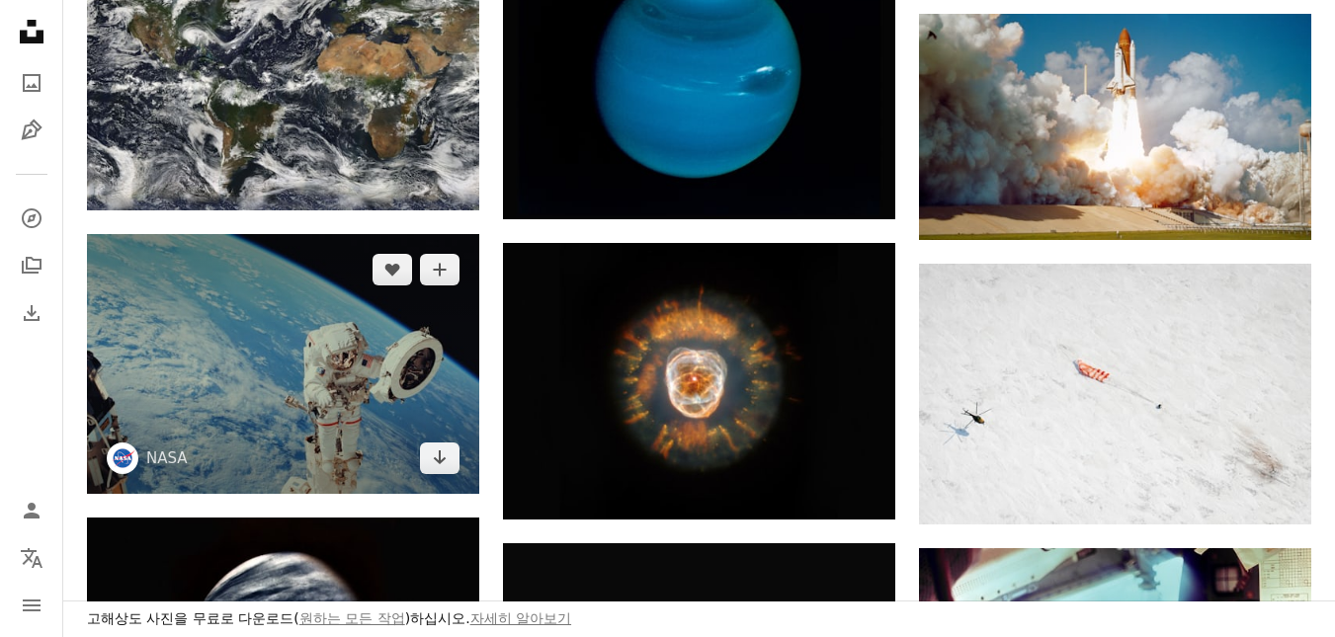
click at [333, 344] on img at bounding box center [283, 364] width 392 height 260
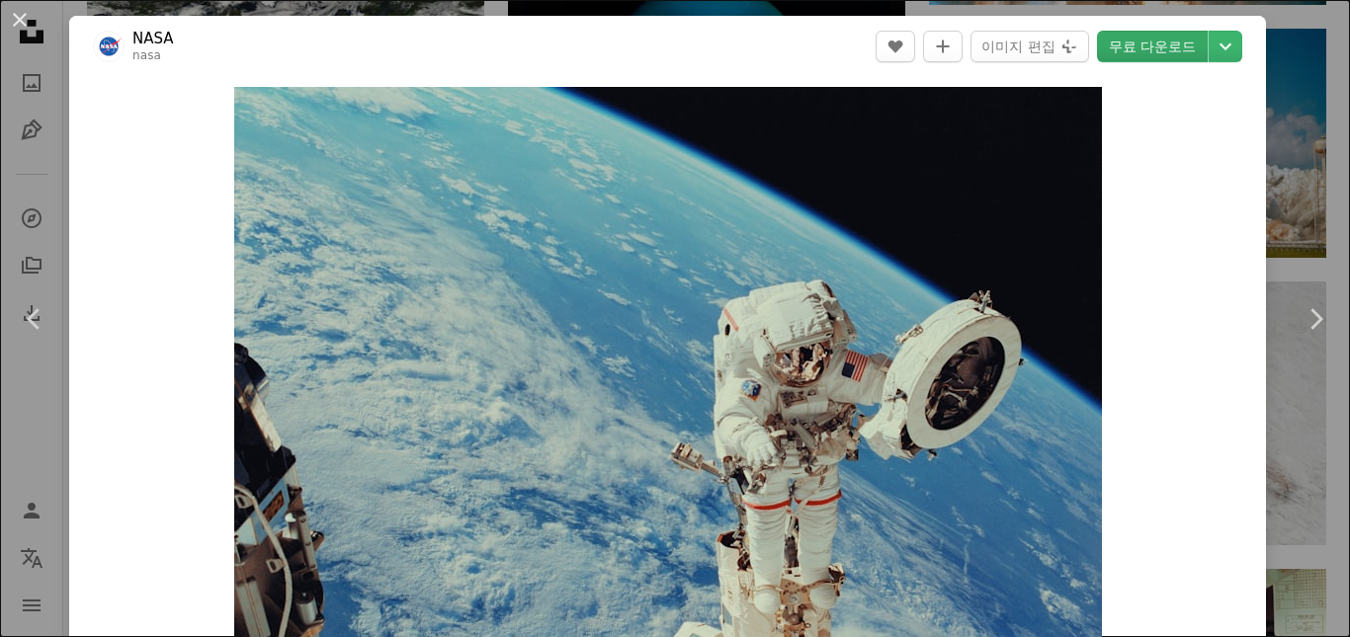
click at [1127, 42] on link "무료 다운로드" at bounding box center [1152, 47] width 111 height 32
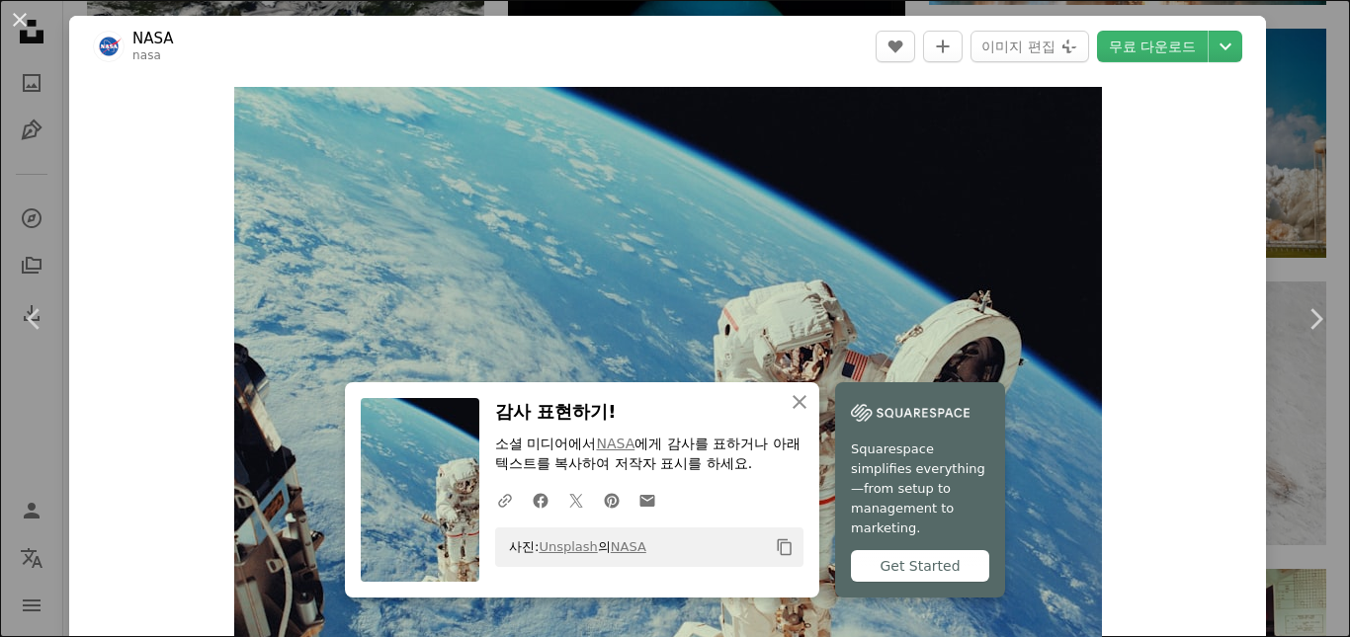
scroll to position [395, 0]
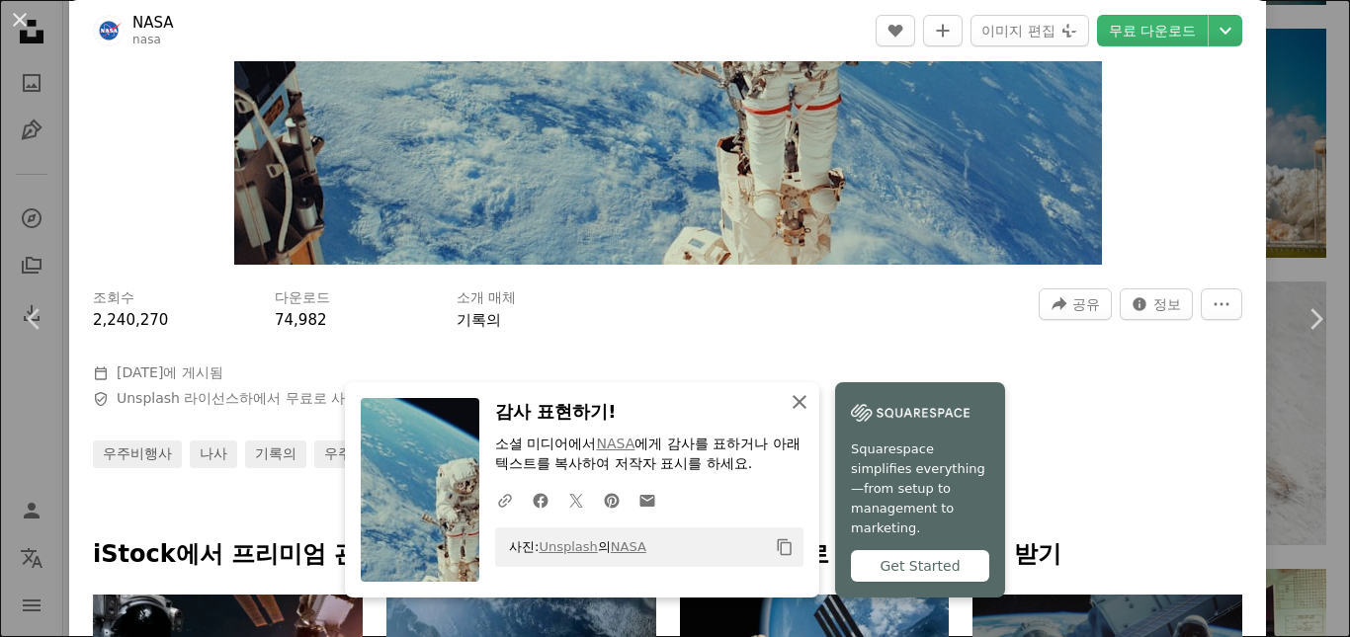
click at [811, 414] on icon "An X shape" at bounding box center [799, 402] width 24 height 24
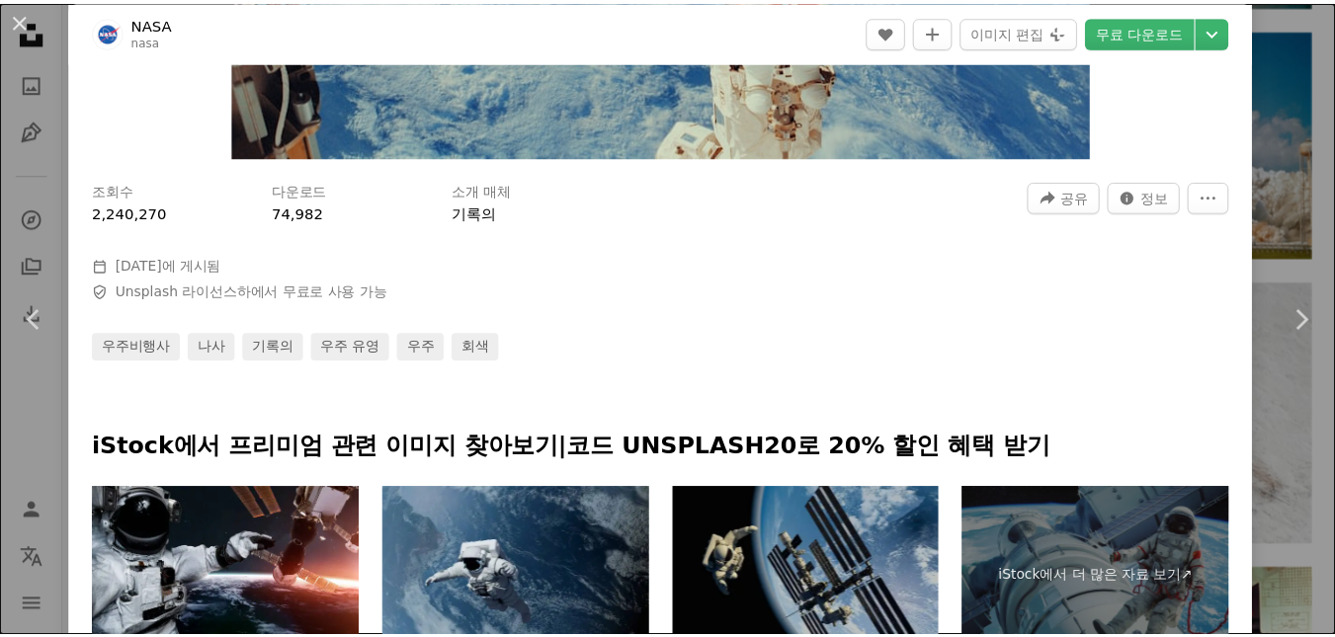
scroll to position [790, 0]
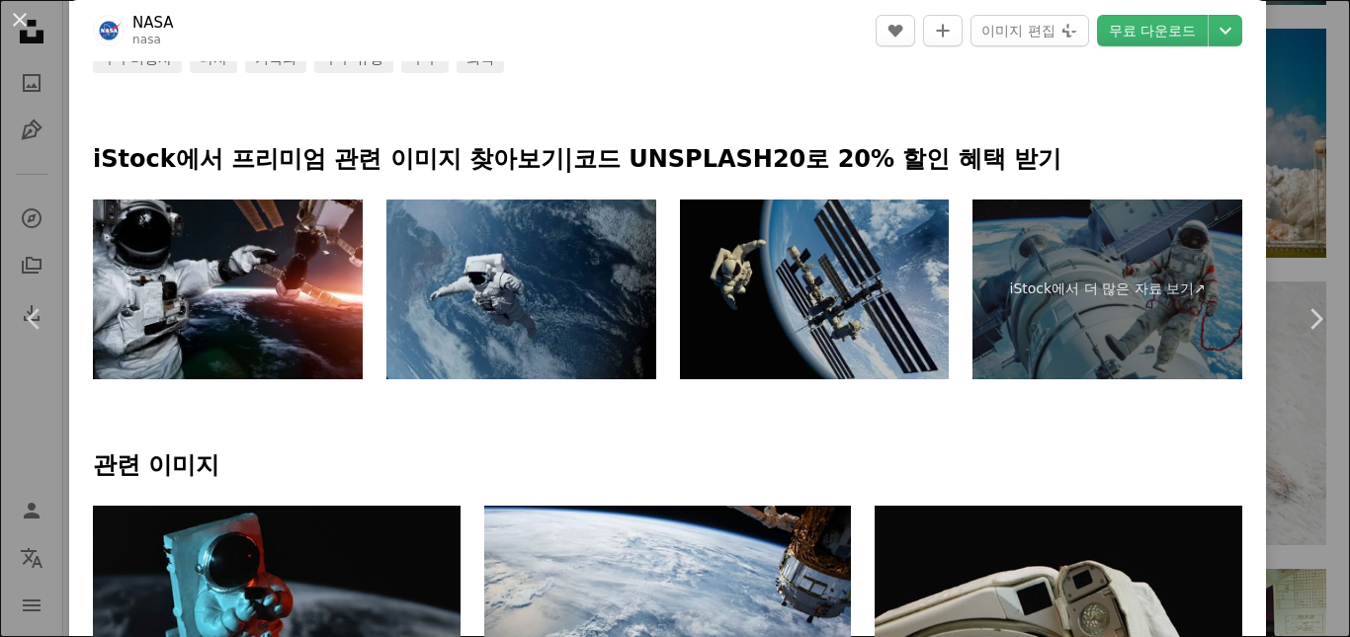
click at [27, 469] on div "An X shape Chevron left Chevron right NASA nasa A heart A plus sign 이미지 편집 Plus…" at bounding box center [675, 318] width 1350 height 637
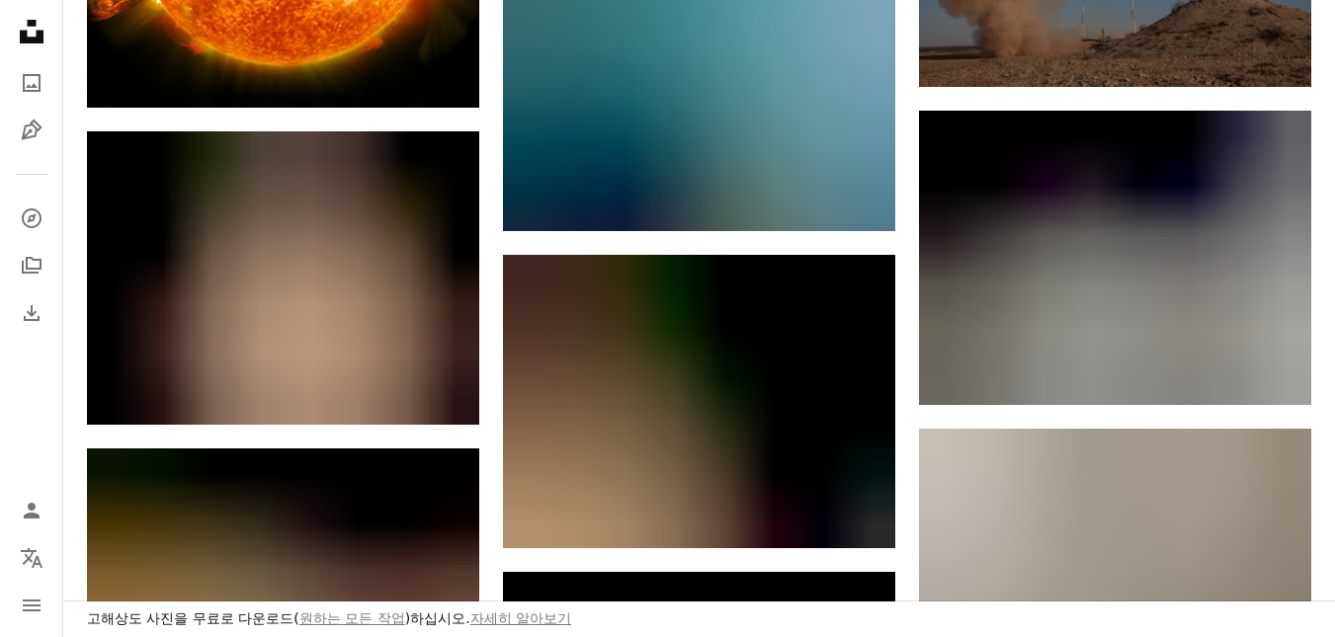
scroll to position [109, 0]
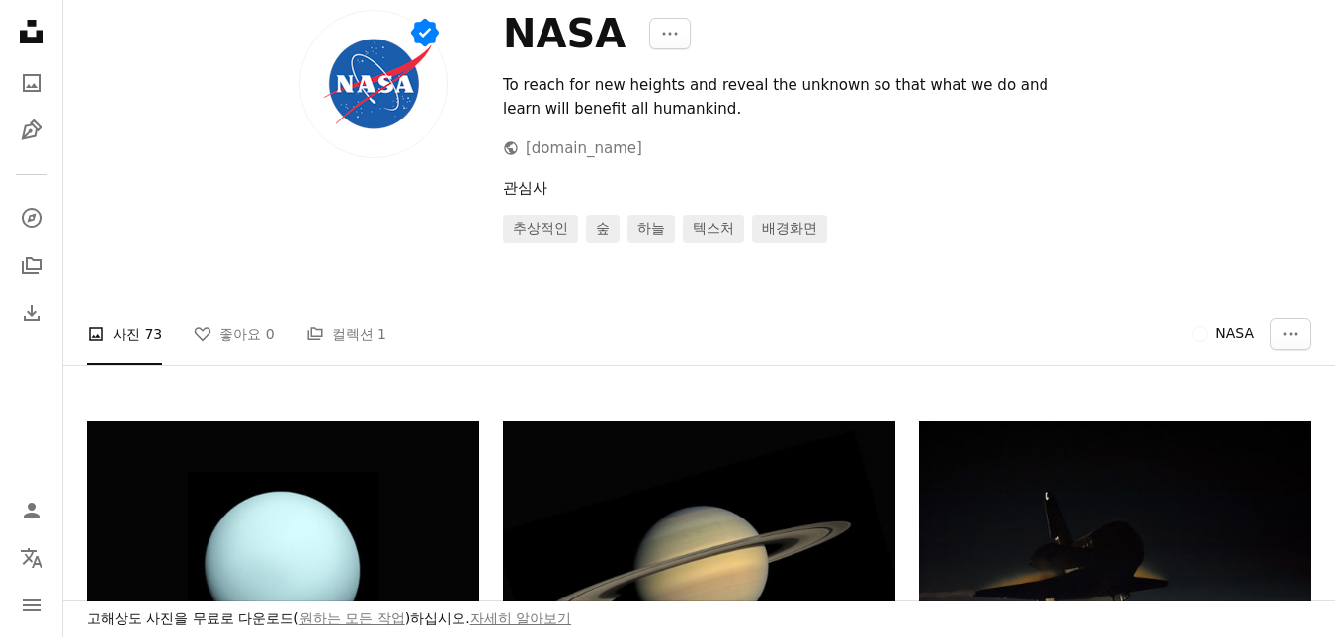
drag, startPoint x: 510, startPoint y: 457, endPoint x: 461, endPoint y: -30, distance: 489.5
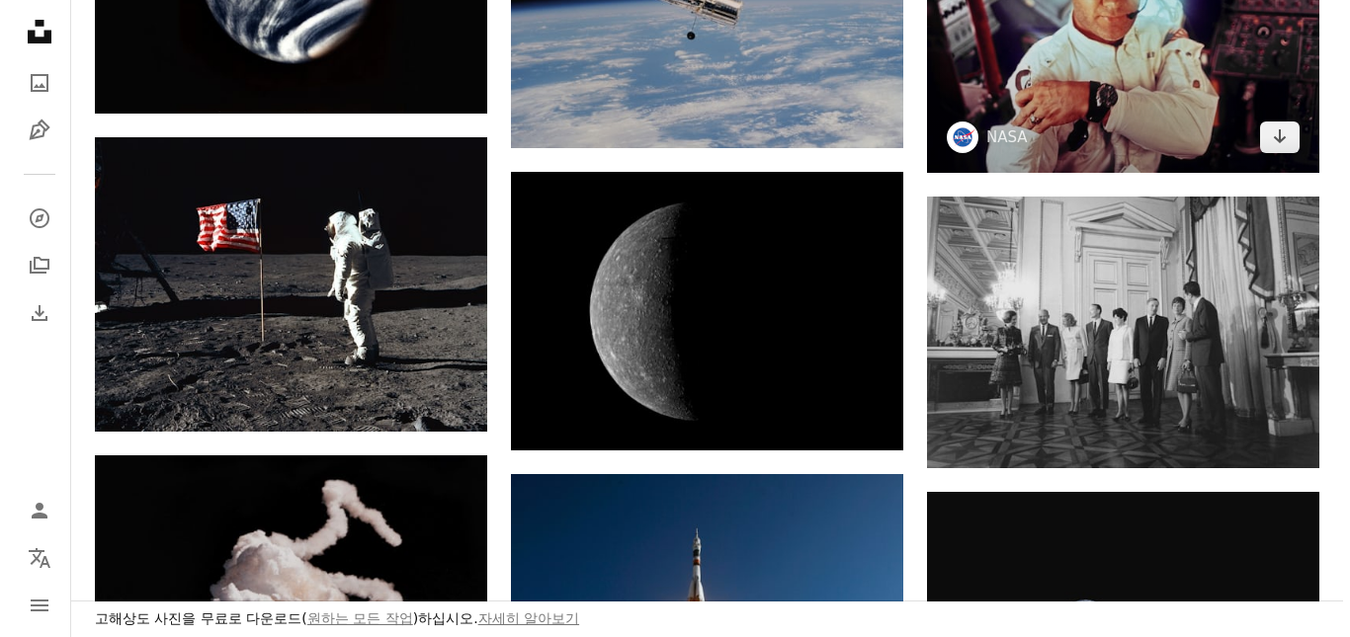
scroll to position [2272, 0]
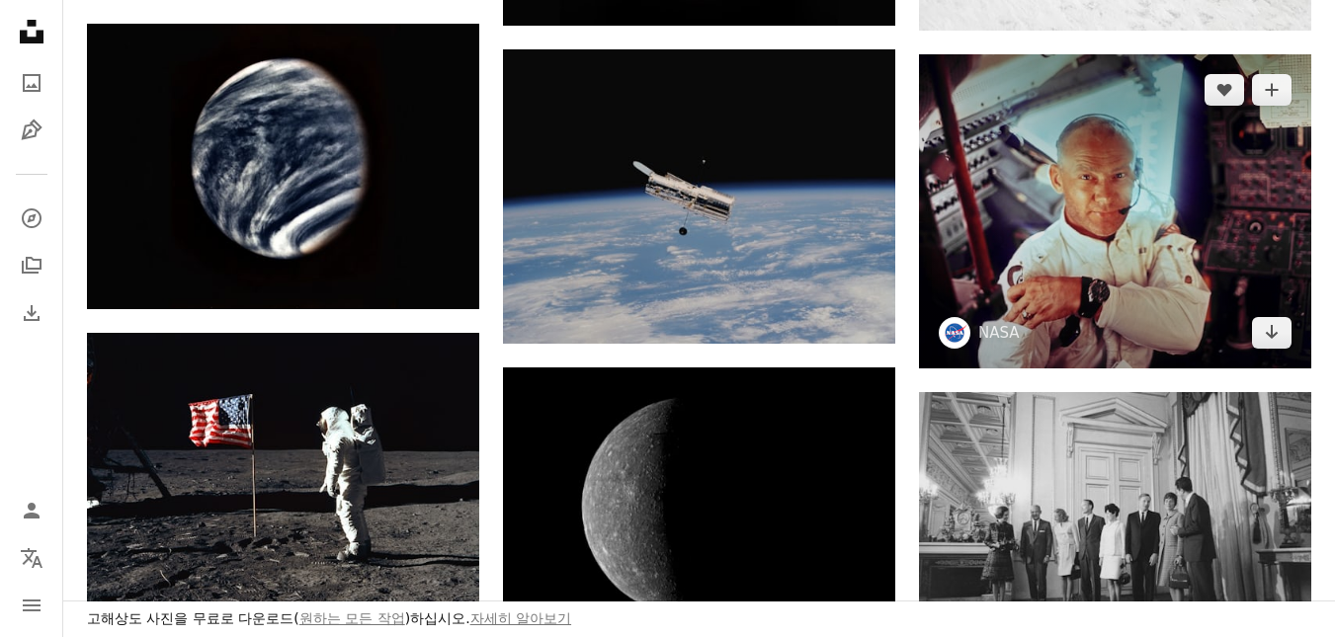
click at [1085, 254] on img at bounding box center [1115, 211] width 392 height 314
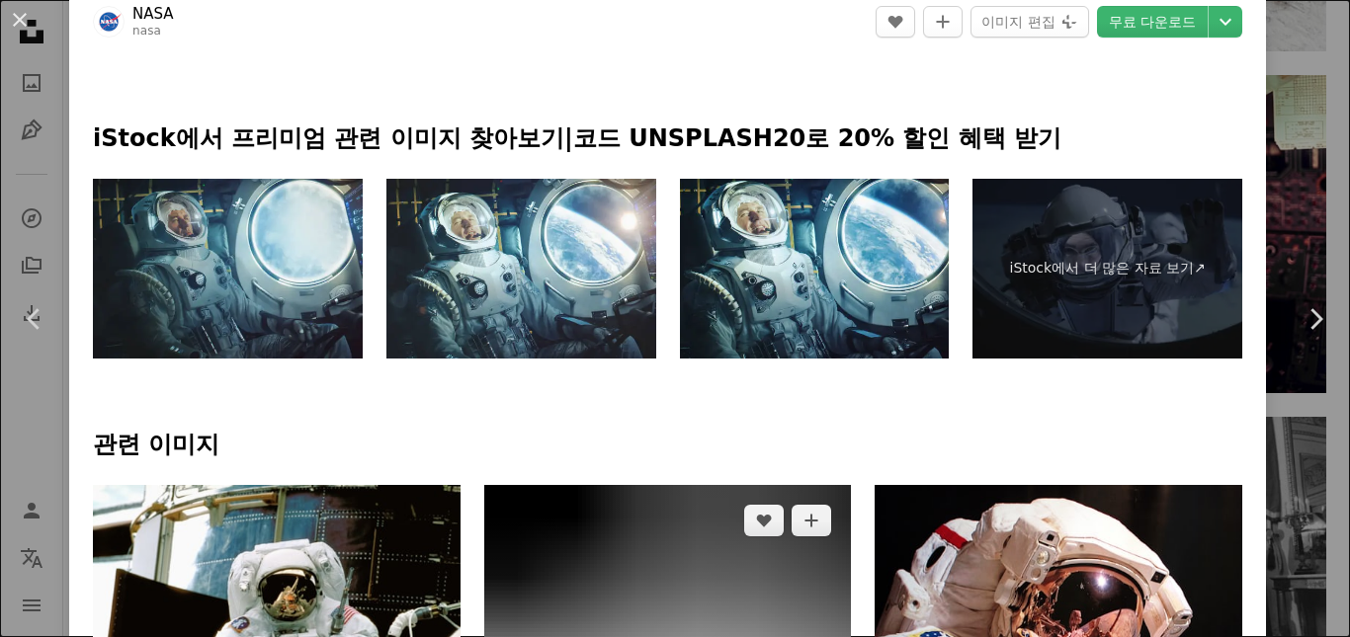
scroll to position [988, 0]
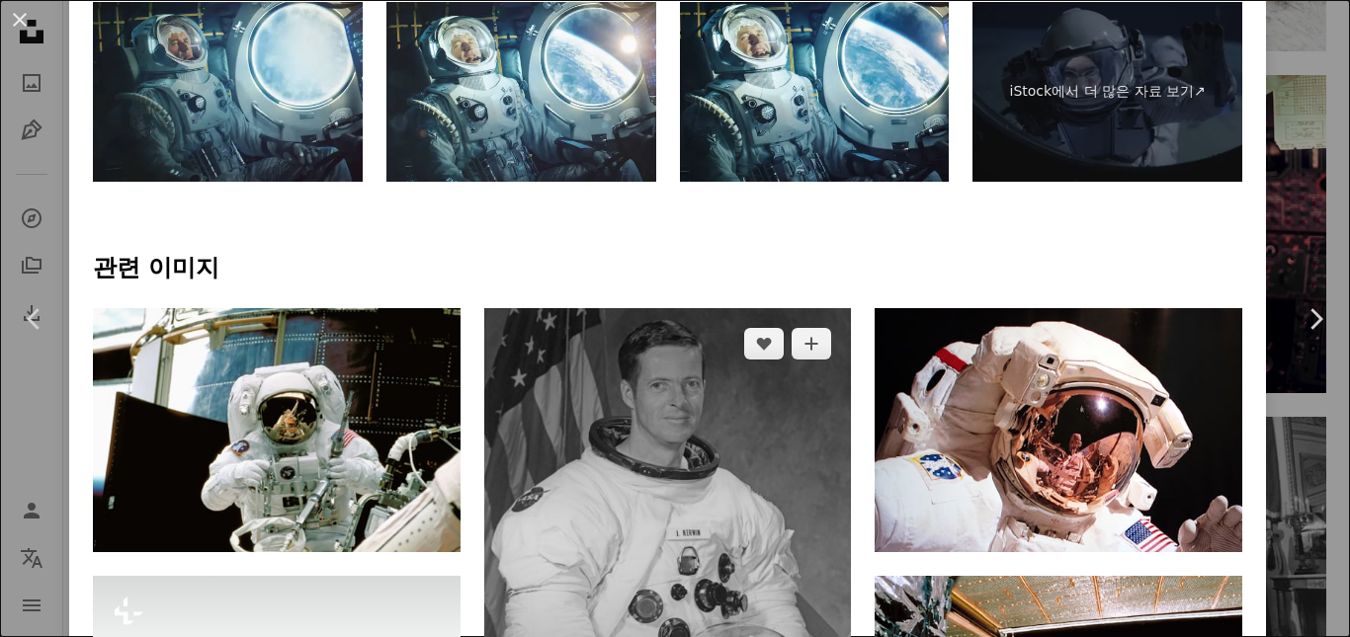
click at [591, 308] on img at bounding box center [668, 549] width 368 height 483
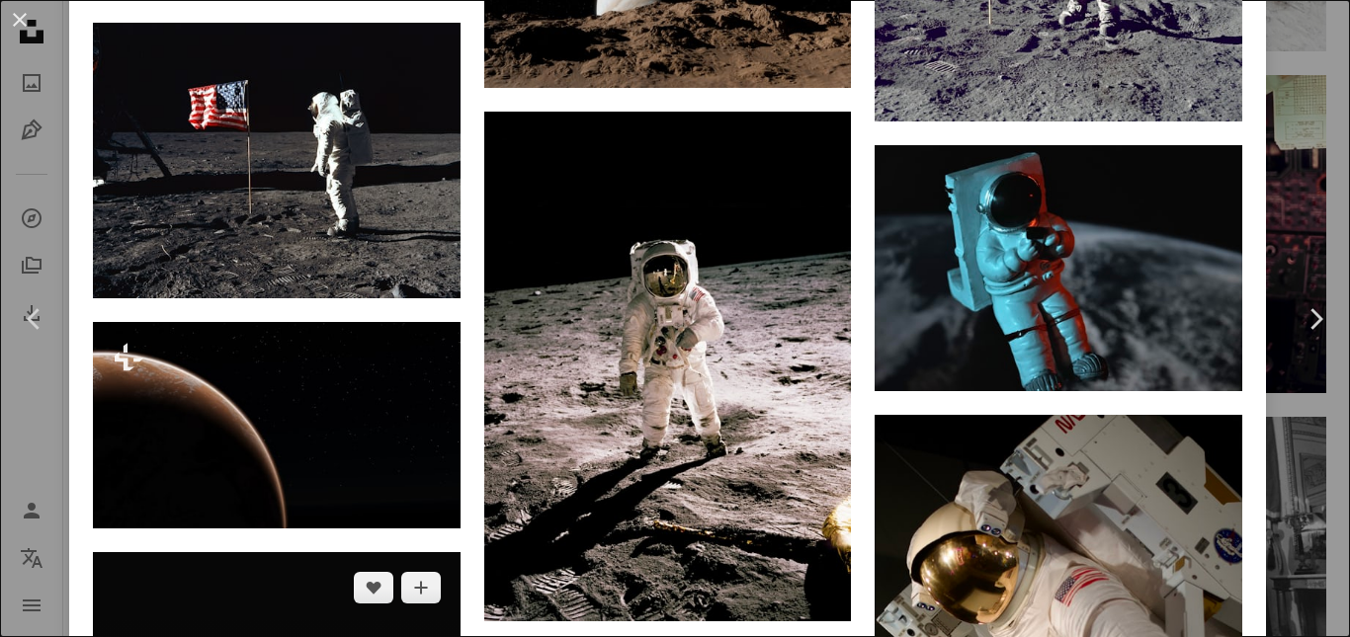
scroll to position [2174, 0]
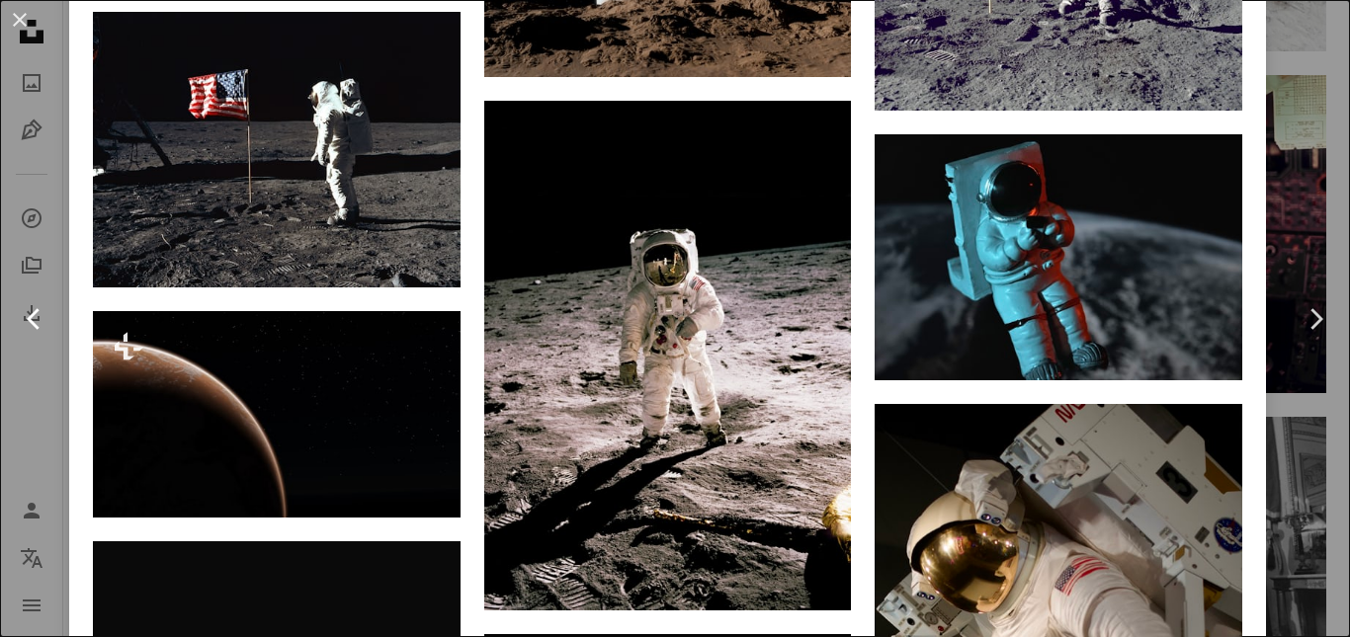
click at [41, 388] on link "Chevron left" at bounding box center [34, 319] width 69 height 190
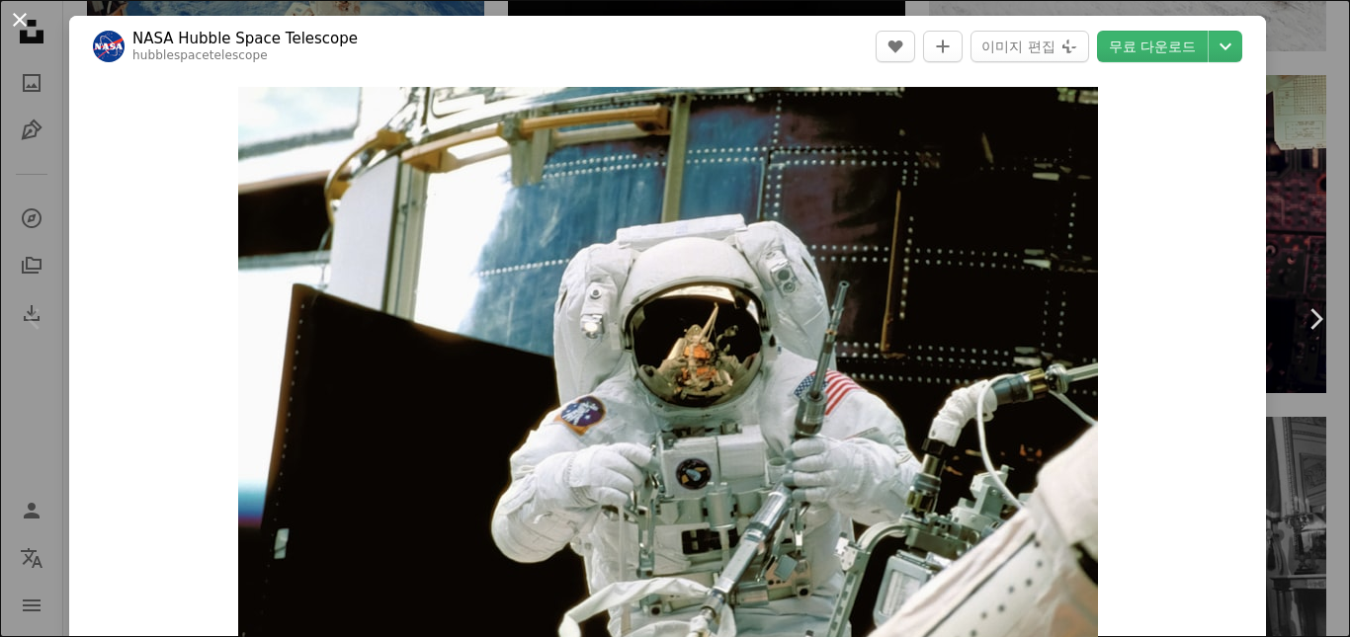
click at [17, 13] on button "An X shape" at bounding box center [20, 20] width 24 height 24
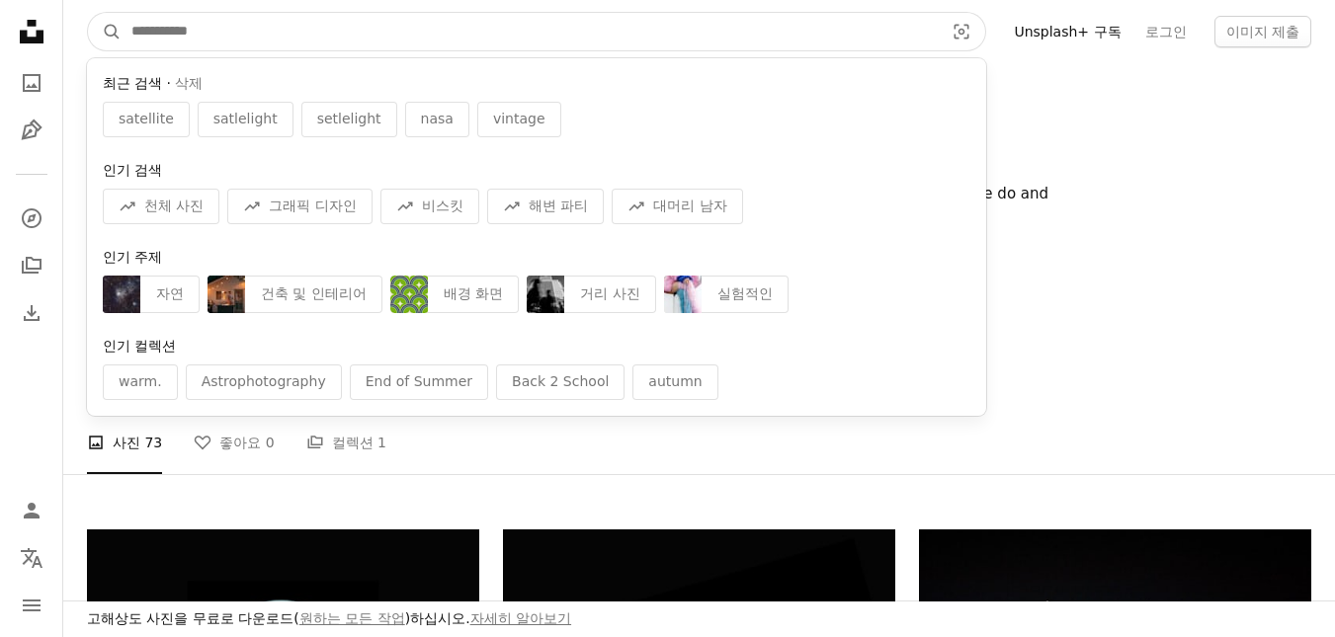
click at [417, 33] on input "사이트 전체에서 이미지 찾기" at bounding box center [530, 32] width 816 height 38
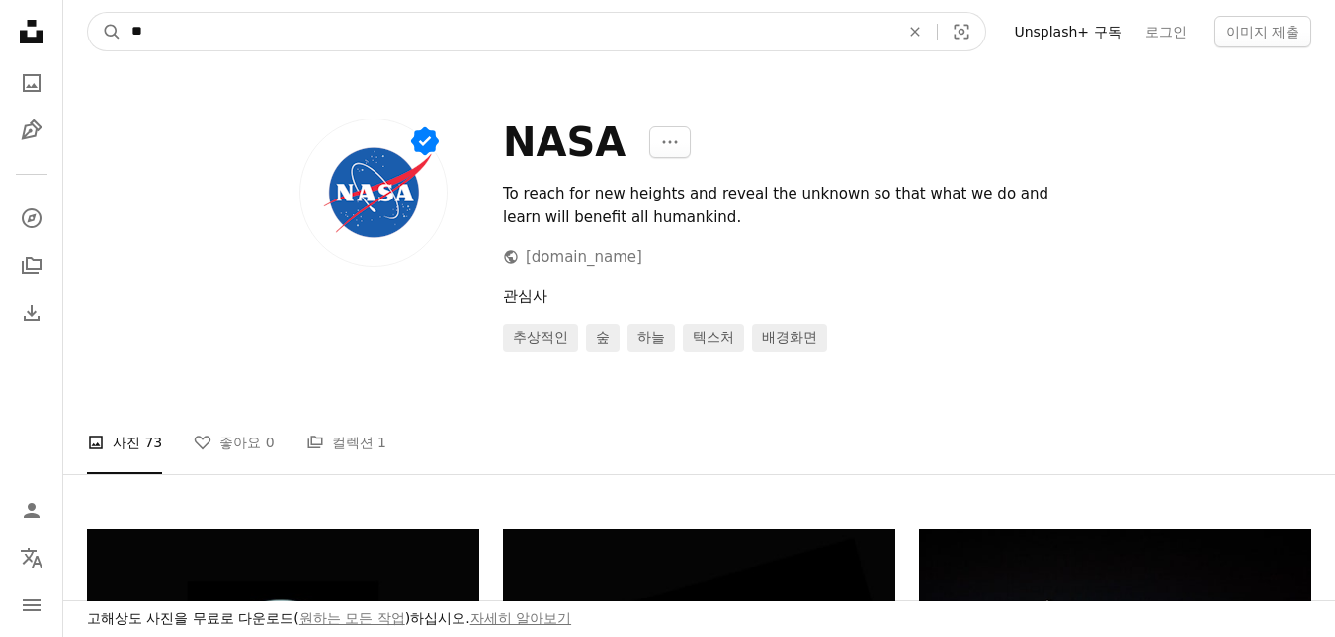
type input "*"
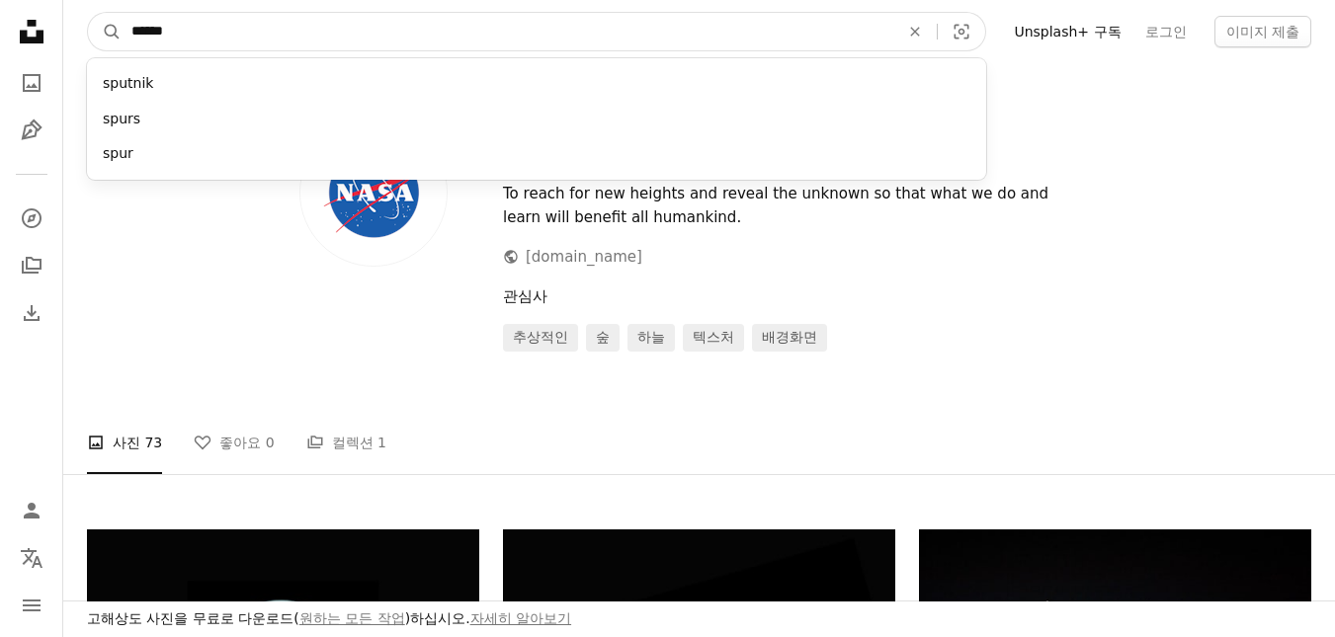
type input "*******"
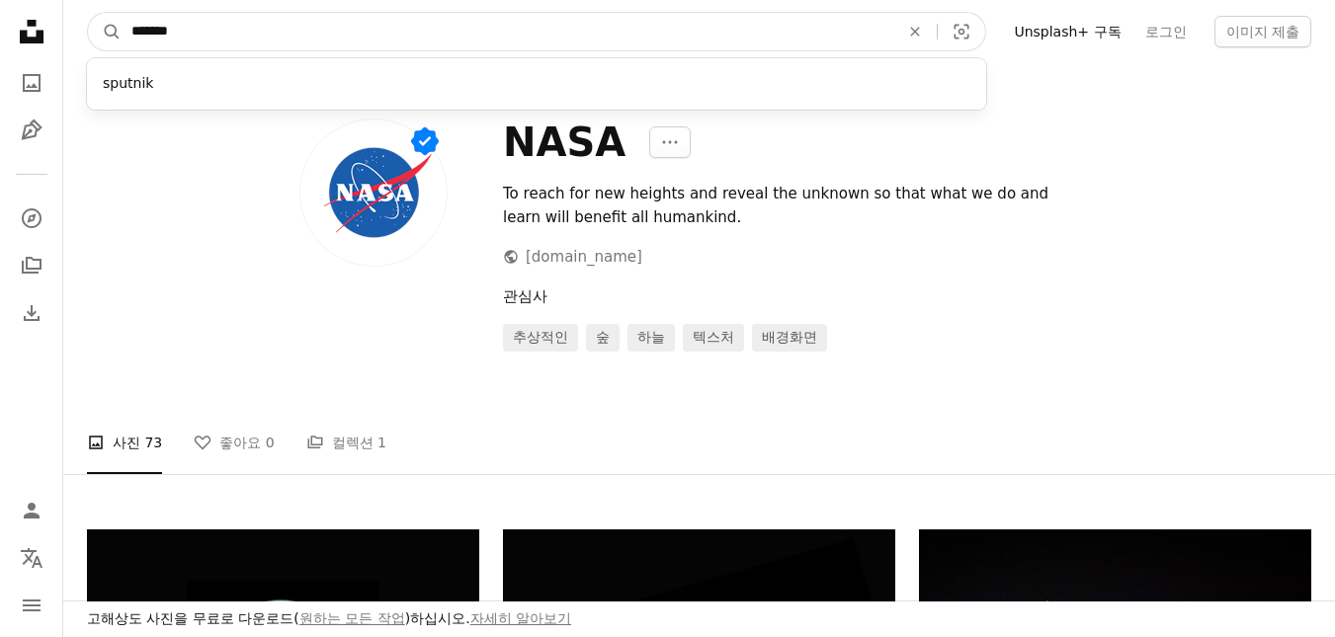
click button "A magnifying glass" at bounding box center [105, 32] width 34 height 38
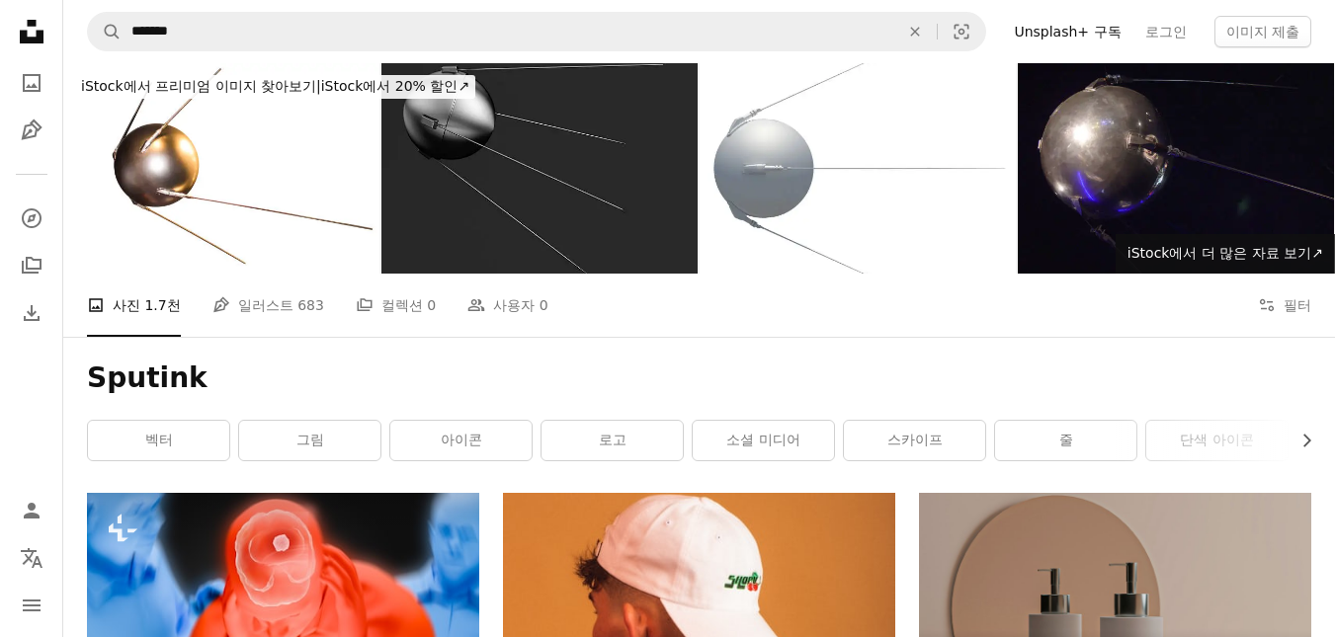
drag, startPoint x: 872, startPoint y: 356, endPoint x: 866, endPoint y: -30, distance: 385.4
